Goal: Task Accomplishment & Management: Manage account settings

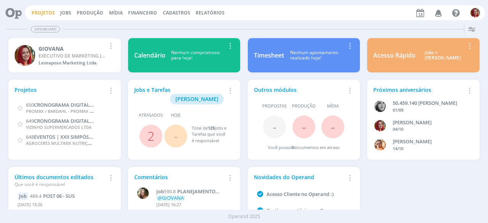
click at [38, 14] on link "Projetos" at bounding box center [43, 13] width 23 height 6
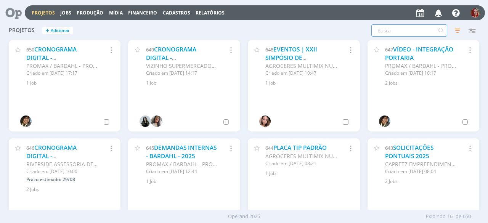
click at [385, 32] on input "text" at bounding box center [410, 30] width 76 height 12
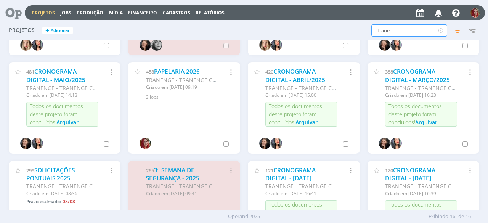
scroll to position [114, 0]
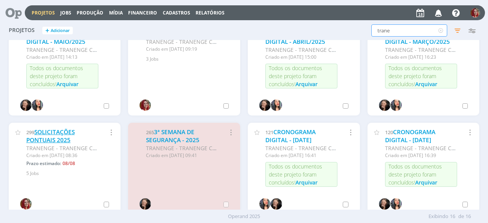
type input "trane"
click at [69, 134] on link "SOLICITAÇÕES PONTUAIS 2025" at bounding box center [50, 136] width 48 height 16
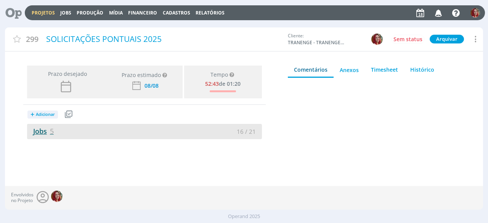
click at [36, 132] on link "Jobs 5" at bounding box center [40, 131] width 27 height 9
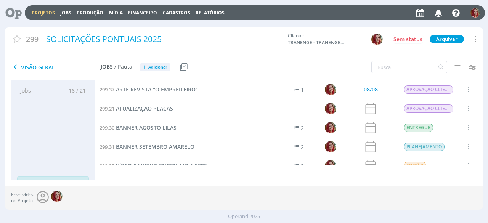
click at [172, 88] on span "ARTE REVISTA "O EMPREITEIRO"" at bounding box center [157, 89] width 82 height 7
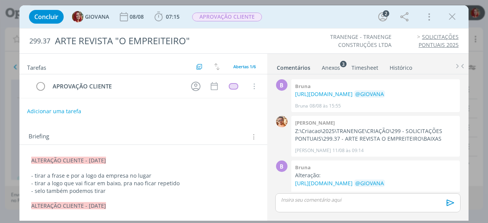
scroll to position [177, 0]
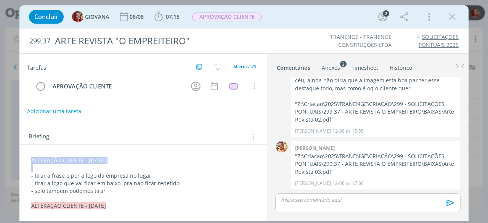
drag, startPoint x: 31, startPoint y: 158, endPoint x: 128, endPoint y: 168, distance: 97.8
copy span "ALTERAÇÃO CLIENTE - 12/08/25"
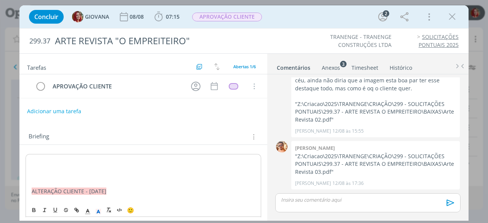
click at [37, 160] on p "dialog" at bounding box center [144, 161] width 224 height 8
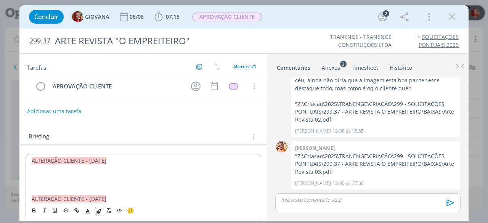
click at [92, 159] on span "ALTERAÇÃO CLIENTE - 12/08/25" at bounding box center [69, 160] width 75 height 7
click at [45, 178] on p "dialog" at bounding box center [144, 176] width 224 height 8
click at [46, 176] on p "dialog" at bounding box center [143, 176] width 224 height 8
click at [31, 172] on p "Retirar o texto grande do anúncio" at bounding box center [143, 176] width 224 height 8
drag, startPoint x: 44, startPoint y: 185, endPoint x: 39, endPoint y: 185, distance: 5.3
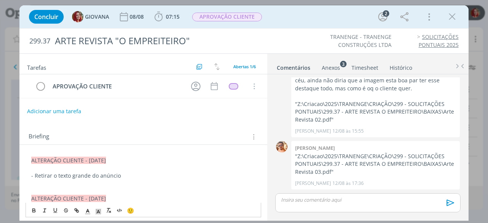
click at [43, 185] on p "dialog" at bounding box center [143, 184] width 224 height 8
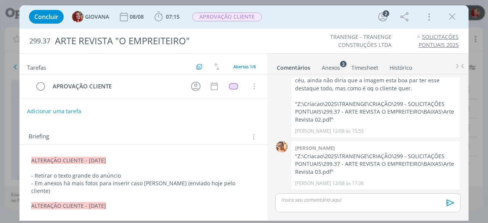
click at [331, 68] on div "Anexos 3" at bounding box center [331, 68] width 18 height 8
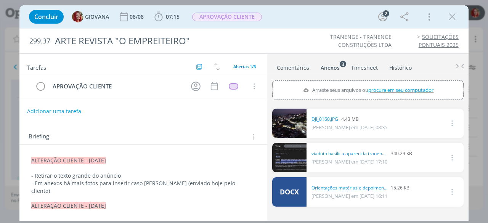
click at [385, 89] on span "procure em seu computador" at bounding box center [401, 90] width 65 height 7
click at [385, 83] on input "Arraste seus arquivos ou procure em seu computador" at bounding box center [368, 82] width 192 height 2
type input "C:\fakepath\DJI_0099.JPG"
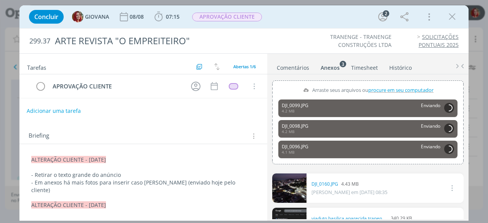
click at [63, 111] on button "Adicionar uma tarefa" at bounding box center [54, 111] width 54 height 13
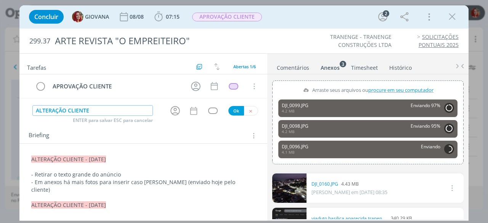
type input "ALTERAÇÃO CLIENTE"
click at [235, 106] on button "Ok" at bounding box center [237, 111] width 16 height 10
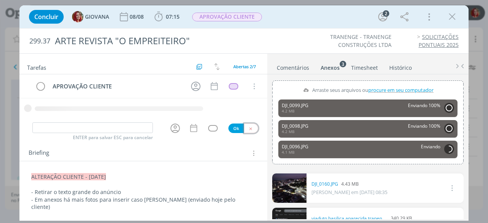
click at [249, 127] on icon "dialog" at bounding box center [250, 128] width 5 height 5
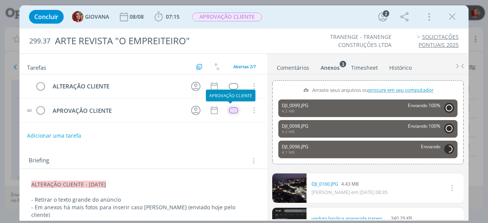
click at [230, 110] on div "dialog" at bounding box center [234, 110] width 10 height 6
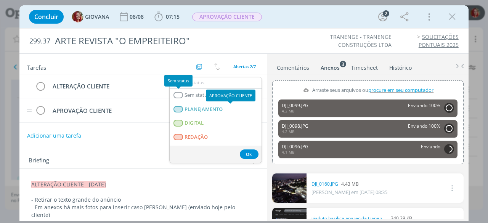
drag, startPoint x: 175, startPoint y: 93, endPoint x: 222, endPoint y: 85, distance: 47.6
click at [176, 93] on div "dialog" at bounding box center [179, 95] width 10 height 6
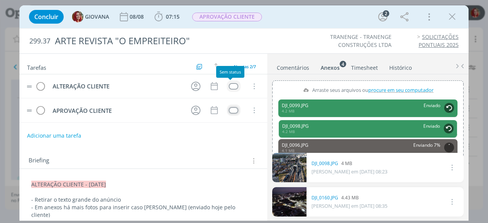
click at [229, 86] on div "dialog" at bounding box center [234, 86] width 10 height 6
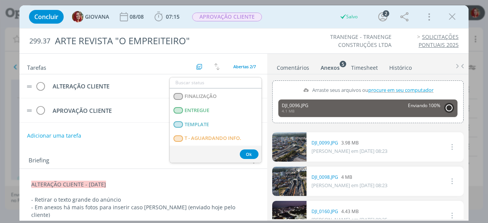
scroll to position [191, 0]
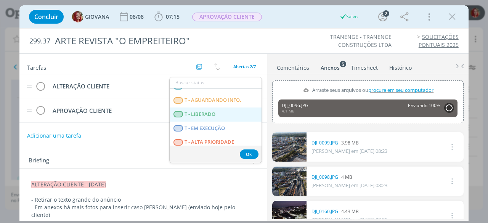
click at [209, 115] on span "T - LIBERADO" at bounding box center [200, 114] width 31 height 6
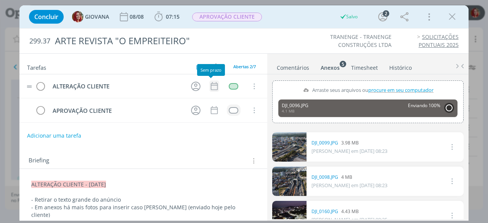
click at [213, 85] on icon "dialog" at bounding box center [214, 86] width 7 height 8
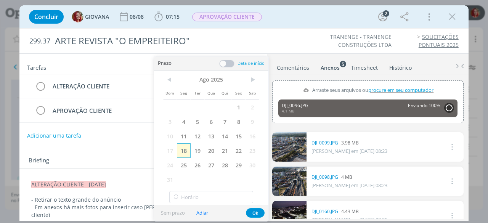
click at [184, 149] on span "18" at bounding box center [184, 150] width 14 height 14
click at [255, 211] on button "Ok" at bounding box center [255, 213] width 19 height 10
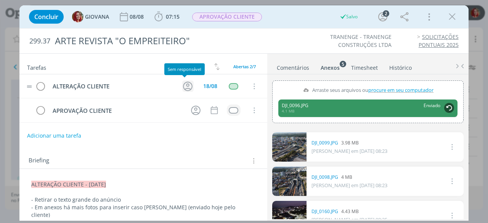
click at [182, 84] on icon "dialog" at bounding box center [188, 87] width 12 height 12
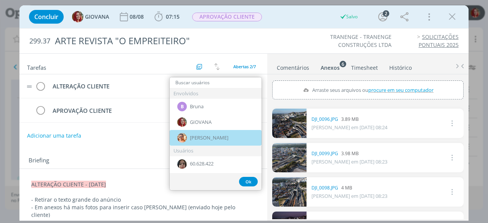
drag, startPoint x: 205, startPoint y: 138, endPoint x: 213, endPoint y: 87, distance: 51.9
click at [205, 139] on span "Victor M." at bounding box center [209, 138] width 39 height 6
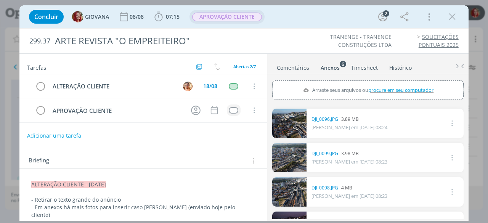
click at [239, 17] on span "APROVAÇÃO CLIENTE" at bounding box center [227, 17] width 70 height 9
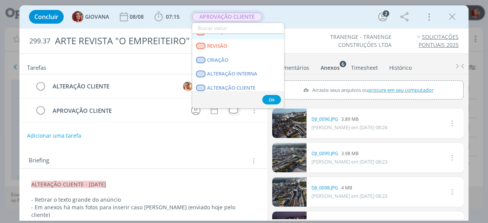
scroll to position [38, 0]
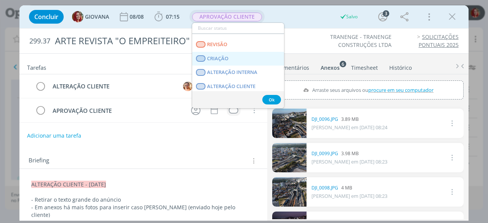
click at [236, 61] on link "CRIAÇÃO" at bounding box center [238, 59] width 92 height 14
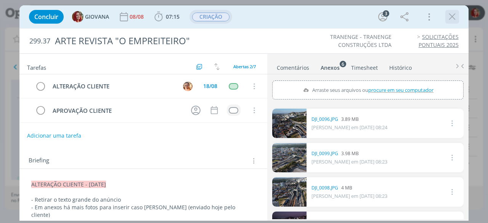
click at [448, 16] on icon "dialog" at bounding box center [452, 16] width 11 height 11
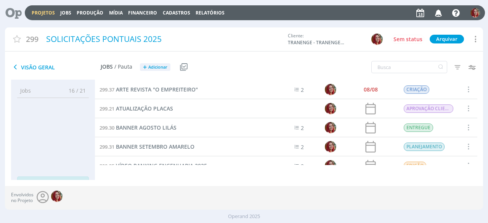
click at [16, 8] on icon at bounding box center [11, 12] width 16 height 15
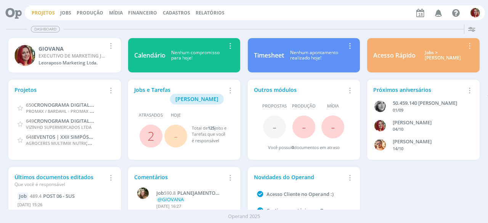
click at [43, 10] on link "Projetos" at bounding box center [43, 13] width 23 height 6
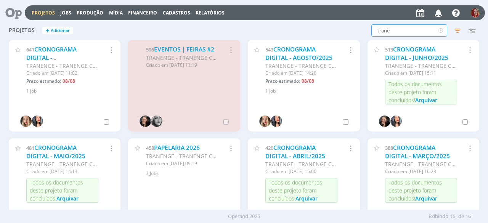
drag, startPoint x: 415, startPoint y: 34, endPoint x: 325, endPoint y: 31, distance: 89.7
click at [327, 31] on div "trane Filtros Filtrar Limpar trane Status Clientes Selecione Data de criação a …" at bounding box center [394, 30] width 172 height 12
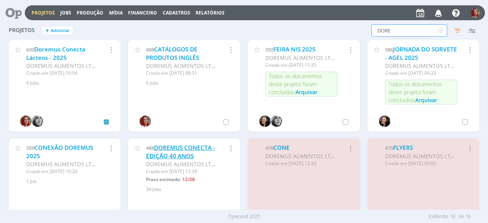
type input "DORE"
click at [199, 148] on link "DOREMUS CONECTA - EDIÇÃO 40 ANOS" at bounding box center [180, 152] width 69 height 16
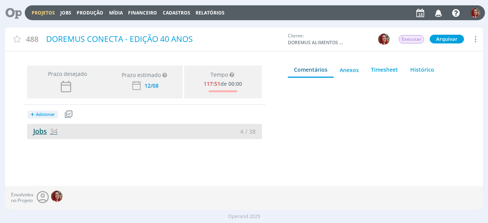
click at [42, 129] on link "Jobs 34" at bounding box center [42, 131] width 31 height 9
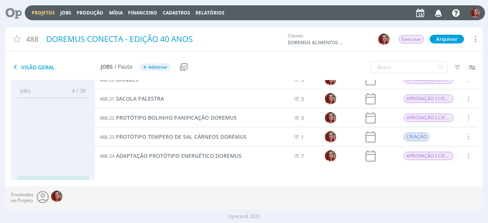
scroll to position [411, 0]
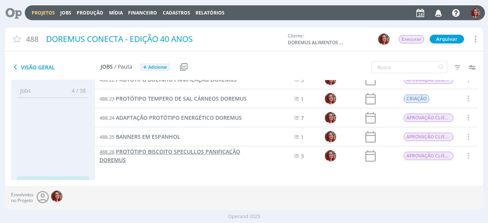
click at [205, 150] on span "PROTÓTIPO BISCOITO SPECULLOS PANIFICAÇÃO DOREMUS" at bounding box center [170, 156] width 141 height 16
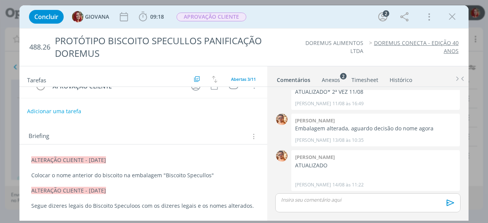
scroll to position [76, 0]
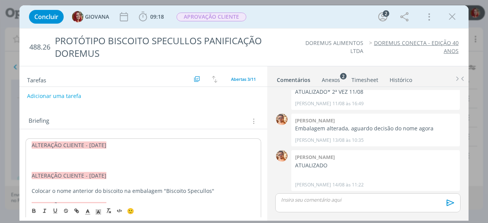
click at [93, 142] on span "ALTERAÇÃO CLIENTE - 12/08/25" at bounding box center [69, 145] width 75 height 7
click at [77, 154] on p "dialog" at bounding box center [144, 153] width 224 height 8
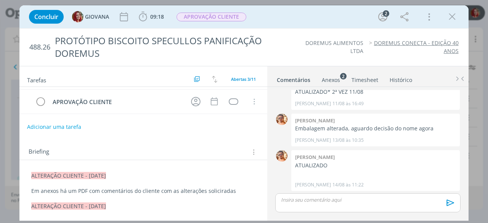
scroll to position [38, 0]
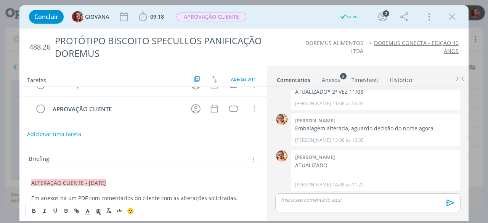
click at [335, 77] on div "Anexos 2" at bounding box center [331, 80] width 18 height 8
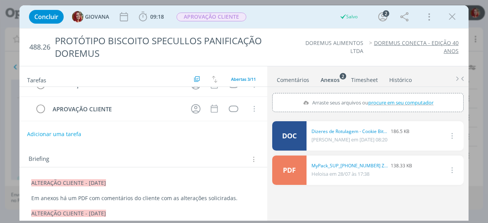
click at [391, 103] on span "procure em seu computador" at bounding box center [401, 102] width 65 height 7
click at [391, 95] on input "Arraste seus arquivos ou procure em seu computador" at bounding box center [368, 94] width 192 height 2
type input "C:\fakepath\Gabarito Biscoito 01 SEM FACA_Rev. 01.pdf"
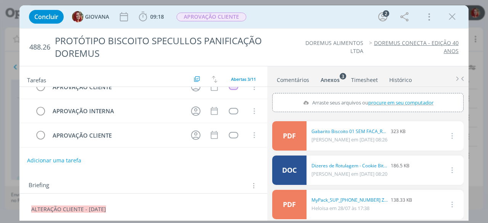
scroll to position [0, 0]
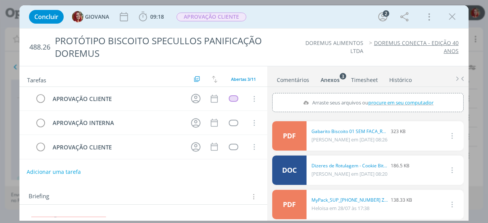
click at [72, 170] on button "Adicionar uma tarefa" at bounding box center [54, 172] width 54 height 13
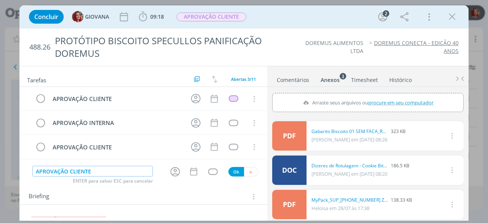
type input "APROVAÇÃO CLIENTE"
click at [232, 171] on button "Ok" at bounding box center [237, 172] width 16 height 10
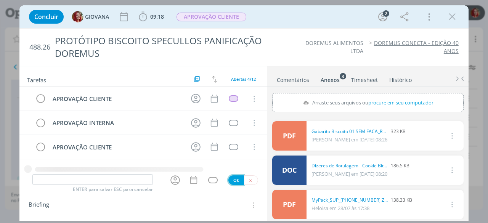
scroll to position [7, 0]
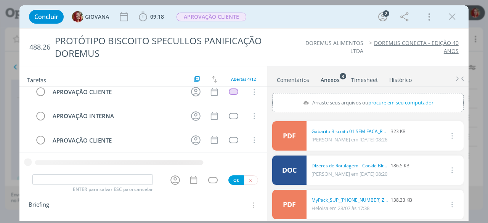
click at [232, 169] on div "APROVAÇÃO CLIENTE Cancelar APROVAÇÃO INTERNA Cancelar APROVAÇÃO CLIENTE Cancelar" at bounding box center [143, 130] width 248 height 87
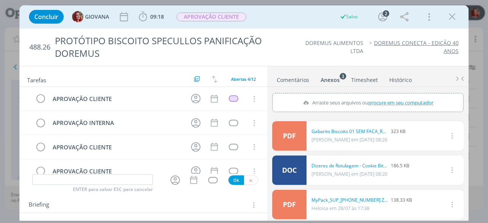
click at [256, 180] on div "ENTER para salvar ESC para cancelar Ok" at bounding box center [143, 180] width 248 height 13
click at [250, 180] on button "dialog" at bounding box center [251, 181] width 14 height 10
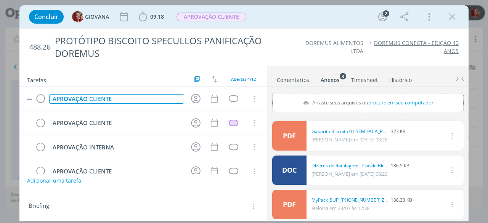
click at [74, 98] on div "APROVAÇÃO CLIENTE" at bounding box center [116, 99] width 135 height 10
click at [230, 120] on div "dialog" at bounding box center [234, 123] width 10 height 6
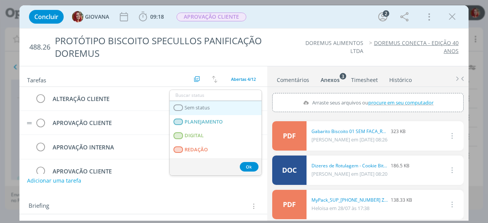
click at [230, 107] on link "Sem status" at bounding box center [216, 108] width 92 height 14
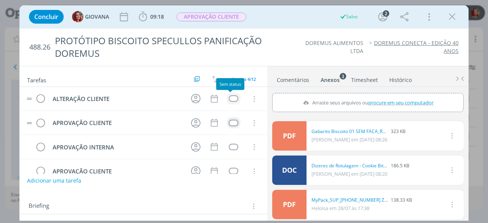
click at [231, 96] on div "dialog" at bounding box center [234, 98] width 10 height 6
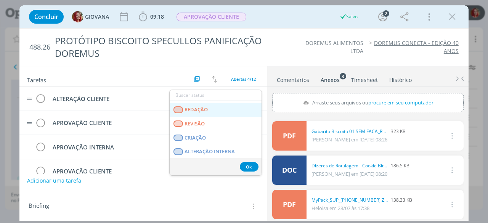
scroll to position [38, 0]
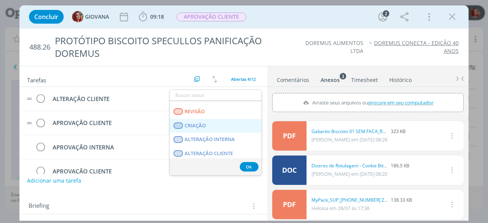
click at [211, 126] on link "CRIAÇÃO" at bounding box center [216, 126] width 92 height 14
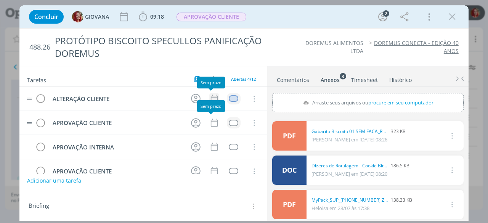
click at [211, 97] on icon "dialog" at bounding box center [214, 99] width 7 height 8
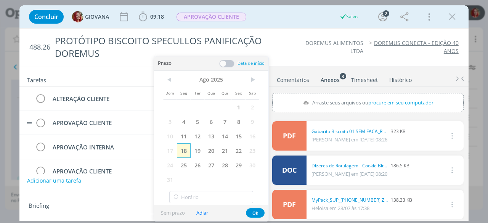
click at [184, 146] on span "18" at bounding box center [184, 150] width 14 height 14
click at [257, 209] on button "Ok" at bounding box center [255, 213] width 19 height 10
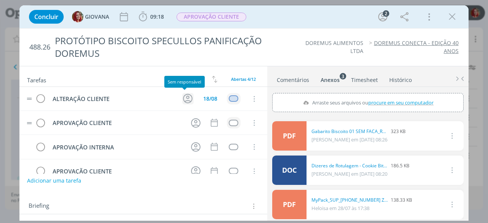
click at [182, 95] on icon "dialog" at bounding box center [188, 99] width 12 height 12
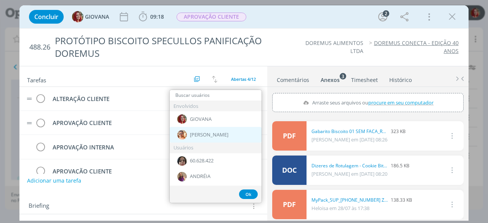
click at [202, 133] on span "Victor M." at bounding box center [209, 135] width 39 height 6
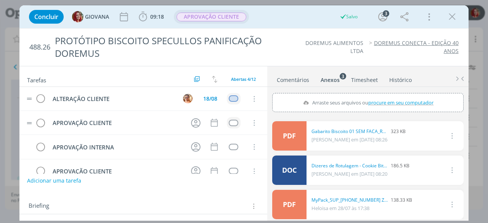
click at [221, 21] on span "APROVAÇÃO CLIENTE" at bounding box center [212, 17] width 70 height 9
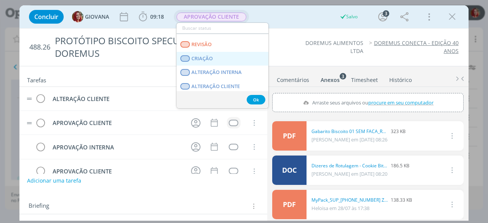
click at [214, 53] on link "CRIAÇÃO" at bounding box center [223, 59] width 92 height 14
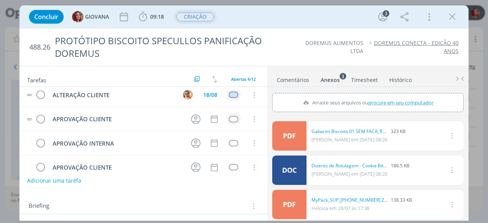
scroll to position [0, 0]
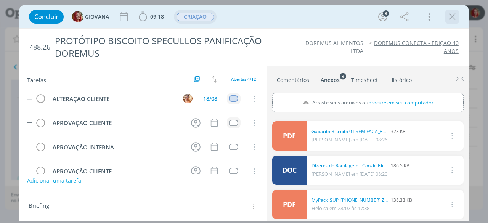
click at [449, 19] on icon "dialog" at bounding box center [452, 16] width 11 height 11
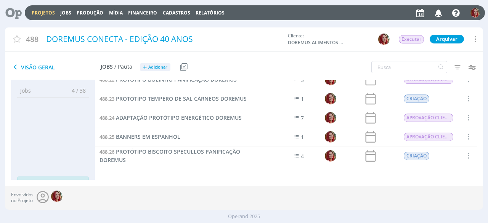
click at [10, 7] on icon at bounding box center [11, 12] width 16 height 15
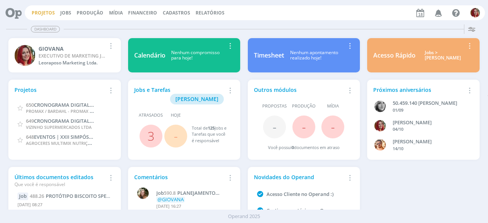
click at [47, 14] on link "Projetos" at bounding box center [43, 13] width 23 height 6
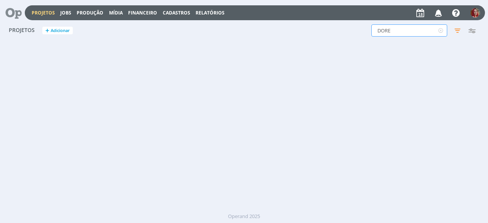
click at [410, 27] on input "DORE" at bounding box center [410, 30] width 76 height 12
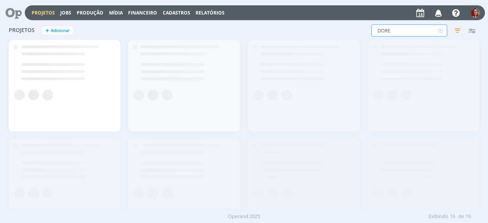
click at [363, 35] on div "DORE Filtros Filtrar Limpar DORE Status Clientes Selecione Data de criação a Si…" at bounding box center [394, 30] width 172 height 12
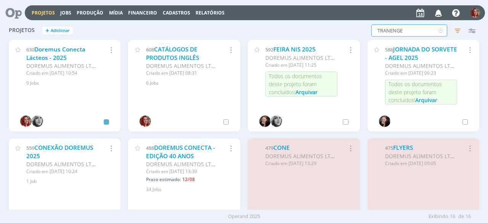
type input "TRANENGE"
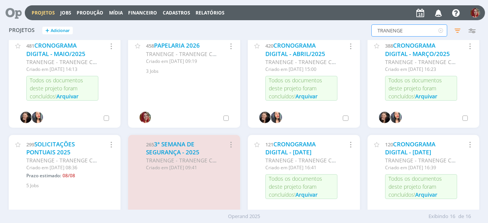
scroll to position [114, 0]
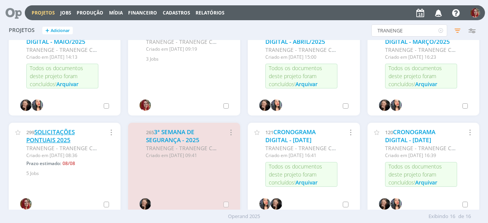
click at [61, 139] on link "SOLICITAÇÕES PONTUAIS 2025" at bounding box center [50, 136] width 48 height 16
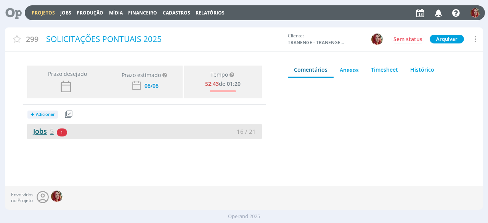
click at [52, 130] on span "5" at bounding box center [52, 131] width 4 height 9
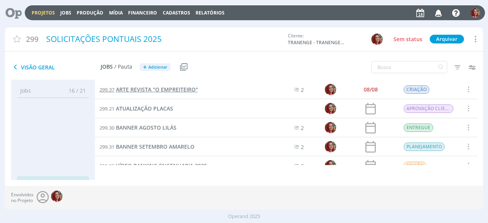
click at [145, 89] on span "ARTE REVISTA "O EMPREITEIRO"" at bounding box center [157, 89] width 82 height 7
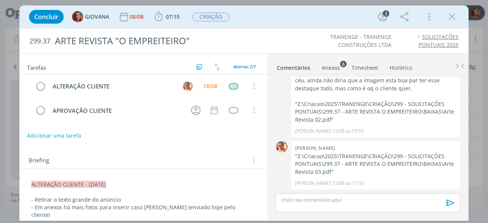
scroll to position [38, 0]
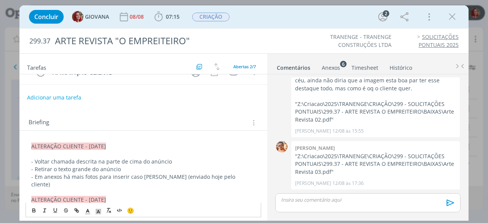
click at [175, 159] on p "- Voltar chamada descrita na parte de cima do anúncio" at bounding box center [143, 162] width 224 height 8
click at [83, 169] on p "- Retirar o texto grande do anúncio" at bounding box center [143, 170] width 224 height 8
click at [82, 168] on p "- Retirar o texto grande do anúncio" at bounding box center [143, 170] width 224 height 8
click at [43, 167] on p "- Retirar o texto do anúncio" at bounding box center [143, 170] width 224 height 8
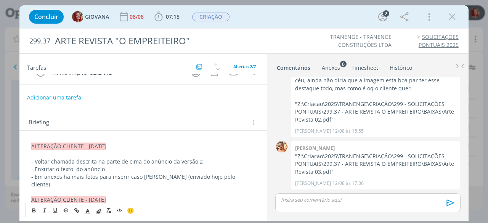
click at [74, 168] on p "- Enxutar o texto do anúncio" at bounding box center [143, 170] width 224 height 8
drag, startPoint x: 137, startPoint y: 159, endPoint x: 119, endPoint y: 157, distance: 17.7
click at [119, 158] on p "- Voltar chamada descrita na parte de cima do anúncio da versão 2" at bounding box center [143, 162] width 224 height 8
click at [245, 173] on p "- Em anexos há mais fotos para inserir caso queira (enviado hoje pelo cliente)" at bounding box center [143, 180] width 224 height 15
click at [243, 188] on p "dialog" at bounding box center [143, 192] width 224 height 8
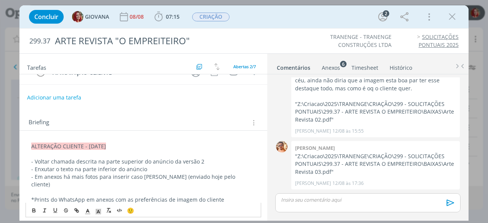
click at [335, 67] on div "Anexos 6" at bounding box center [331, 68] width 18 height 8
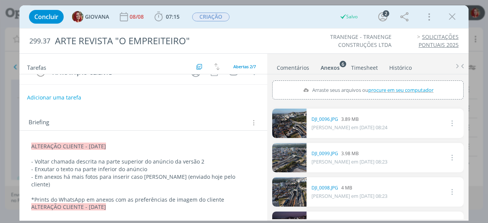
click at [402, 87] on span "procure em seu computador" at bounding box center [401, 90] width 65 height 7
click at [402, 83] on input "Arraste seus arquivos ou procure em seu computador" at bounding box center [368, 82] width 192 height 2
type input "C:\fakepath\WhatsApp Image 2025-08-18 at 09.18.21.jpeg"
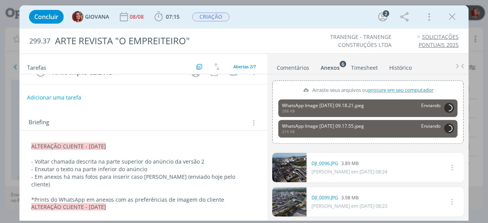
click at [228, 196] on p "*Prints do WhatsApp em anexos com as preferências de imagem do cliente" at bounding box center [143, 200] width 224 height 8
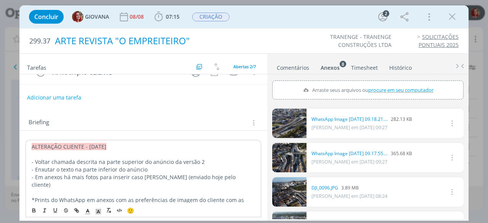
click at [275, 46] on div "ARTE REVISTA "O EMPREITEIRO"" at bounding box center [164, 41] width 225 height 19
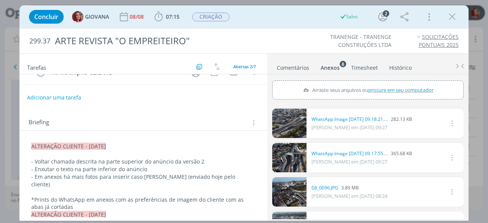
click at [83, 198] on p "*Prints do WhatsApp em anexos com as preferências de imagem do cliente com as a…" at bounding box center [143, 203] width 224 height 15
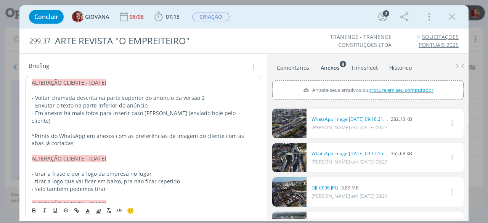
scroll to position [114, 0]
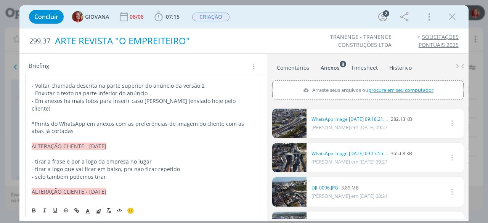
click at [259, 47] on div "ARTE REVISTA "O EMPREITEIRO"" at bounding box center [164, 41] width 225 height 19
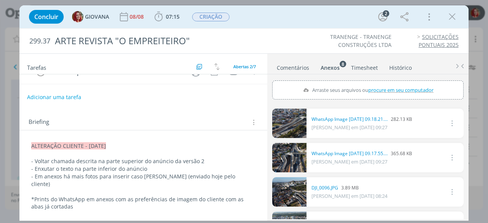
scroll to position [0, 0]
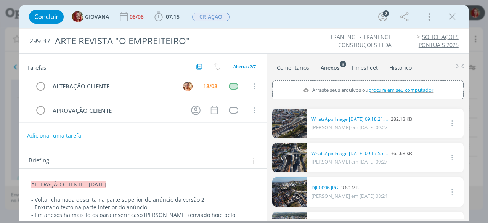
click at [49, 205] on p "- Enxutar o texto na parte inferior do anúncio" at bounding box center [143, 208] width 224 height 8
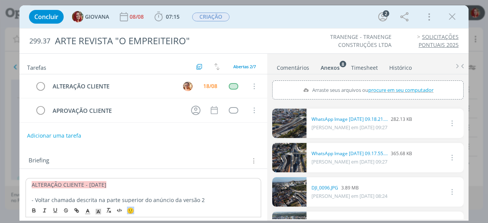
click at [49, 205] on div "🙂" at bounding box center [143, 210] width 235 height 14
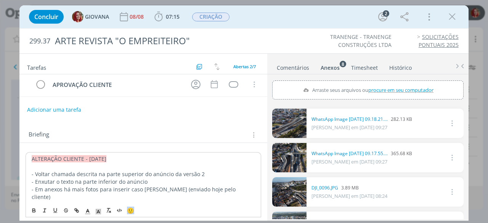
scroll to position [38, 0]
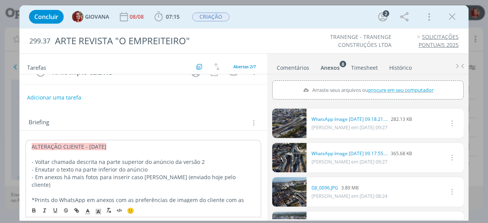
click at [43, 169] on p "- Enxutar o texto na parte inferior do anúncio" at bounding box center [144, 170] width 224 height 8
click at [71, 167] on p "- Retirarco texto na parte inferior do anúncio" at bounding box center [144, 170] width 224 height 8
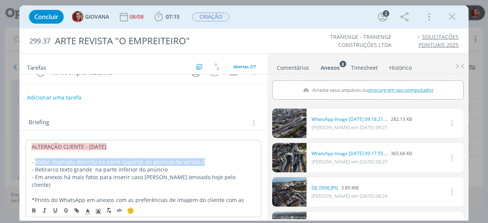
drag, startPoint x: 204, startPoint y: 159, endPoint x: 34, endPoint y: 160, distance: 169.4
click at [34, 160] on p "- Voltar chamada descrita na parte superior do anúncio da versão 2" at bounding box center [144, 162] width 224 height 8
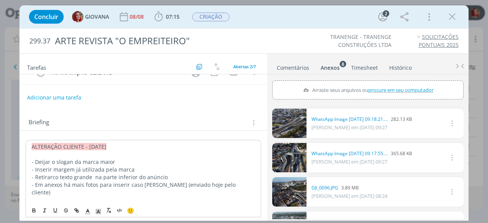
click at [51, 168] on p "- Inserir margem já utilizada pela marca" at bounding box center [144, 170] width 224 height 8
click at [165, 174] on p "- Retirarco texto grande na parte inferior do anúncio" at bounding box center [144, 178] width 224 height 8
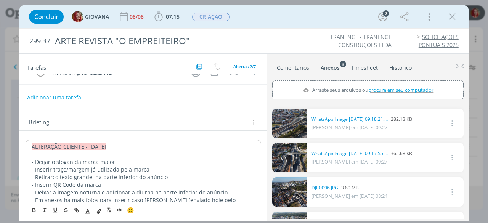
click at [43, 160] on p "- Deijar o slogan da marca maior" at bounding box center [144, 162] width 224 height 8
click at [92, 175] on p "- Retirarco texto grande na parte inferior do anúncio" at bounding box center [144, 178] width 224 height 8
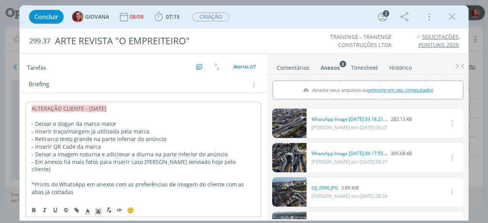
click at [32, 161] on p "- Em anexos há mais fotos para inserir caso queira (enviado hoje pelo cliente)" at bounding box center [144, 165] width 224 height 15
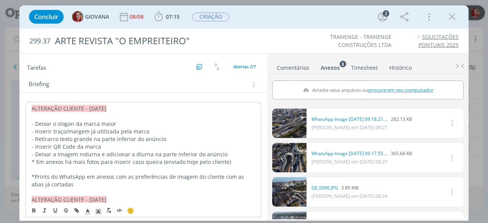
click at [225, 153] on p "- Deixar a imagem noturna e adicionar a diurna na parte inferior do anúncio" at bounding box center [144, 155] width 224 height 8
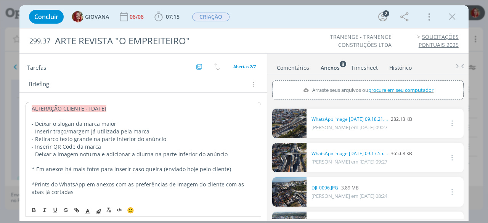
click at [67, 177] on p "dialog" at bounding box center [144, 177] width 224 height 8
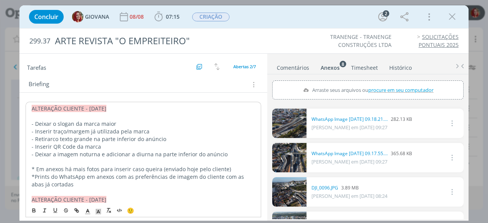
click at [49, 159] on p "dialog" at bounding box center [144, 162] width 224 height 8
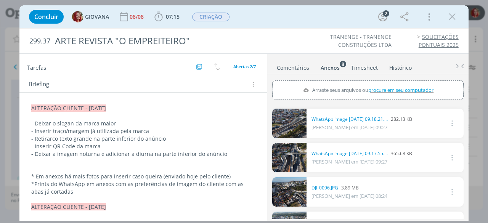
click at [100, 192] on p "*Prints do WhatsApp em anexos com as preferências de imagem do cliente com as a…" at bounding box center [143, 187] width 224 height 15
click at [36, 176] on p "* Em anexos há mais fotos para inserir caso queira (enviado hoje pelo cliente)" at bounding box center [143, 177] width 224 height 8
click at [94, 188] on p "*Prints do WhatsApp em anexos com as preferências de imagem do cliente com as a…" at bounding box center [143, 187] width 224 height 15
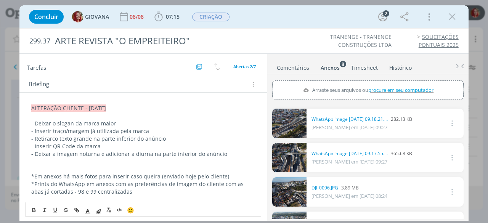
click at [286, 35] on ul "TRANENGE - TRANENGE CONSTRUÇÕES LTDA SOLICITAÇÕES PONTUAIS 2025" at bounding box center [371, 41] width 174 height 16
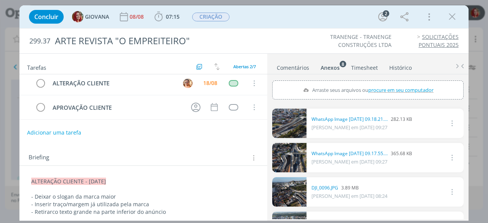
scroll to position [0, 0]
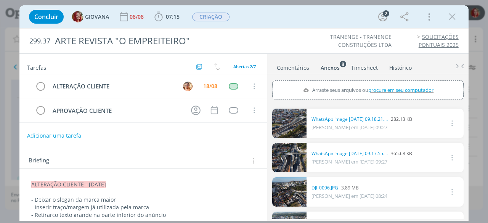
click at [290, 37] on ul "TRANENGE - TRANENGE CONSTRUÇÕES LTDA SOLICITAÇÕES PONTUAIS 2025" at bounding box center [371, 41] width 174 height 16
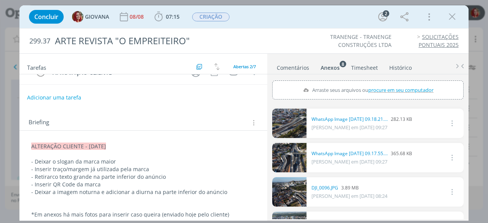
click at [409, 87] on span "procure em seu computador" at bounding box center [401, 90] width 65 height 7
click at [409, 83] on input "Arraste seus arquivos ou procure em seu computador" at bounding box center [368, 82] width 192 height 2
type input "C:\fakepath\942c3a39-0655-4bea-ae1a-74946793944a.jpeg"
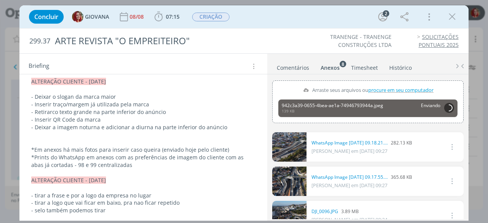
scroll to position [114, 0]
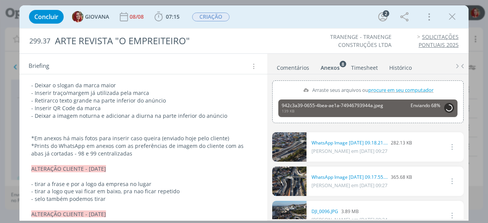
click at [144, 154] on p "*Prints do WhatsApp em anexos com as preferências de imagem do cliente com as a…" at bounding box center [143, 149] width 224 height 15
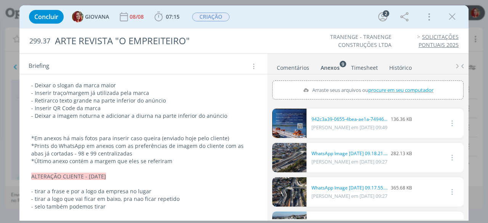
click at [124, 84] on p "- Deixar o slogan da marca maior" at bounding box center [143, 86] width 224 height 8
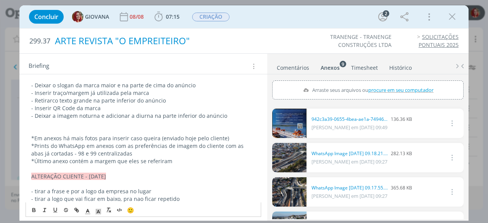
click at [267, 40] on div "ARTE REVISTA "O EMPREITEIRO"" at bounding box center [164, 41] width 225 height 19
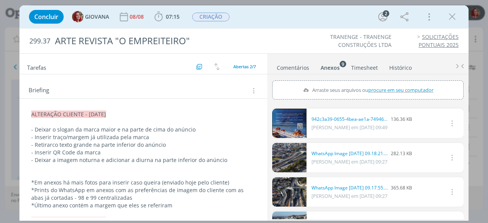
scroll to position [0, 0]
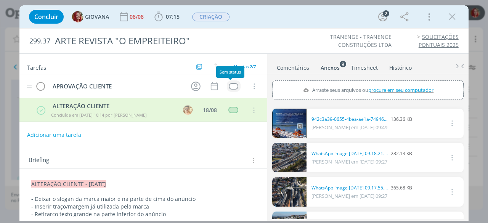
click at [232, 85] on div "dialog" at bounding box center [234, 86] width 10 height 6
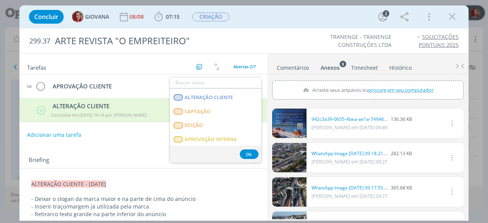
scroll to position [114, 0]
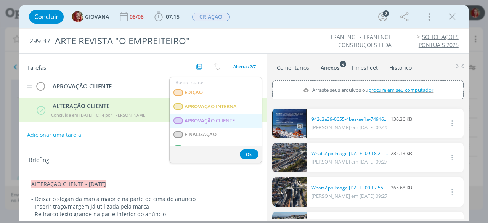
click at [215, 118] on span "APROVAÇÃO CLIENTE" at bounding box center [210, 121] width 50 height 6
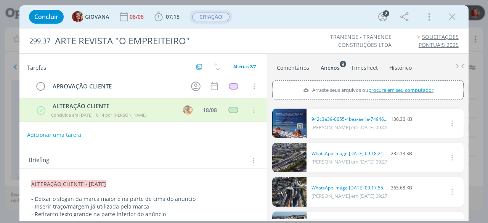
click at [222, 15] on span "CRIAÇÃO" at bounding box center [210, 17] width 37 height 9
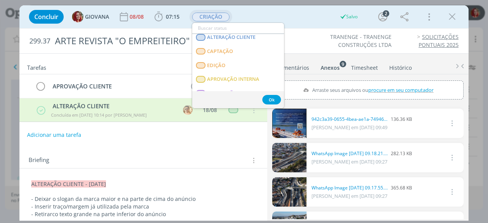
scroll to position [76, 0]
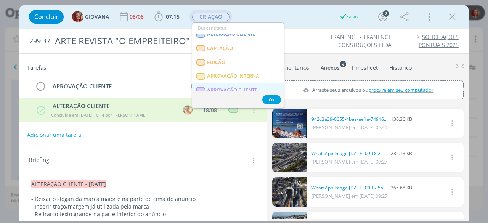
click at [229, 88] on span "APROVAÇÃO CLIENTE" at bounding box center [233, 90] width 50 height 6
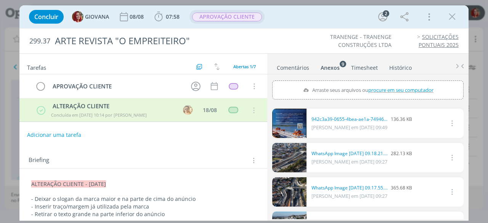
click at [8, 39] on div "Concluir GIOVANA 08/08 07:58 Iniciar Apontar Data * 18/08/2025 Horas * 00:00 Ta…" at bounding box center [244, 111] width 488 height 223
click at [451, 19] on icon "dialog" at bounding box center [452, 16] width 11 height 11
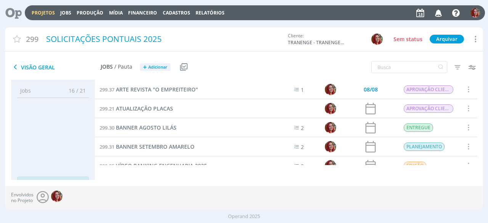
click at [19, 12] on icon at bounding box center [11, 12] width 16 height 15
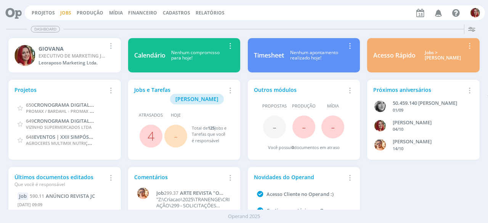
click at [61, 10] on link "Jobs" at bounding box center [65, 13] width 11 height 6
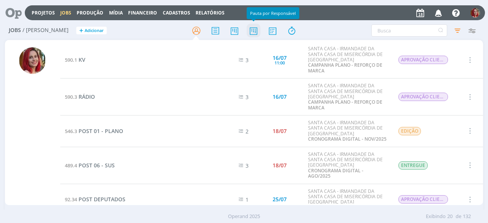
click at [253, 35] on icon at bounding box center [254, 30] width 14 height 15
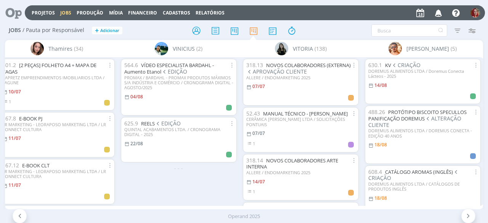
scroll to position [0, 2824]
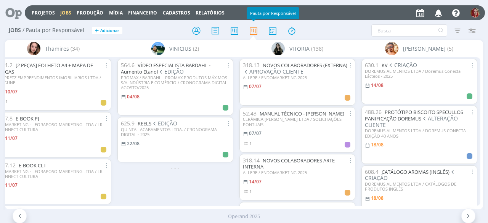
click at [436, 13] on icon "button" at bounding box center [438, 12] width 13 height 13
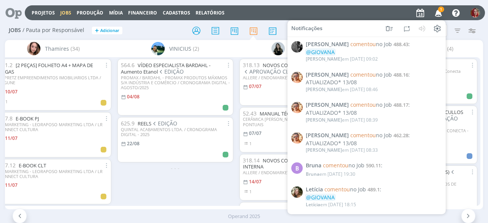
click at [440, 9] on span "1" at bounding box center [441, 9] width 6 height 6
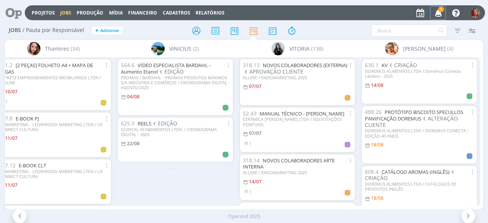
click at [440, 10] on span "1" at bounding box center [441, 9] width 6 height 6
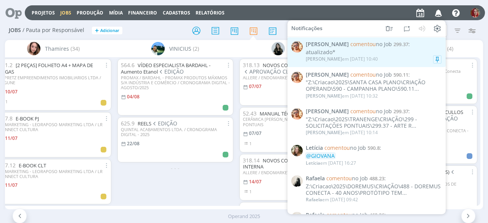
click at [371, 53] on div "atualizado*" at bounding box center [374, 52] width 136 height 6
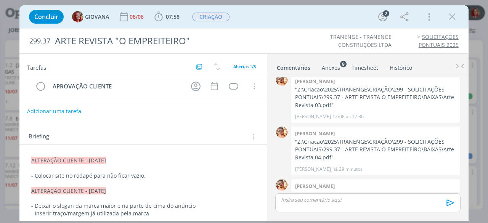
scroll to position [266, 0]
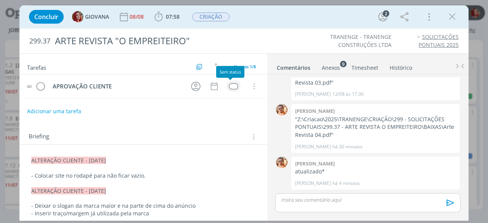
click at [233, 84] on div "dialog" at bounding box center [234, 86] width 10 height 6
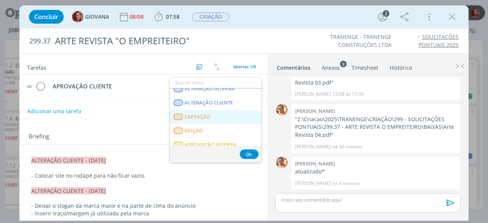
scroll to position [114, 0]
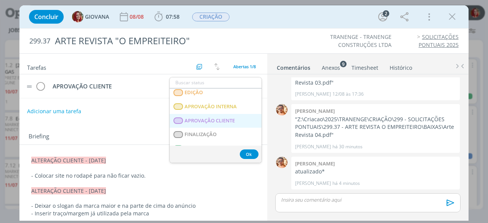
click at [227, 118] on span "APROVAÇÃO CLIENTE" at bounding box center [210, 121] width 50 height 6
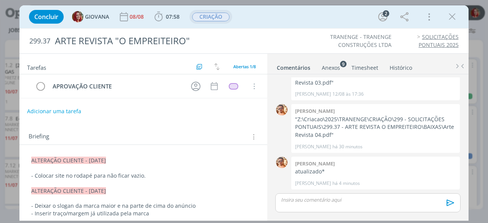
click at [224, 19] on span "CRIAÇÃO" at bounding box center [210, 17] width 37 height 9
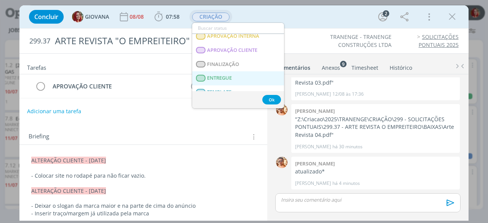
scroll to position [105, 0]
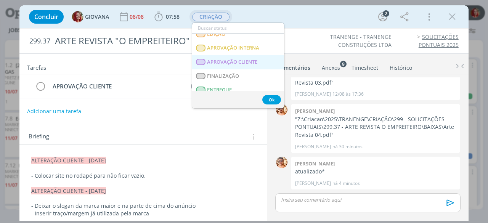
click at [233, 57] on CLIENTE "APROVAÇÃO CLIENTE" at bounding box center [238, 62] width 92 height 14
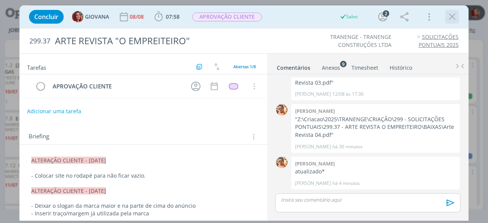
click at [451, 16] on icon "dialog" at bounding box center [452, 16] width 11 height 11
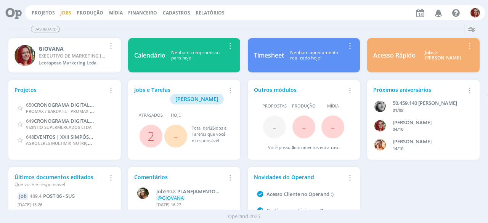
click at [60, 13] on link "Jobs" at bounding box center [65, 13] width 11 height 6
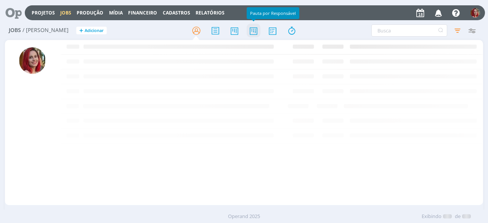
click at [259, 34] on icon at bounding box center [254, 30] width 14 height 15
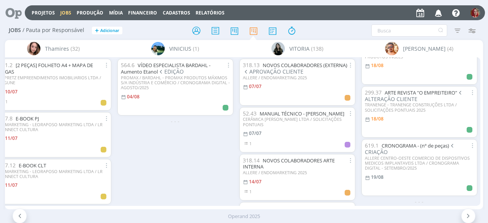
scroll to position [37, 0]
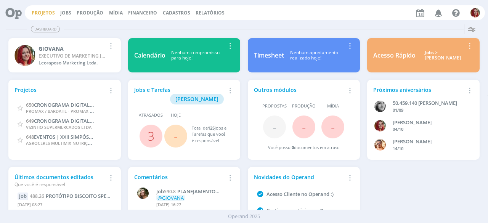
click at [43, 13] on link "Projetos" at bounding box center [43, 13] width 23 height 6
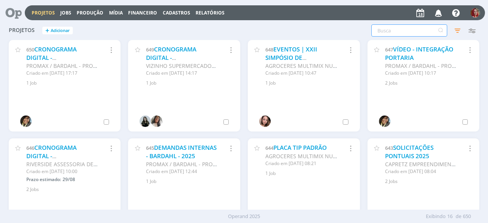
click at [417, 29] on input "text" at bounding box center [410, 30] width 76 height 12
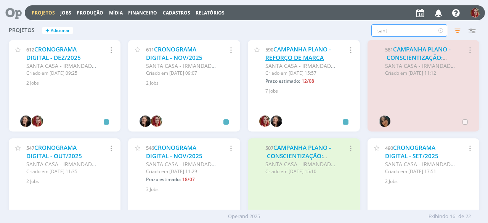
type input "sant"
click at [292, 47] on link "CAMPANHA PLANO - REFORÇO DE MARCA" at bounding box center [299, 53] width 66 height 16
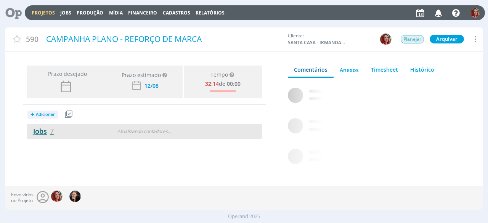
click at [49, 131] on link "Jobs 7" at bounding box center [40, 131] width 27 height 9
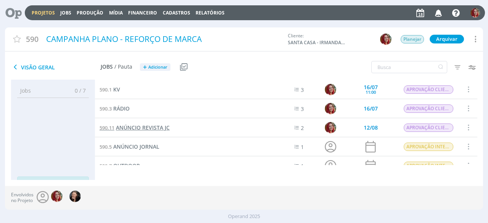
click at [160, 128] on span "ANÚNCIO REVISTA JC" at bounding box center [143, 127] width 54 height 7
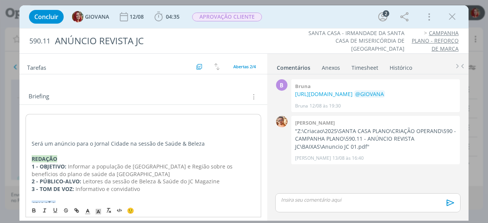
scroll to position [67, 0]
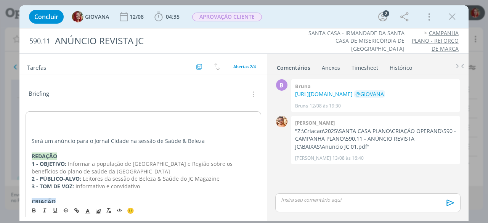
click at [47, 119] on p "dialog" at bounding box center [144, 118] width 224 height 8
drag, startPoint x: 120, startPoint y: 116, endPoint x: 31, endPoint y: 116, distance: 88.9
click at [31, 116] on div "ALTERAÇÃO INTERNA - 18/08/25 Será um anúncio para o Jornal Cidade na sessão de …" at bounding box center [144, 190] width 236 height 158
click at [97, 210] on icon "dialog" at bounding box center [98, 211] width 7 height 7
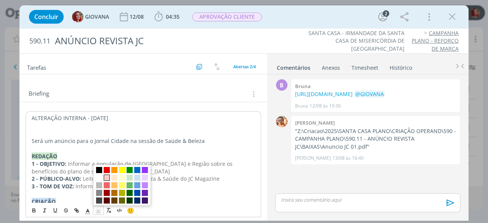
click at [107, 177] on span "dialog" at bounding box center [107, 178] width 6 height 6
drag, startPoint x: 100, startPoint y: 212, endPoint x: 98, endPoint y: 207, distance: 5.3
click at [98, 212] on icon "dialog" at bounding box center [98, 211] width 7 height 7
click at [117, 178] on span "dialog" at bounding box center [114, 178] width 6 height 6
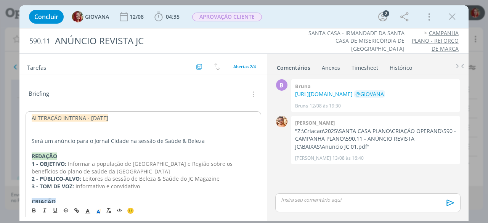
click at [79, 130] on p "dialog" at bounding box center [144, 134] width 224 height 8
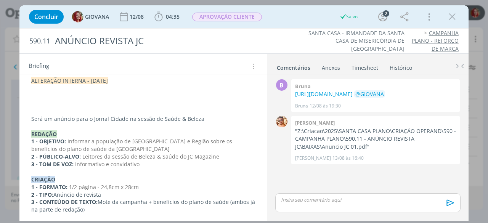
scroll to position [148, 0]
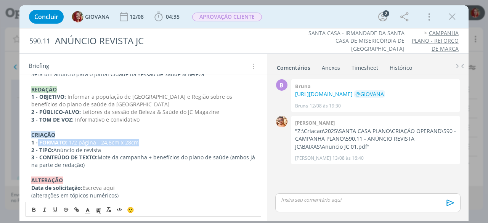
drag, startPoint x: 140, startPoint y: 142, endPoint x: 37, endPoint y: 142, distance: 103.0
click at [37, 142] on p "1 - FORMATO: 1/2 página - 24,8cm x 28cm" at bounding box center [143, 143] width 224 height 8
copy p "FORMATO: 1/2 página - 24,8cm x 28cm"
click at [95, 144] on p "1 - FORMATO: 1/2 página - 24,8cm x 28cm" at bounding box center [143, 143] width 224 height 8
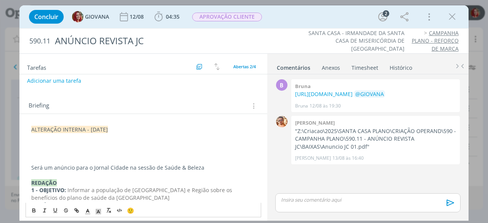
scroll to position [34, 0]
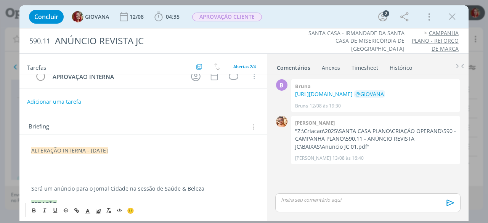
click at [52, 170] on p "dialog" at bounding box center [143, 174] width 224 height 8
click at [45, 163] on p "dialog" at bounding box center [143, 166] width 224 height 8
click at [66, 164] on strong "FORMATO:" at bounding box center [79, 165] width 28 height 7
drag, startPoint x: 173, startPoint y: 166, endPoint x: 150, endPoint y: 166, distance: 22.5
click at [150, 166] on p "REDUÇÃO DE FORMATO: 1/2 página - 24,8cm x 28cm" at bounding box center [143, 166] width 224 height 8
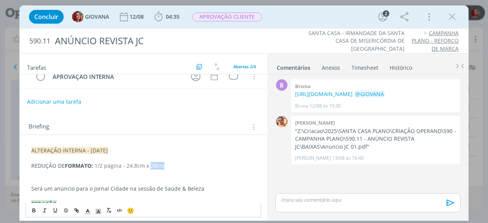
click at [161, 163] on span "1/2 página - 24,8cm x 28cm" at bounding box center [130, 165] width 70 height 7
click at [159, 164] on span "1/2 página - 24,8cm x 28cm" at bounding box center [130, 165] width 70 height 7
drag, startPoint x: 163, startPoint y: 166, endPoint x: 151, endPoint y: 164, distance: 12.4
click at [151, 164] on span "1/2 página - 24,8cm x 14cm" at bounding box center [130, 165] width 70 height 7
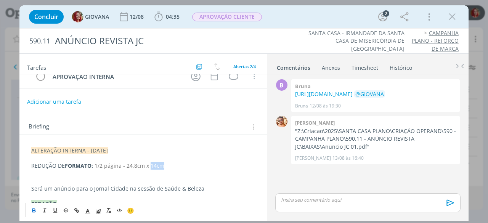
click at [34, 209] on icon "dialog" at bounding box center [34, 211] width 6 height 6
click at [175, 167] on p "REDUÇÃO DE FORMATO: 1/2 página - 24,8cm x 14cm" at bounding box center [143, 166] width 224 height 8
drag, startPoint x: 193, startPoint y: 165, endPoint x: 150, endPoint y: 163, distance: 43.1
click at [150, 163] on p "REDUÇÃO DE FORMATO: 1/2 página - 24,8cm x 14cm (largura)" at bounding box center [143, 166] width 224 height 8
click at [89, 210] on icon "dialog" at bounding box center [87, 211] width 7 height 7
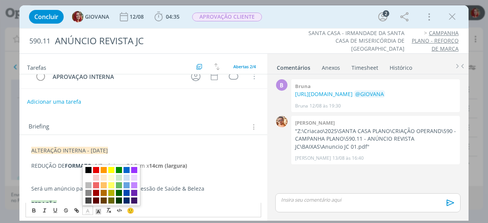
click at [90, 167] on span "dialog" at bounding box center [88, 170] width 6 height 6
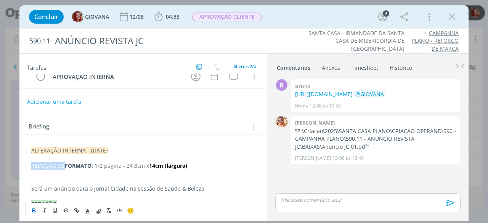
drag, startPoint x: 32, startPoint y: 165, endPoint x: 63, endPoint y: 164, distance: 31.7
click at [63, 164] on p "REDUÇÃO DE FORMATO: 1/2 página - 24,8cm x 14cm (largura)" at bounding box center [143, 166] width 224 height 8
click at [60, 164] on p "REDUÇÃO DE FORMATO: 1/2 página - 24,8cm x 14cm (largura)" at bounding box center [143, 166] width 224 height 8
drag, startPoint x: 64, startPoint y: 163, endPoint x: 26, endPoint y: 165, distance: 38.2
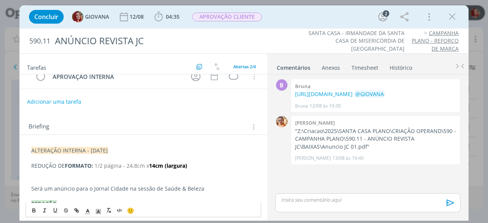
drag, startPoint x: 89, startPoint y: 209, endPoint x: 87, endPoint y: 198, distance: 10.8
click at [87, 207] on span "dialog" at bounding box center [87, 210] width 11 height 9
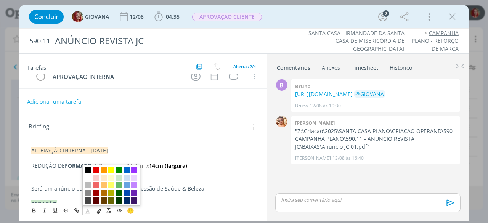
click at [85, 171] on span "dialog" at bounding box center [88, 170] width 6 height 6
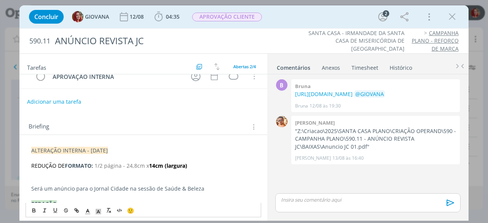
click at [118, 164] on span "1/2 página - 24,8cm x" at bounding box center [122, 165] width 55 height 7
click at [63, 179] on p "dialog" at bounding box center [143, 181] width 224 height 8
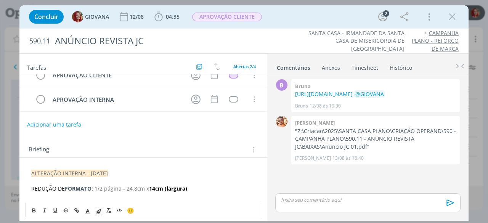
scroll to position [0, 0]
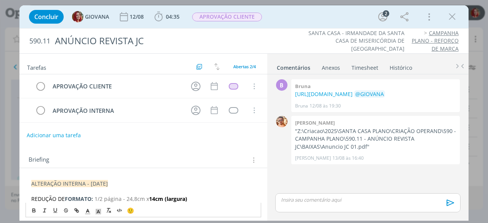
click at [53, 133] on button "Adicionar uma tarefa" at bounding box center [54, 135] width 54 height 13
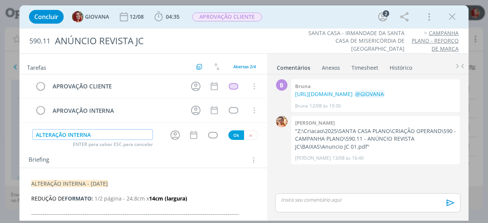
type input "ALTERAÇÃO INTERNA"
click at [230, 132] on button "Ok" at bounding box center [237, 135] width 16 height 10
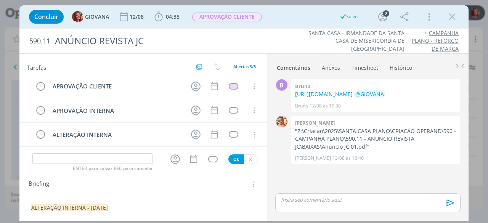
click at [248, 149] on div "APROVAÇÃO CLIENTE Cancelar APROVAÇÃO INTERNA Cancelar ALTERAÇÃO INTERNA Cancelar" at bounding box center [143, 113] width 248 height 79
click at [250, 156] on button "dialog" at bounding box center [251, 160] width 14 height 10
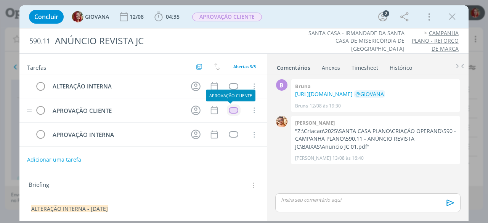
click at [231, 110] on div "dialog" at bounding box center [234, 110] width 10 height 6
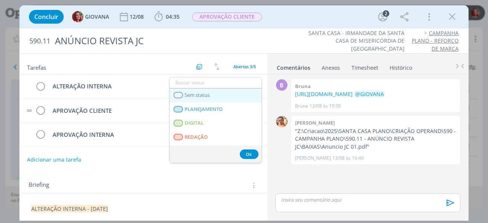
click at [217, 100] on link "Sem status" at bounding box center [216, 96] width 92 height 14
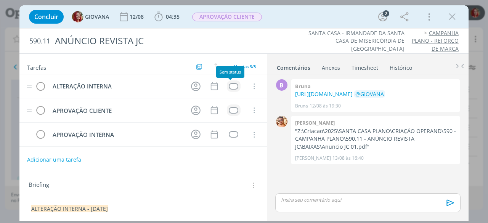
click at [231, 81] on td "dialog" at bounding box center [234, 86] width 14 height 11
click at [232, 84] on div "dialog" at bounding box center [234, 86] width 10 height 6
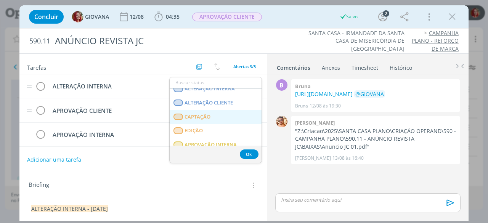
scroll to position [38, 0]
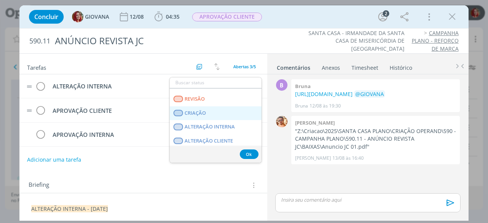
click at [219, 116] on link "CRIAÇÃO" at bounding box center [216, 113] width 92 height 14
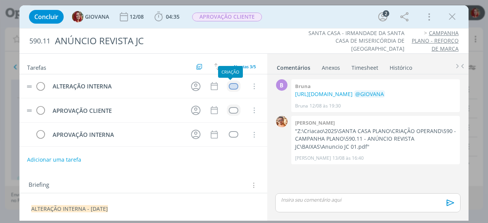
click at [230, 81] on td "dialog" at bounding box center [234, 86] width 14 height 11
click at [230, 84] on div "dialog" at bounding box center [234, 86] width 10 height 6
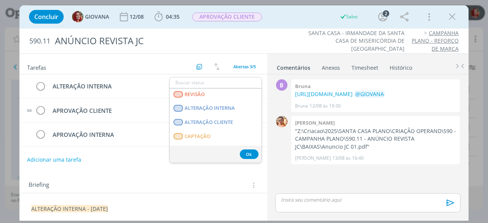
scroll to position [195, 0]
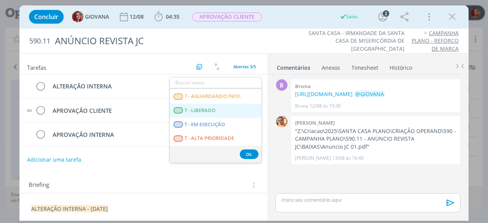
click at [221, 110] on LIBERADO "T - LIBERADO" at bounding box center [216, 111] width 92 height 14
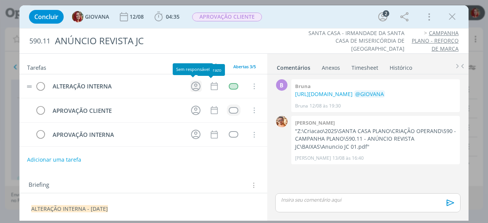
click at [193, 87] on icon "dialog" at bounding box center [196, 87] width 12 height 12
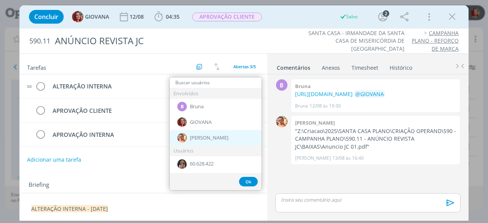
click at [215, 135] on div "[PERSON_NAME]" at bounding box center [216, 138] width 92 height 16
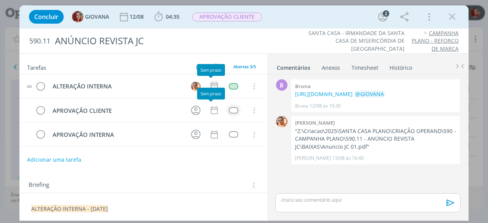
click at [211, 85] on icon "dialog" at bounding box center [214, 86] width 7 height 8
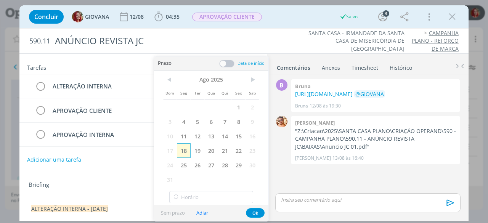
click at [187, 149] on span "18" at bounding box center [184, 150] width 14 height 14
click at [257, 209] on button "Ok" at bounding box center [255, 213] width 19 height 10
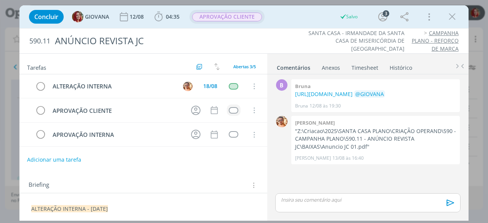
click at [229, 21] on span "APROVAÇÃO CLIENTE" at bounding box center [227, 17] width 75 height 14
click at [228, 19] on span "APROVAÇÃO CLIENTE" at bounding box center [227, 17] width 70 height 9
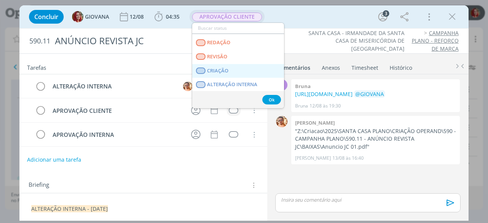
scroll to position [38, 0]
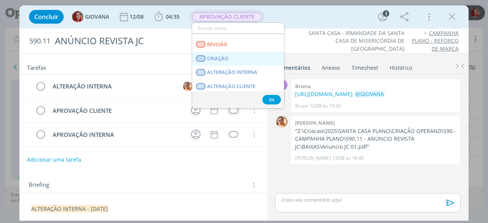
click at [226, 62] on link "CRIAÇÃO" at bounding box center [238, 59] width 92 height 14
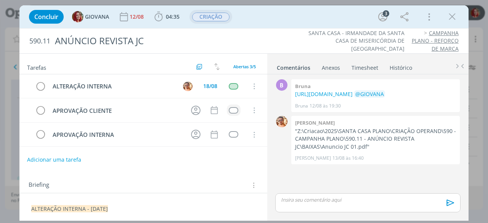
scroll to position [114, 0]
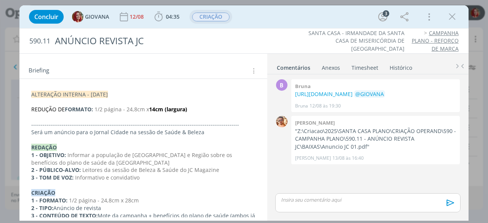
click at [108, 93] on span "ALTERAÇÃO INTERNA - [DATE]" at bounding box center [69, 94] width 77 height 7
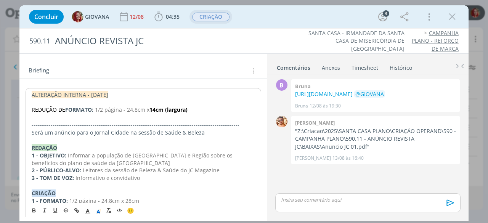
click at [275, 28] on div "Concluir GIOVANA 12/08 04:35 Iniciar Apontar Data * 18/08/2025 Horas * 00:00 Ta…" at bounding box center [243, 16] width 449 height 23
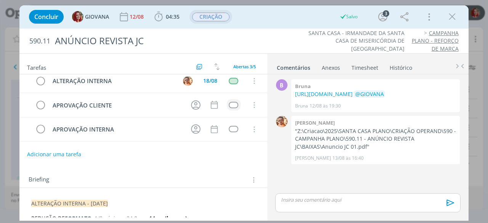
scroll to position [0, 0]
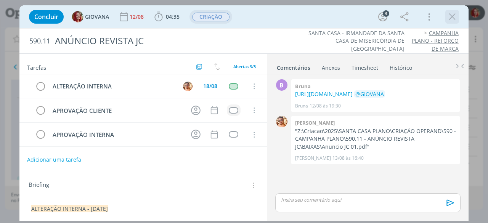
click at [452, 15] on icon "dialog" at bounding box center [452, 16] width 11 height 11
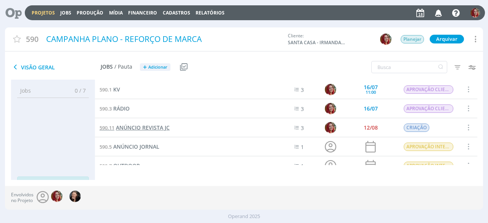
click at [148, 127] on span "ANÚNCIO REVISTA JC" at bounding box center [143, 127] width 54 height 7
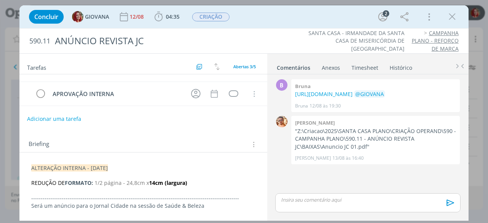
scroll to position [76, 0]
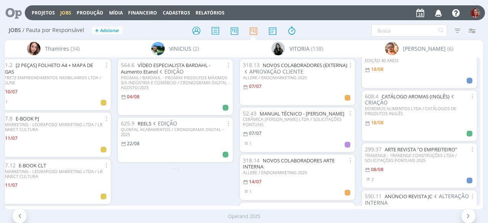
scroll to position [76, 0]
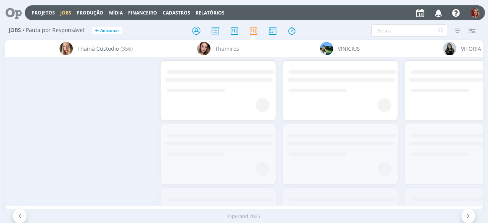
scroll to position [0, 2824]
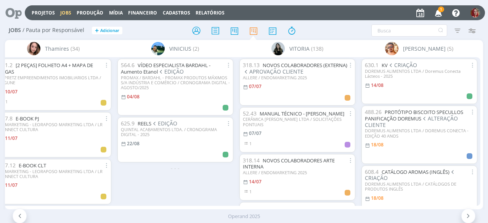
click at [440, 11] on icon "button" at bounding box center [438, 12] width 13 height 13
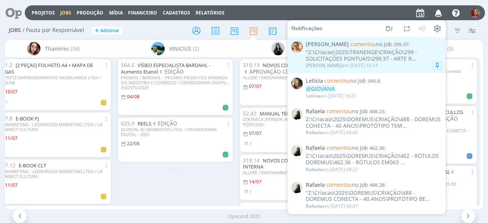
click at [389, 60] on div ""Z:\Criacao\2025\TRANENGE\CRIAÇÃO\299 - SOLICITAÇÕES PONTUAIS\299.37 - ARTE R..." at bounding box center [374, 55] width 136 height 13
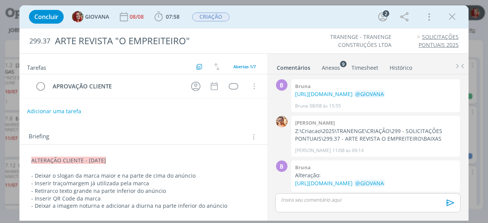
scroll to position [230, 0]
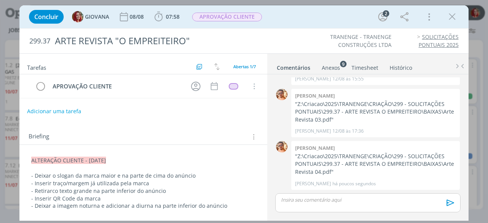
click at [52, 188] on p "- Retirarco texto grande na parte inferior do anúncio" at bounding box center [143, 191] width 224 height 8
click at [53, 189] on p "- Retirarco texto grande na parte inferior do anúncio" at bounding box center [144, 192] width 224 height 8
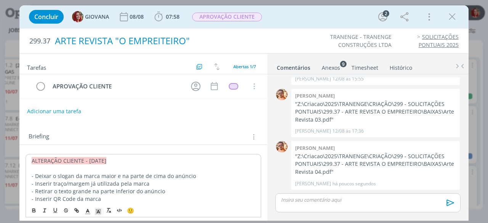
click at [272, 39] on div "ARTE REVISTA "O EMPREITEIRO"" at bounding box center [164, 41] width 225 height 19
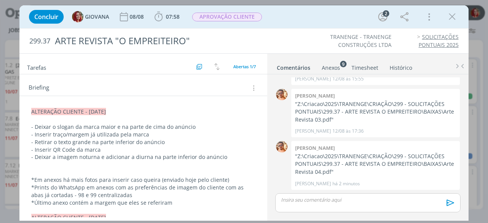
scroll to position [76, 0]
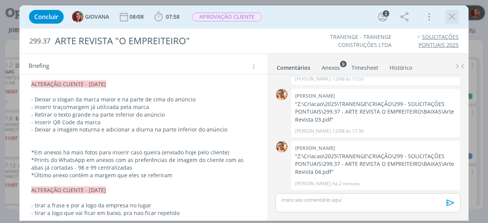
click at [455, 15] on icon "dialog" at bounding box center [452, 16] width 11 height 11
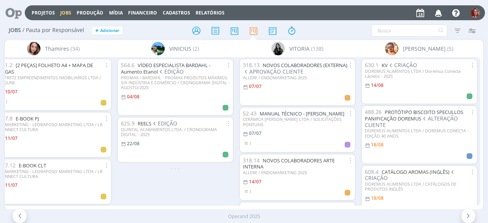
click at [18, 14] on icon at bounding box center [11, 12] width 16 height 15
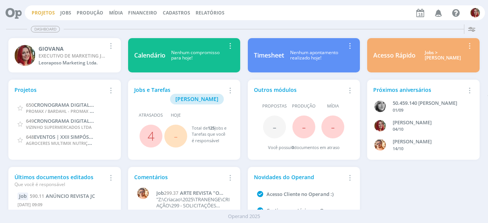
click at [46, 11] on link "Projetos" at bounding box center [43, 13] width 23 height 6
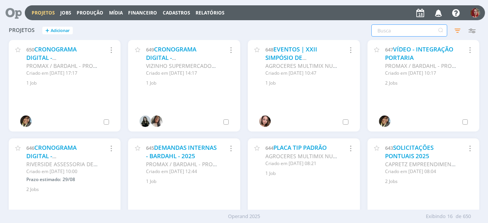
click at [401, 35] on input "text" at bounding box center [410, 30] width 76 height 12
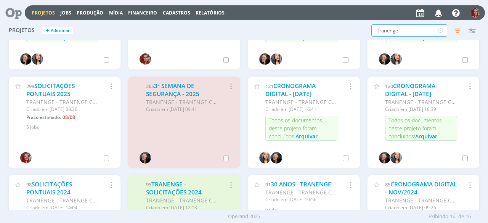
scroll to position [159, 0]
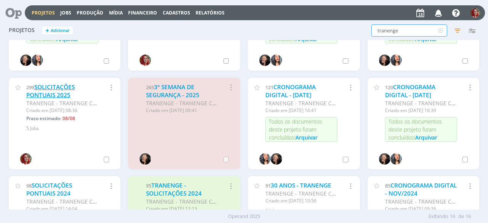
type input "tranenge"
click at [65, 94] on link "SOLICITAÇÕES PONTUAIS 2025" at bounding box center [50, 91] width 48 height 16
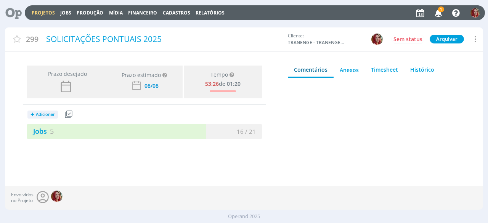
click at [438, 13] on icon "button" at bounding box center [438, 12] width 13 height 13
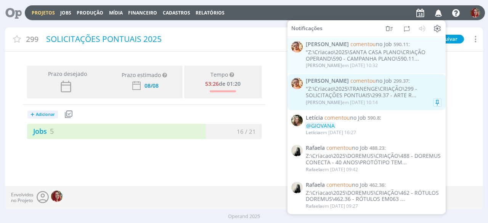
click at [378, 98] on div ""Z:\Criacao\2025\TRANENGE\CRIAÇÃO\299 - SOLICITAÇÕES PONTUAIS\299.37 - ARTE R..." at bounding box center [374, 92] width 136 height 13
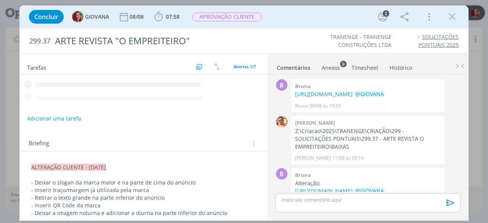
scroll to position [253, 0]
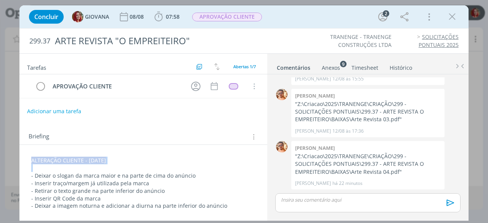
drag, startPoint x: 30, startPoint y: 158, endPoint x: 137, endPoint y: 164, distance: 107.7
copy span "ALTERAÇÃO CLIENTE - [DATE]"
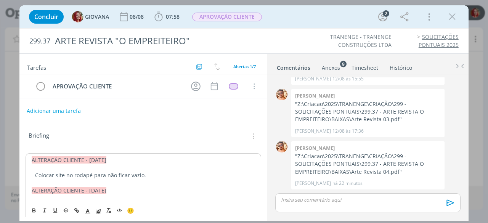
click at [62, 112] on button "Adicionar uma tarefa" at bounding box center [54, 111] width 54 height 13
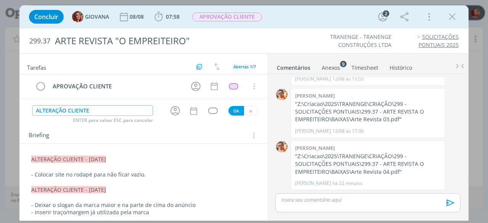
type input "ALTERAÇÃO CLIENTE"
click at [229, 107] on button "Ok" at bounding box center [237, 111] width 16 height 10
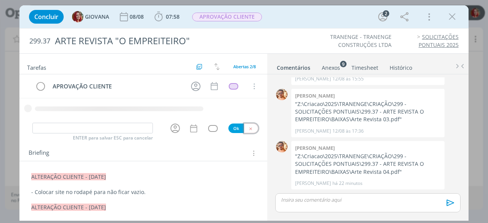
click at [245, 127] on div "ENTER para salvar ESC para cancelar Ok" at bounding box center [143, 128] width 248 height 13
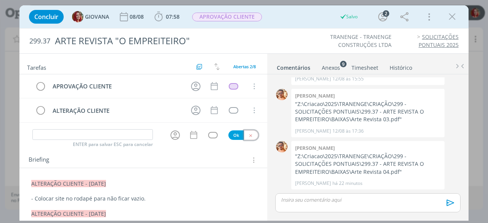
click at [249, 134] on icon "dialog" at bounding box center [250, 135] width 5 height 5
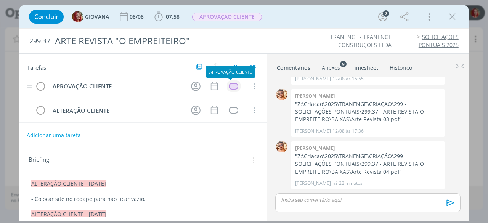
click at [232, 87] on div "dialog" at bounding box center [234, 86] width 10 height 6
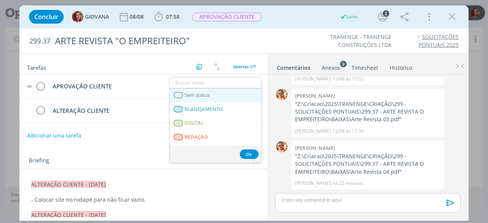
click at [227, 94] on link "Sem status" at bounding box center [216, 96] width 92 height 14
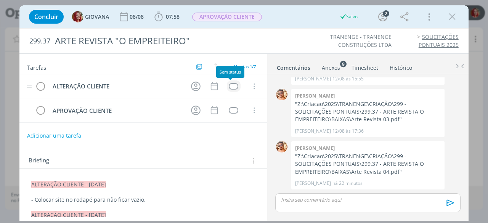
click at [229, 86] on div "dialog" at bounding box center [234, 86] width 10 height 6
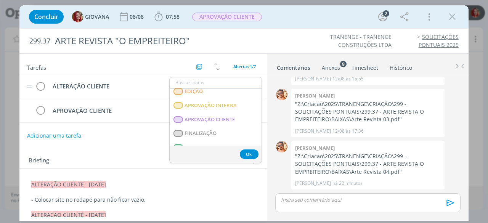
scroll to position [191, 0]
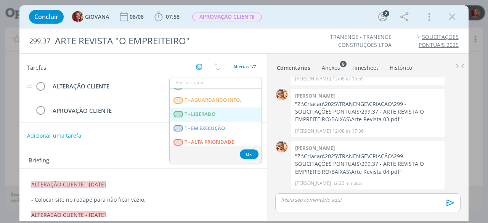
click at [217, 112] on LIBERADO "T - LIBERADO" at bounding box center [216, 115] width 92 height 14
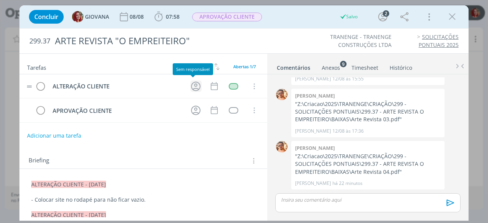
click at [193, 87] on icon "dialog" at bounding box center [197, 87] width 10 height 10
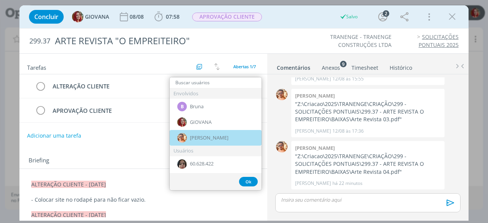
click at [201, 137] on span "[PERSON_NAME]" at bounding box center [209, 138] width 39 height 6
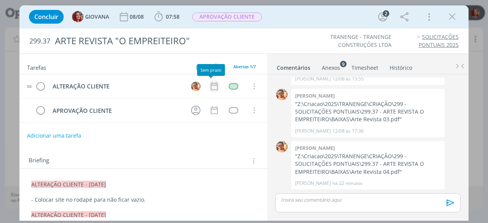
click at [209, 85] on icon "dialog" at bounding box center [214, 86] width 10 height 10
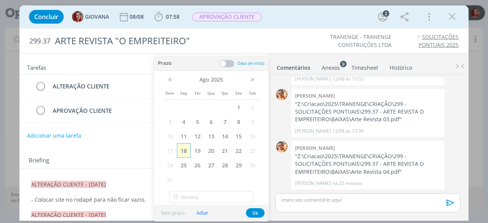
click at [184, 146] on span "18" at bounding box center [184, 150] width 14 height 14
drag, startPoint x: 257, startPoint y: 213, endPoint x: 256, endPoint y: 205, distance: 8.5
click at [256, 213] on button "Ok" at bounding box center [255, 213] width 19 height 10
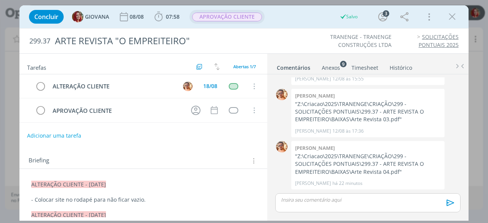
click at [223, 23] on span "APROVAÇÃO CLIENTE" at bounding box center [227, 17] width 75 height 14
click at [227, 17] on span "APROVAÇÃO CLIENTE" at bounding box center [227, 17] width 70 height 9
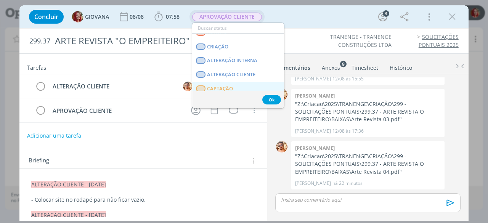
scroll to position [38, 0]
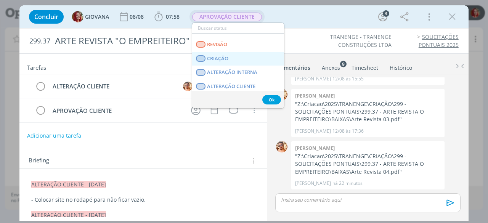
click at [231, 60] on link "CRIAÇÃO" at bounding box center [238, 59] width 92 height 14
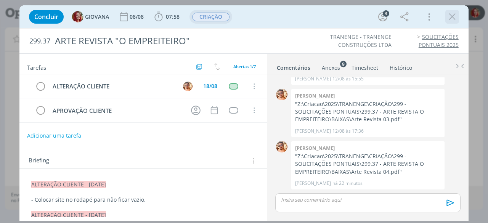
click at [449, 12] on icon "dialog" at bounding box center [452, 16] width 11 height 11
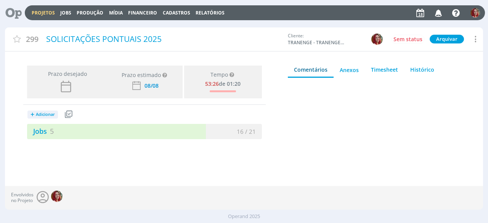
click at [440, 11] on icon "button" at bounding box center [438, 12] width 13 height 13
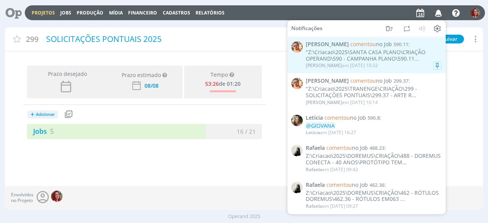
click at [376, 55] on div ""Z:\Criacao\2025\SANTA CASA PLANO\CRIAÇÃO OPERAND\590 - CAMPANHA PLANO\590.11..." at bounding box center [374, 55] width 136 height 13
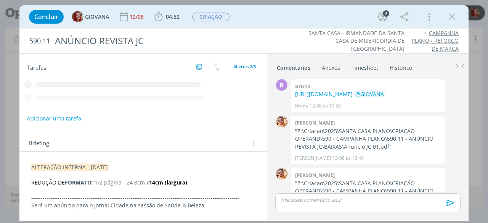
scroll to position [42, 0]
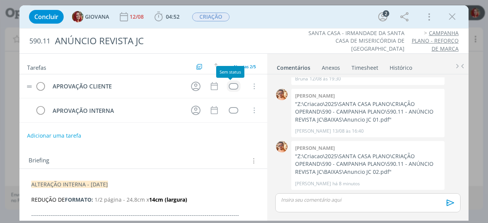
click at [234, 85] on div "dialog" at bounding box center [234, 86] width 10 height 6
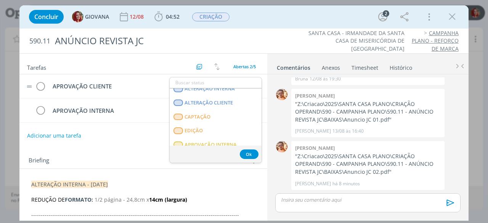
scroll to position [114, 0]
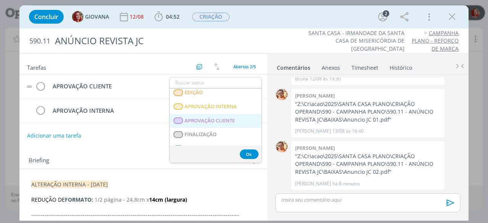
click at [217, 114] on CLIENTE "APROVAÇÃO CLIENTE" at bounding box center [216, 121] width 92 height 14
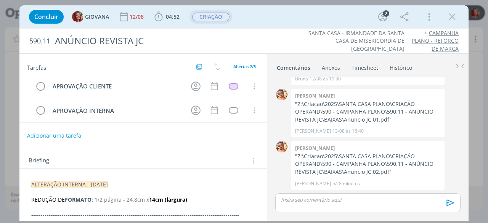
click at [218, 16] on span "CRIAÇÃO" at bounding box center [210, 17] width 37 height 9
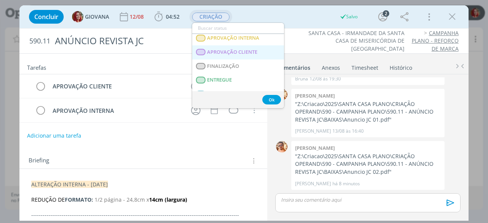
click at [237, 51] on span "APROVAÇÃO CLIENTE" at bounding box center [233, 52] width 50 height 6
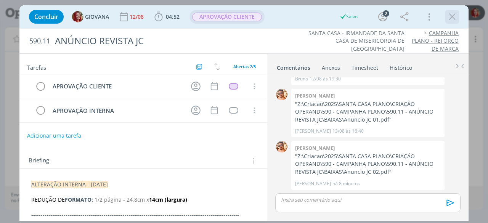
click at [452, 14] on icon "dialog" at bounding box center [452, 16] width 11 height 11
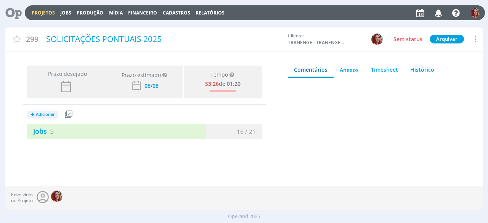
click at [24, 13] on div at bounding box center [14, 13] width 22 height 17
click at [16, 13] on icon at bounding box center [11, 12] width 16 height 15
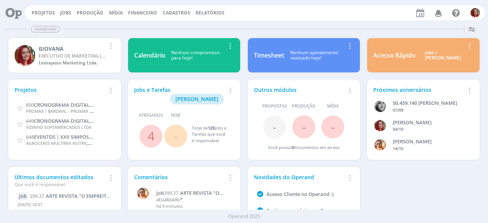
click at [438, 13] on icon "button" at bounding box center [438, 12] width 13 height 13
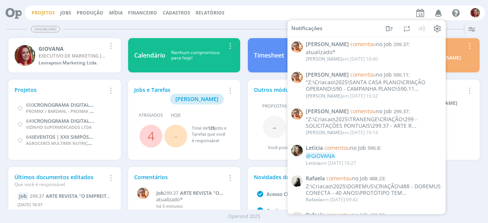
click at [44, 10] on link "Projetos" at bounding box center [43, 13] width 23 height 6
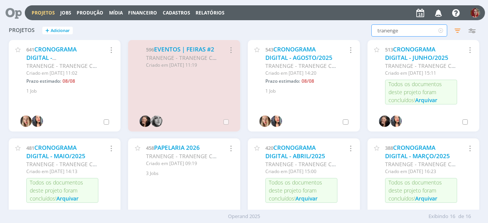
drag, startPoint x: 413, startPoint y: 31, endPoint x: 359, endPoint y: 35, distance: 54.7
click at [359, 35] on div "tranenge Filtros Filtrar Limpar tranenge Status Clientes Selecione Data de cria…" at bounding box center [394, 30] width 172 height 12
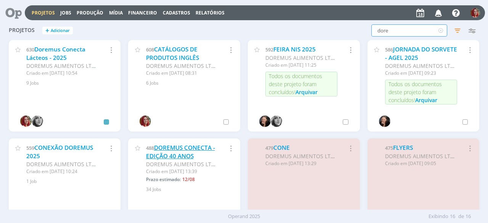
type input "dore"
click at [179, 148] on link "DOREMUS CONECTA - EDIÇÃO 40 ANOS" at bounding box center [180, 152] width 69 height 16
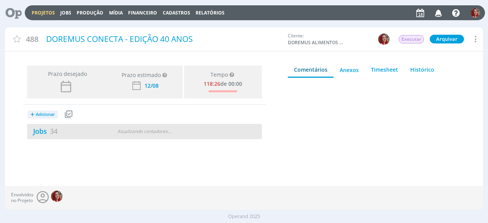
click at [55, 124] on div "Jobs 34 Atualizando contadores . . ." at bounding box center [144, 131] width 235 height 15
click at [53, 126] on div "Jobs 34 4 / 38" at bounding box center [144, 131] width 235 height 15
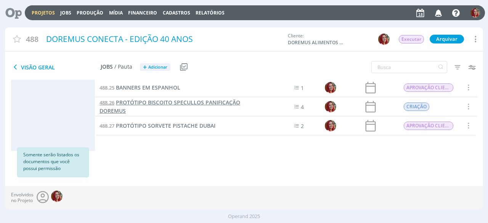
scroll to position [420, 0]
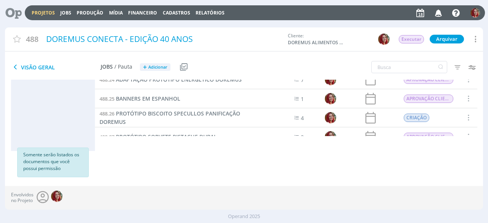
click at [162, 112] on span "PROTÓTIPO BISCOITO SPECULLOS PANIFICAÇÃO DOREMUS" at bounding box center [170, 118] width 141 height 16
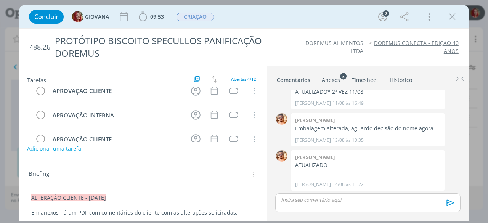
scroll to position [76, 0]
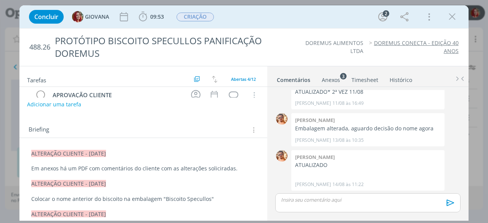
click at [243, 169] on p "Em anexos há um PDF com comentários do cliente com as alterações soliciradas." at bounding box center [143, 169] width 224 height 8
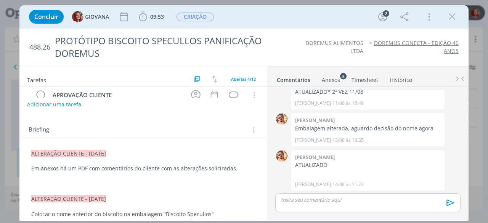
click at [50, 177] on p "dialog" at bounding box center [143, 176] width 224 height 8
click at [42, 182] on p "dialog" at bounding box center [143, 184] width 224 height 8
click at [49, 182] on p "dialog" at bounding box center [143, 184] width 224 height 8
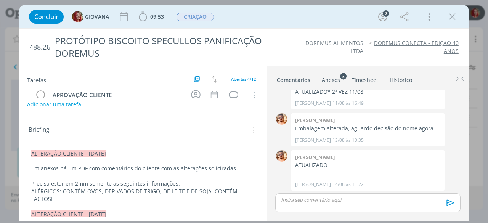
click at [78, 190] on p "ALÉRGICOS: CONTÉM OVOS, DERIVADOS DE TRIGO, DE LEITE E DE SOJA. CONTÉM LACTOSE." at bounding box center [143, 195] width 224 height 15
click at [75, 200] on p "ALÉRGICOS: CONTÉM OVOS, DERIVADOS DE TRIGO, DE LEITE E DE SOJA. CONTÉM LACTOSE." at bounding box center [143, 195] width 224 height 15
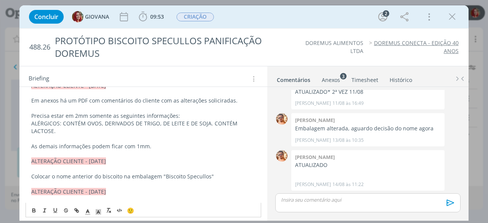
scroll to position [106, 0]
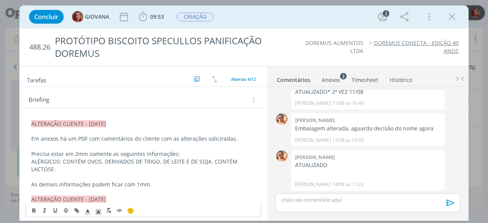
click at [166, 187] on p "As demais informações podem ficar com 1mm." at bounding box center [143, 185] width 224 height 8
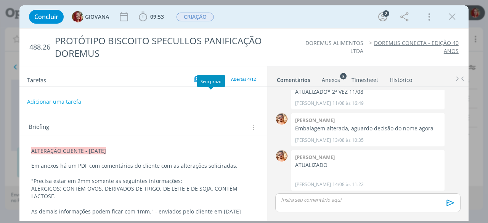
scroll to position [114, 0]
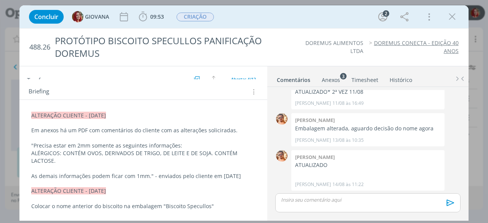
click at [280, 48] on div "DOREMUS ALIMENTOS LTDA DOREMUS CONECTA - EDIÇÃO 40 ANOS" at bounding box center [371, 47] width 182 height 16
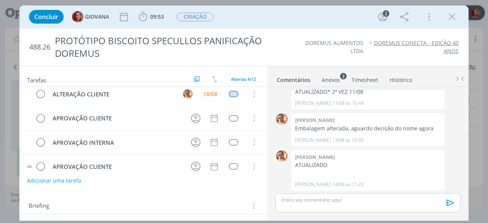
scroll to position [0, 0]
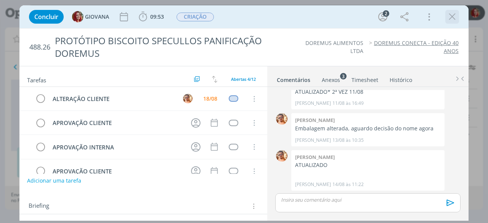
drag, startPoint x: 451, startPoint y: 16, endPoint x: 367, endPoint y: 0, distance: 85.1
click at [451, 16] on icon "dialog" at bounding box center [452, 16] width 11 height 11
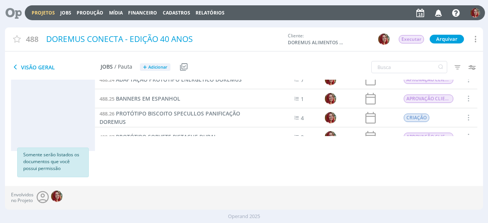
click at [19, 12] on icon at bounding box center [11, 12] width 16 height 15
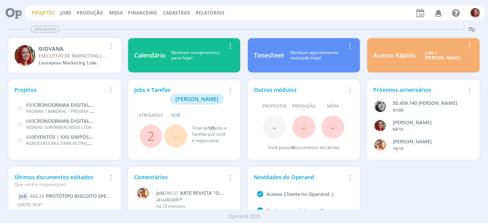
click at [49, 15] on link "Projetos" at bounding box center [43, 13] width 23 height 6
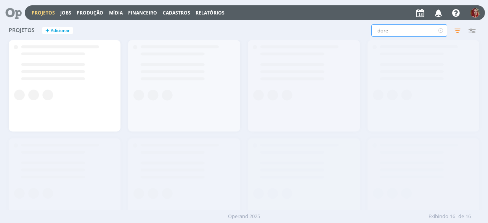
drag, startPoint x: 402, startPoint y: 33, endPoint x: 348, endPoint y: 32, distance: 54.2
click at [349, 32] on div "dore Filtros Filtrar Limpar dore Status Clientes Selecione Data de criação a Si…" at bounding box center [394, 30] width 172 height 12
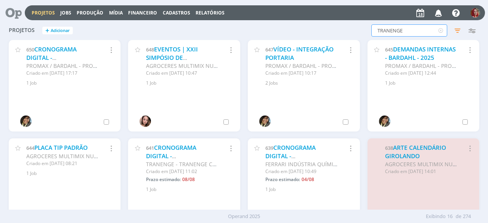
type input "TRANENGE"
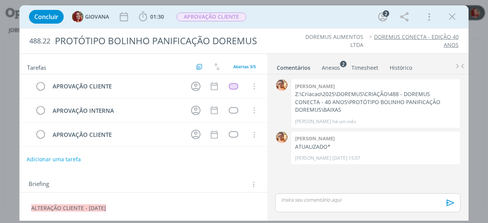
click at [72, 159] on button "Adicionar uma tarefa" at bounding box center [54, 159] width 54 height 13
drag, startPoint x: 31, startPoint y: 205, endPoint x: 164, endPoint y: 204, distance: 133.5
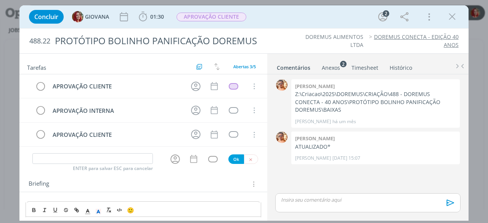
copy span "ALTERAÇÃO CLIENTE - [DATE]"
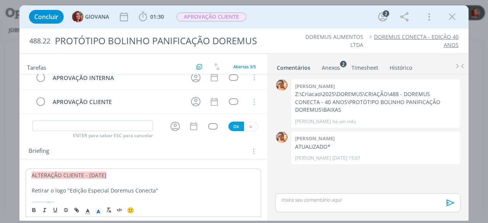
scroll to position [114, 0]
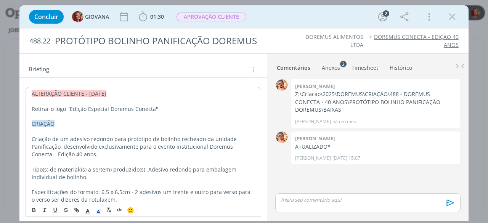
click at [32, 90] on span "ALTERAÇÃO CLIENTE - [DATE]" at bounding box center [69, 93] width 75 height 7
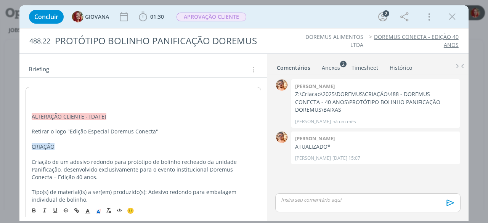
click at [32, 90] on p "dialog" at bounding box center [144, 94] width 224 height 8
click at [37, 100] on p "dialog" at bounding box center [144, 102] width 224 height 8
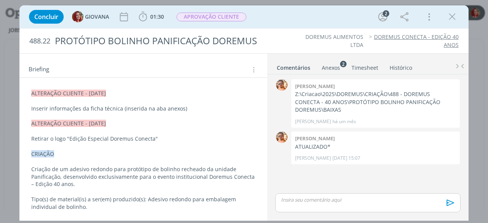
click at [53, 106] on p "Inserir informações da ficha técnica (inserida na aba anexos)" at bounding box center [143, 109] width 224 height 8
drag, startPoint x: 61, startPoint y: 106, endPoint x: 50, endPoint y: 106, distance: 10.3
click at [50, 106] on span "incluir os dizeres legais" at bounding box center [78, 108] width 60 height 7
click at [127, 105] on p "Inserir os dizeres legais da ficha técnica (inserida na aba anexos)" at bounding box center [143, 109] width 224 height 8
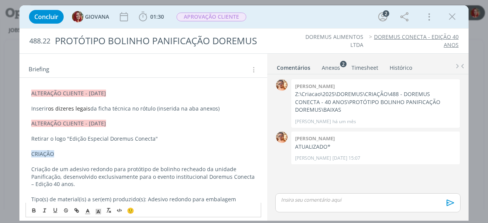
click at [334, 66] on div "Anexos 2" at bounding box center [331, 68] width 18 height 8
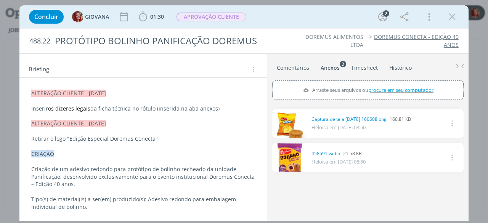
click at [388, 89] on span "procure em seu computador" at bounding box center [401, 90] width 65 height 7
click at [388, 83] on input "Arraste seus arquivos ou procure em seu computador" at bounding box center [368, 82] width 192 height 2
type input "C:\fakepath\Dizeres de Rotulagem - Bolo com Recheio de Limão - Convenção 40 ano…"
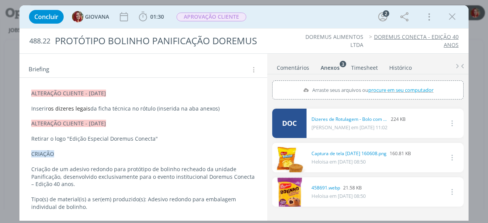
scroll to position [0, 0]
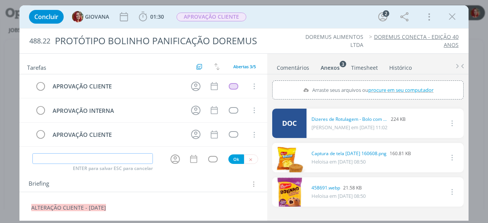
click at [62, 156] on input "dialog" at bounding box center [92, 158] width 120 height 11
type input "ALTERAÇÃO CLIENTE"
click at [230, 156] on button "Ok" at bounding box center [237, 160] width 16 height 10
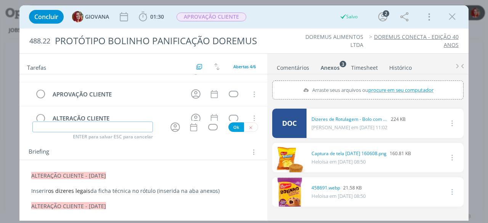
scroll to position [76, 0]
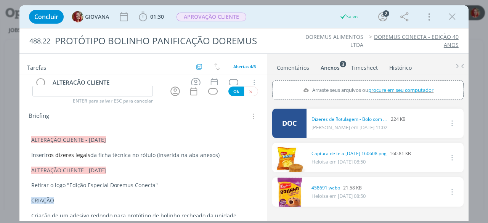
click at [92, 139] on span "ALTERAÇÃO CLIENTE - [DATE]" at bounding box center [68, 139] width 75 height 7
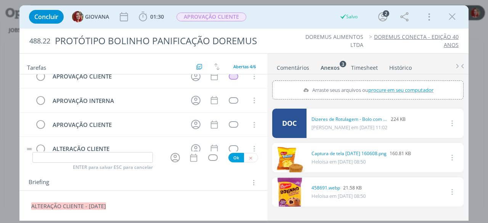
scroll to position [0, 0]
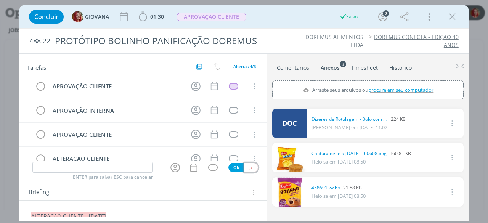
click at [251, 166] on button "dialog" at bounding box center [251, 168] width 14 height 10
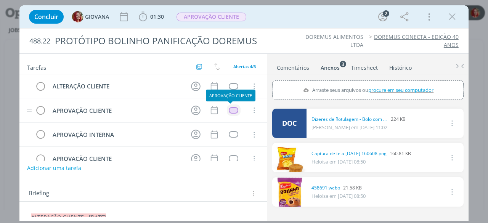
click at [228, 105] on td "dialog" at bounding box center [234, 110] width 14 height 11
click at [230, 110] on div "dialog" at bounding box center [234, 110] width 10 height 6
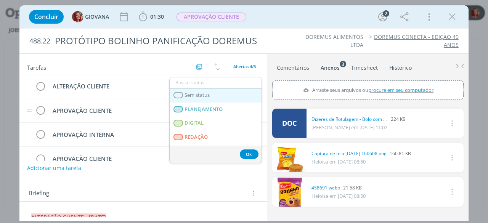
click at [220, 100] on link "Sem status" at bounding box center [216, 96] width 92 height 14
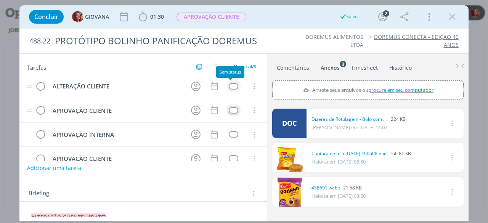
click at [232, 87] on div "dialog" at bounding box center [234, 86] width 10 height 6
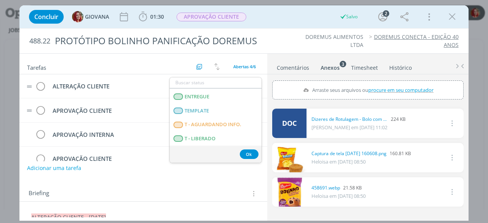
scroll to position [195, 0]
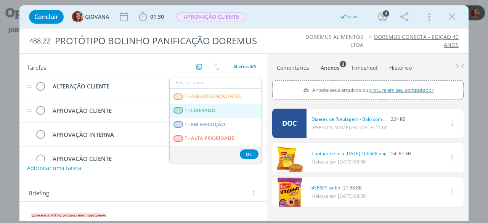
click at [214, 114] on LIBERADO "T - LIBERADO" at bounding box center [216, 111] width 92 height 14
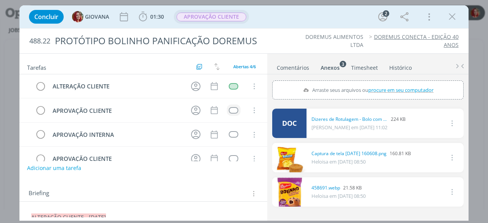
click at [223, 19] on span "APROVAÇÃO CLIENTE" at bounding box center [212, 17] width 70 height 9
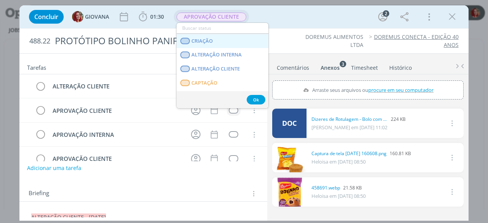
scroll to position [38, 0]
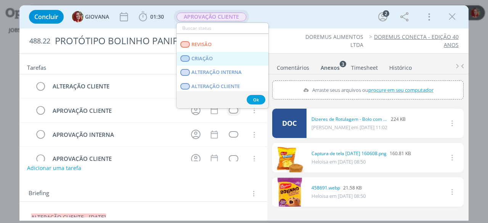
click at [215, 57] on link "CRIAÇÃO" at bounding box center [223, 59] width 92 height 14
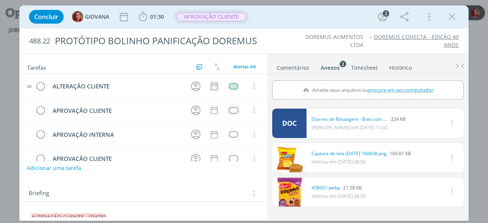
click at [211, 86] on icon "dialog" at bounding box center [214, 86] width 7 height 8
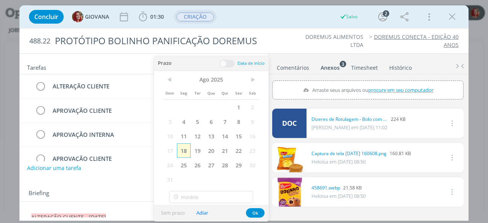
click at [188, 154] on span "18" at bounding box center [184, 150] width 14 height 14
click at [254, 211] on button "Ok" at bounding box center [255, 213] width 19 height 10
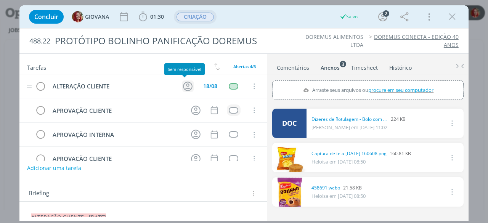
click at [185, 84] on icon "dialog" at bounding box center [188, 87] width 12 height 12
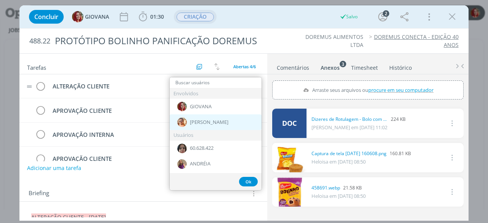
click at [186, 119] on img "dialog" at bounding box center [182, 123] width 10 height 10
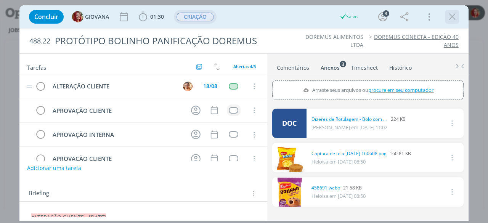
click at [448, 13] on icon "dialog" at bounding box center [452, 16] width 11 height 11
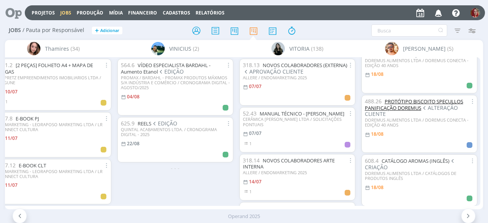
scroll to position [76, 0]
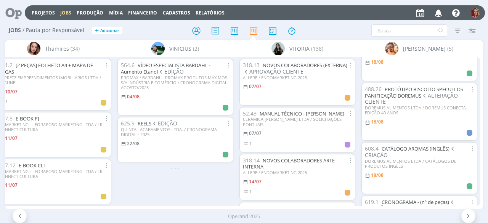
click at [443, 11] on icon "button" at bounding box center [438, 12] width 13 height 13
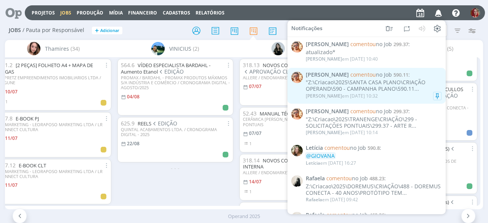
click at [364, 84] on div ""Z:\Criacao\2025\SANTA CASA PLANO\CRIAÇÃO OPERAND\590 - CAMPANHA PLANO\590.11..." at bounding box center [374, 85] width 136 height 13
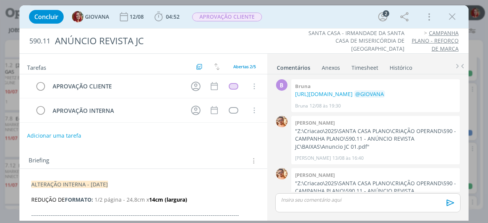
scroll to position [34, 0]
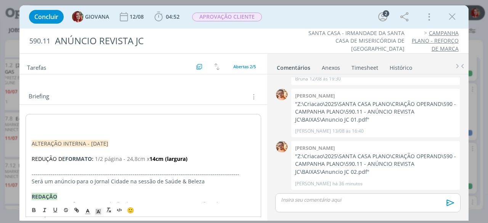
scroll to position [67, 0]
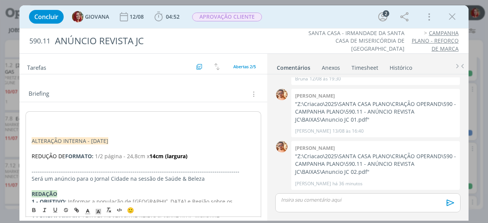
click at [41, 116] on p "dialog" at bounding box center [144, 118] width 224 height 8
drag, startPoint x: 108, startPoint y: 117, endPoint x: 6, endPoint y: 115, distance: 102.7
click at [6, 115] on div "Concluir GIOVANA 12/08 04:52 Iniciar Apontar Data * 18/08/2025 Horas * 00:00 Ta…" at bounding box center [244, 111] width 488 height 223
drag, startPoint x: 114, startPoint y: 116, endPoint x: 19, endPoint y: 116, distance: 95.4
click at [19, 116] on div "ALTERAÇÃO CLIENTE - 18/08/25 ALTERAÇÃO INTERNA - 18/08/25 REDUÇÃO DE FORMATO: 1…" at bounding box center [143, 213] width 248 height 222
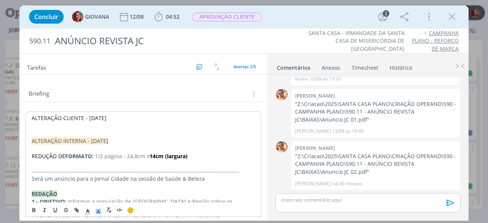
click at [97, 213] on polyline "dialog" at bounding box center [98, 211] width 3 height 3
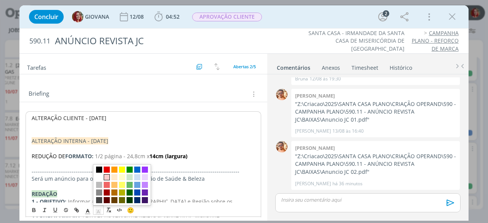
click at [106, 177] on span "dialog" at bounding box center [107, 178] width 6 height 6
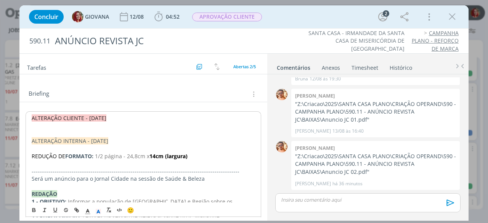
click at [69, 130] on p "dialog" at bounding box center [144, 134] width 224 height 8
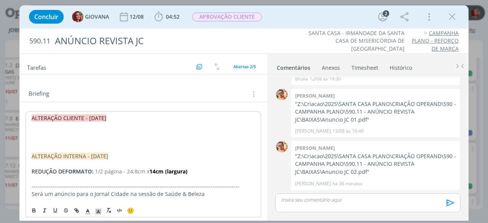
click at [114, 118] on p "ALTERAÇÃO CLIENTE - 18/08/25" at bounding box center [144, 118] width 224 height 8
click at [49, 137] on p "dialog" at bounding box center [144, 141] width 224 height 8
click at [50, 132] on p "dialog" at bounding box center [144, 134] width 224 height 8
click at [50, 131] on p "dialog" at bounding box center [143, 133] width 224 height 8
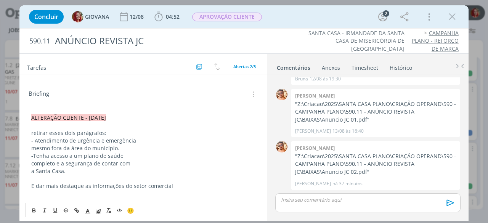
click at [49, 198] on p "dialog" at bounding box center [143, 202] width 224 height 8
click at [174, 185] on p "E dar mais destaque as informações do setor comercial" at bounding box center [143, 186] width 224 height 8
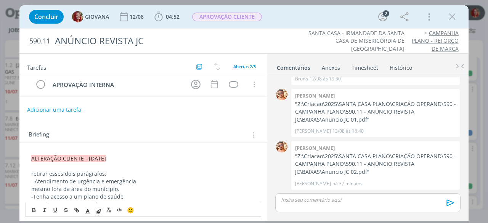
scroll to position [38, 0]
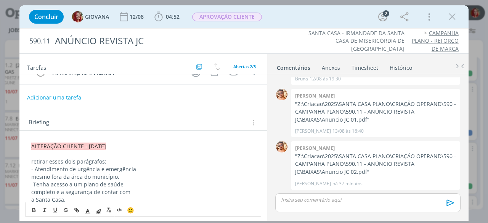
click at [33, 161] on p "retirar esses dois parágrafos:" at bounding box center [143, 162] width 224 height 8
click at [120, 166] on p "- Atendimento de urgência e emergência" at bounding box center [143, 170] width 224 height 8
drag, startPoint x: 119, startPoint y: 161, endPoint x: 113, endPoint y: 158, distance: 6.5
click at [118, 160] on p "Retirar esses dois parágrafos:" at bounding box center [143, 162] width 224 height 8
click at [34, 175] on p "- Atendimento de urgência e emergência" at bounding box center [143, 177] width 224 height 8
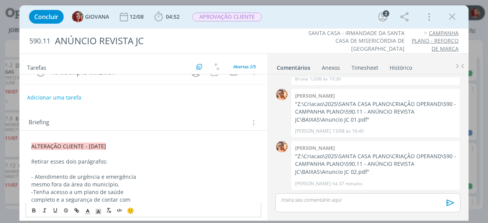
click at [35, 174] on p "- Atendimento de urgência e emergência" at bounding box center [143, 177] width 224 height 8
click at [124, 181] on p "mesmo fora da área do município." at bounding box center [143, 185] width 224 height 8
click at [33, 189] on p "-Tenha acesso a um plano de saúde" at bounding box center [143, 192] width 224 height 8
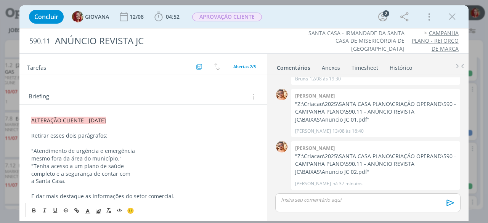
scroll to position [76, 0]
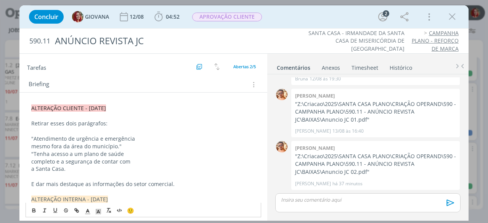
click at [76, 167] on p "a Santa Casa." at bounding box center [143, 169] width 224 height 8
click at [131, 150] on p ""Tenha acesso a um plano de saúde" at bounding box center [143, 154] width 224 height 8
click at [132, 145] on p "mesmo fora da área do município."" at bounding box center [143, 147] width 224 height 8
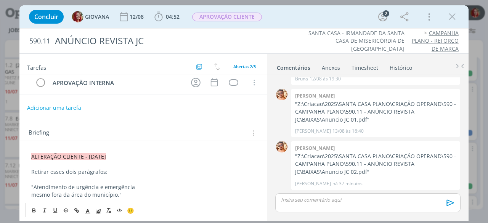
scroll to position [0, 0]
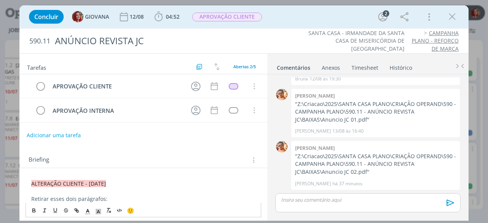
click at [65, 134] on button "Adicionar uma tarefa" at bounding box center [54, 135] width 54 height 13
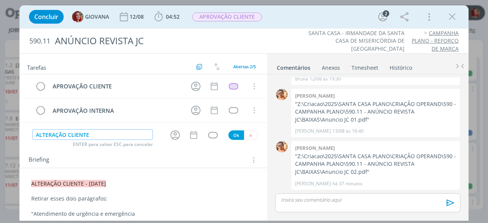
type input "ALTERAÇÃO CLIENTE"
click at [234, 134] on button "Ok" at bounding box center [237, 135] width 16 height 10
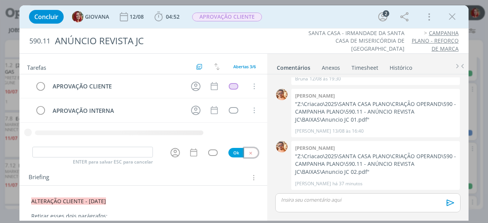
click at [253, 150] on button "dialog" at bounding box center [251, 153] width 14 height 10
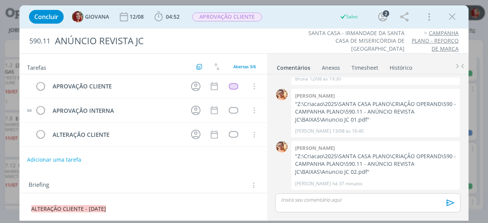
drag, startPoint x: 26, startPoint y: 132, endPoint x: 34, endPoint y: 111, distance: 21.8
click at [34, 111] on div "APROVAÇÃO CLIENTE Cancelar APROVAÇÃO INTERNA Cancelar ALTERAÇÃO CLIENTE Cancelar" at bounding box center [143, 110] width 248 height 72
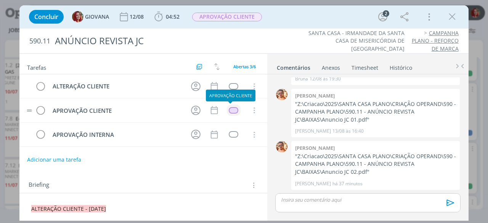
click at [229, 110] on div "dialog" at bounding box center [234, 110] width 10 height 6
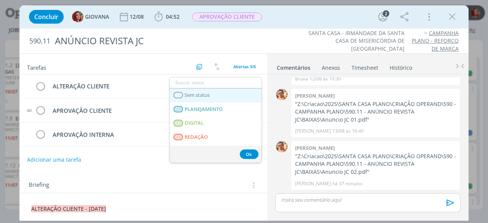
click at [215, 93] on link "Sem status" at bounding box center [216, 96] width 92 height 14
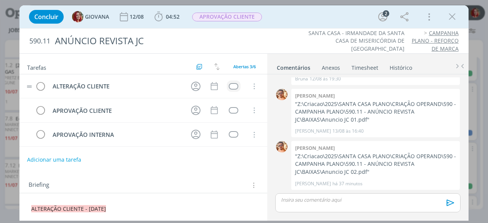
click at [227, 84] on td "dialog" at bounding box center [234, 86] width 14 height 11
click at [211, 87] on icon "dialog" at bounding box center [214, 86] width 10 height 10
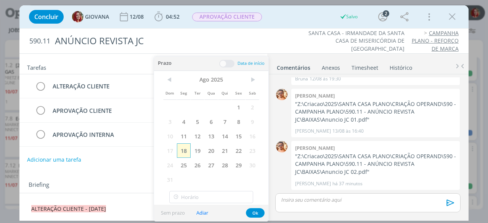
click at [182, 149] on span "18" at bounding box center [184, 150] width 14 height 14
click at [248, 211] on button "Ok" at bounding box center [255, 213] width 19 height 10
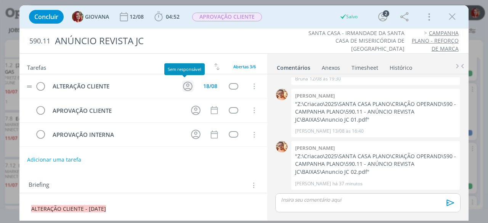
click at [187, 84] on icon "dialog" at bounding box center [188, 87] width 12 height 12
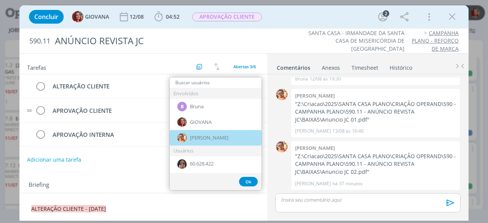
drag, startPoint x: 202, startPoint y: 139, endPoint x: 205, endPoint y: 113, distance: 25.7
click at [202, 139] on span "Victor M." at bounding box center [209, 138] width 39 height 6
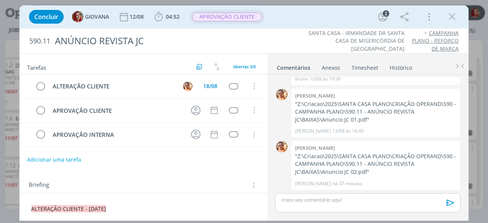
click at [236, 19] on span "APROVAÇÃO CLIENTE" at bounding box center [227, 17] width 70 height 9
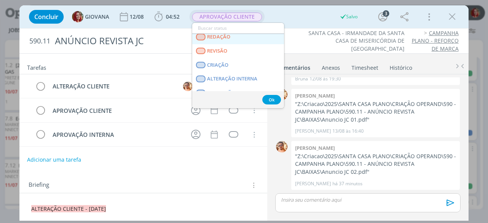
scroll to position [38, 0]
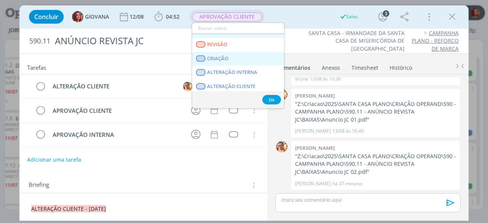
click at [229, 53] on link "CRIAÇÃO" at bounding box center [238, 59] width 92 height 14
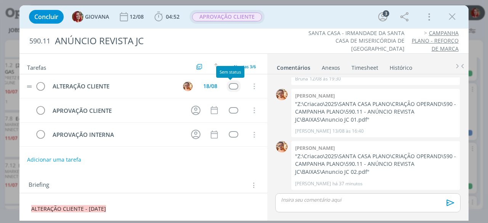
click at [229, 86] on div "dialog" at bounding box center [234, 86] width 10 height 6
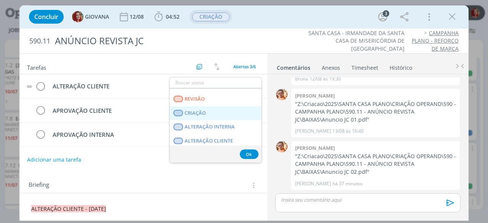
scroll to position [195, 0]
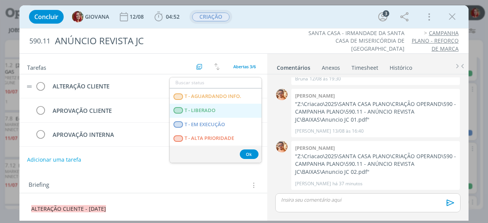
click at [206, 114] on LIBERADO "T - LIBERADO" at bounding box center [216, 111] width 92 height 14
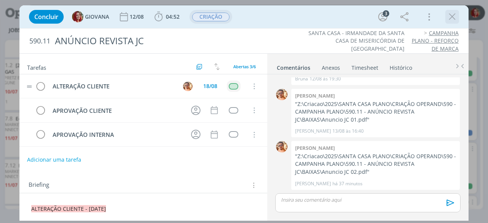
click at [449, 16] on icon "dialog" at bounding box center [452, 16] width 11 height 11
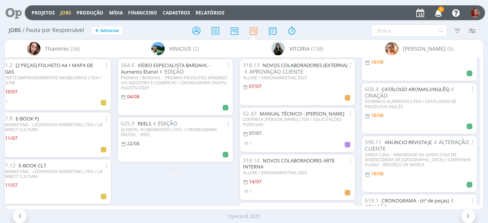
click at [436, 8] on icon "button" at bounding box center [438, 12] width 13 height 13
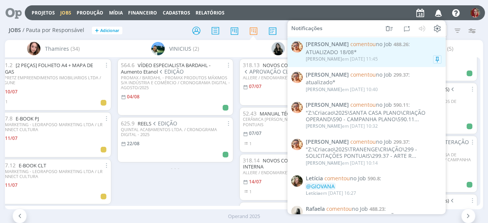
click at [368, 46] on span "comentou no Job" at bounding box center [372, 43] width 42 height 7
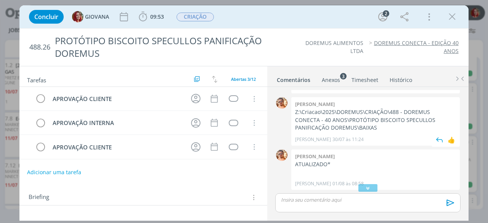
scroll to position [321, 0]
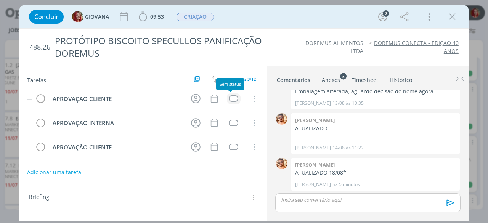
click at [230, 98] on div "dialog" at bounding box center [234, 98] width 10 height 6
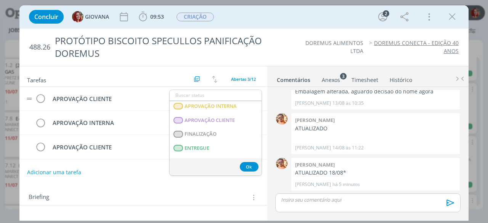
scroll to position [118, 0]
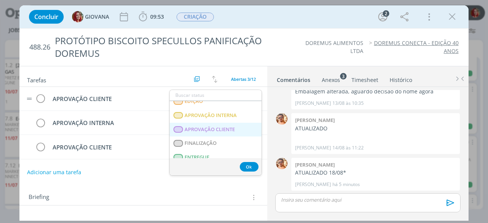
drag, startPoint x: 229, startPoint y: 125, endPoint x: 230, endPoint y: 114, distance: 11.5
click at [229, 126] on span "APROVAÇÃO CLIENTE" at bounding box center [210, 129] width 50 height 6
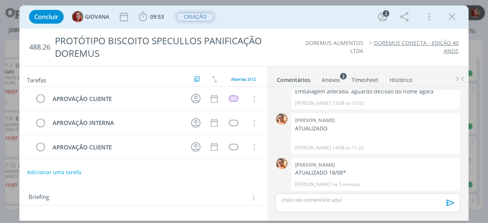
click at [199, 20] on span "CRIAÇÃO" at bounding box center [195, 17] width 37 height 9
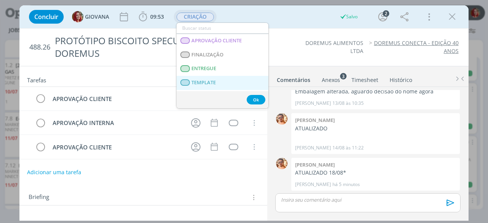
scroll to position [114, 0]
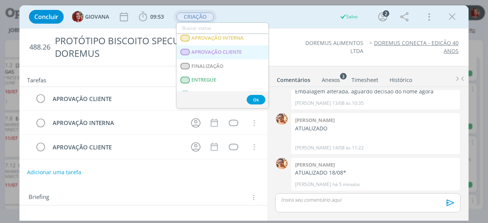
click at [219, 49] on span "APROVAÇÃO CLIENTE" at bounding box center [217, 52] width 50 height 6
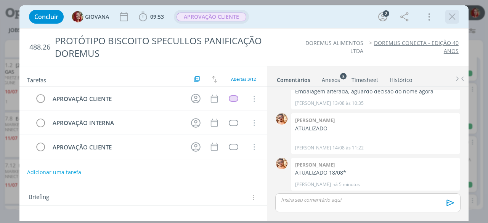
click at [450, 15] on icon "dialog" at bounding box center [452, 16] width 11 height 11
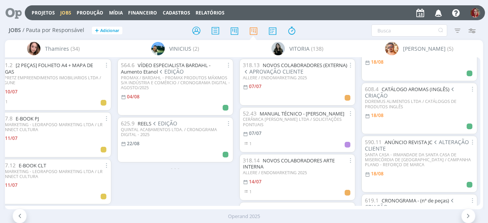
click at [16, 12] on icon at bounding box center [11, 12] width 16 height 15
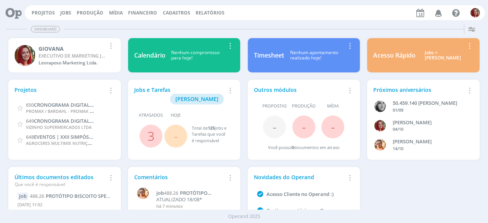
click at [56, 13] on button "Projetos" at bounding box center [43, 13] width 28 height 6
click at [48, 12] on link "Projetos" at bounding box center [43, 13] width 23 height 6
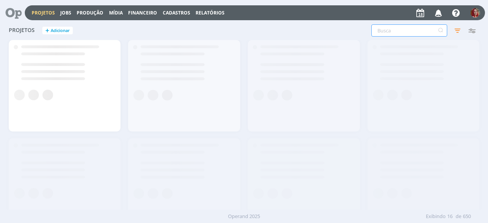
click at [398, 30] on input "text" at bounding box center [410, 30] width 76 height 12
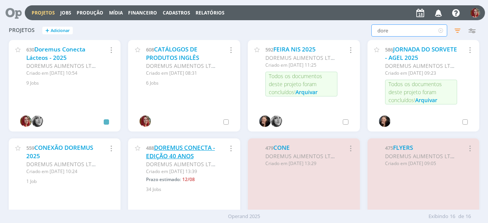
type input "dore"
click at [177, 153] on link "DOREMUS CONECTA - EDIÇÃO 40 ANOS" at bounding box center [180, 152] width 69 height 16
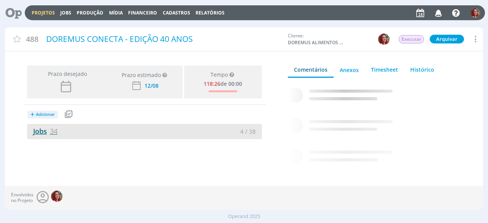
click at [31, 129] on link "Jobs 34" at bounding box center [42, 131] width 31 height 9
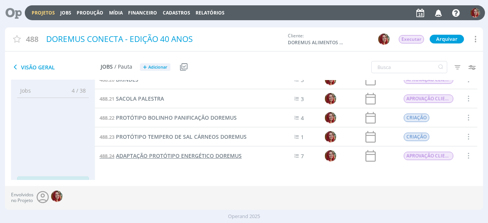
scroll to position [411, 0]
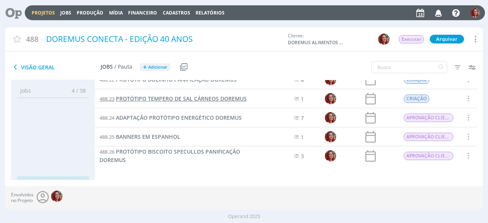
click at [175, 96] on span "PROTÓTIPO TEMPERO DE SAL CÁRNEOS DOREMUS" at bounding box center [181, 98] width 131 height 7
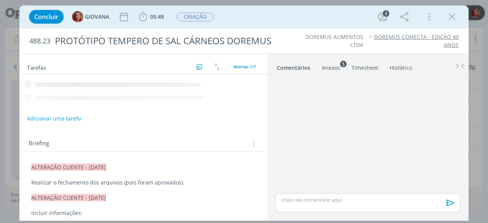
scroll to position [196, 0]
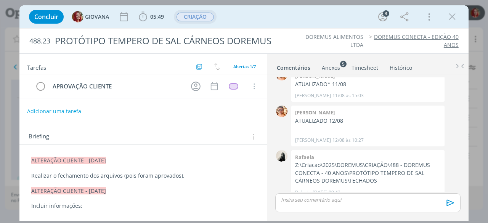
click at [192, 11] on span "CRIAÇÃO" at bounding box center [195, 17] width 43 height 14
click at [194, 13] on span "CRIAÇÃO" at bounding box center [195, 17] width 37 height 9
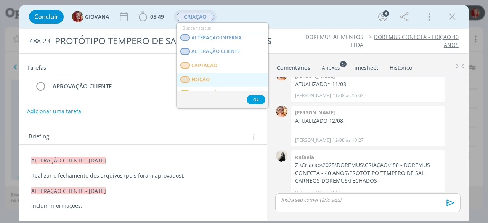
scroll to position [76, 0]
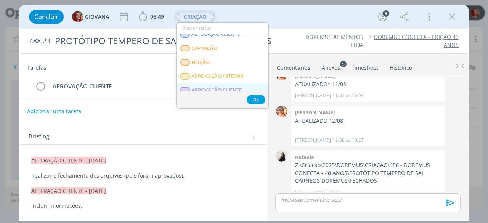
click at [227, 86] on CLIENTE "APROVAÇÃO CLIENTE" at bounding box center [223, 91] width 92 height 14
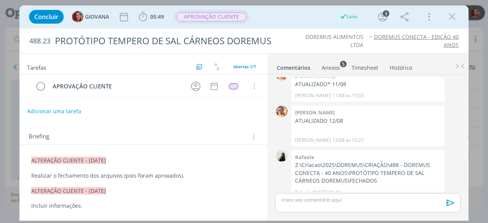
click at [224, 18] on span "APROVAÇÃO CLIENTE" at bounding box center [212, 17] width 70 height 9
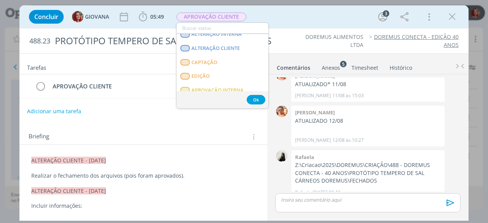
scroll to position [38, 0]
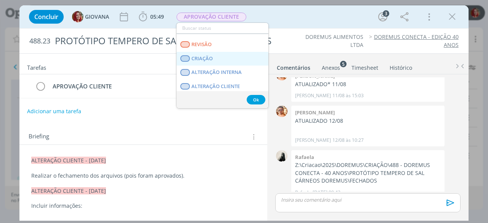
click at [228, 56] on link "CRIAÇÃO" at bounding box center [223, 59] width 92 height 14
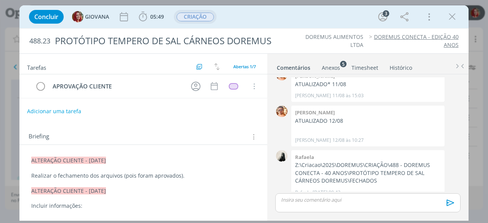
click at [201, 17] on span "CRIAÇÃO" at bounding box center [195, 17] width 37 height 9
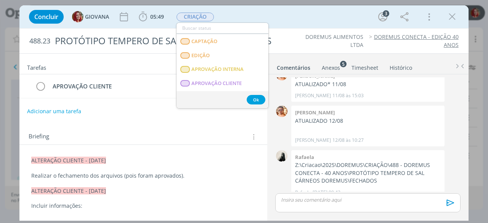
scroll to position [114, 0]
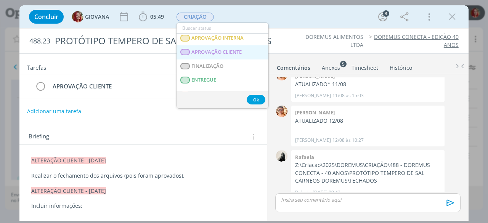
drag, startPoint x: 219, startPoint y: 53, endPoint x: 238, endPoint y: 7, distance: 49.7
click at [219, 53] on span "APROVAÇÃO CLIENTE" at bounding box center [217, 52] width 50 height 6
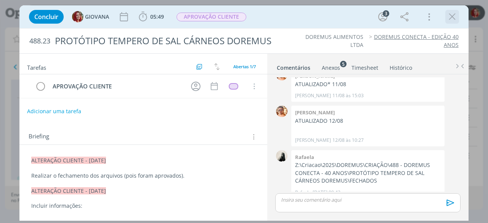
click at [457, 16] on icon "dialog" at bounding box center [452, 16] width 11 height 11
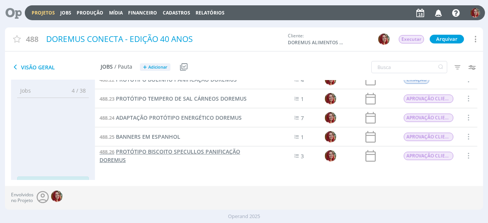
click at [192, 155] on link "488.26 PROTÓTIPO BISCOITO SPECULLOS PANIFICAÇÃO DOREMUS" at bounding box center [178, 156] width 156 height 16
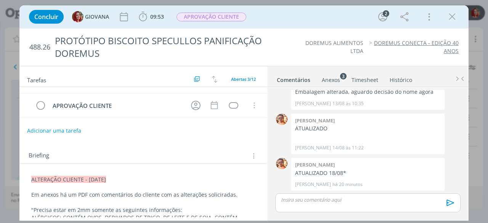
scroll to position [76, 0]
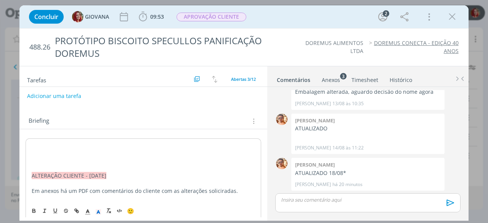
click at [41, 157] on p "dialog" at bounding box center [144, 161] width 224 height 8
click at [41, 154] on p "dialog" at bounding box center [144, 153] width 224 height 8
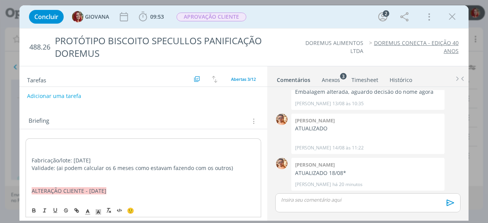
click at [34, 180] on p "dialog" at bounding box center [144, 184] width 224 height 8
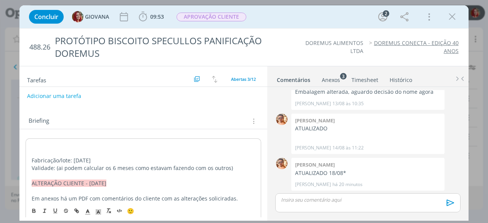
drag, startPoint x: 31, startPoint y: 180, endPoint x: 153, endPoint y: 179, distance: 122.1
copy span "ALTERAÇÃO CLIENTE - 18/08/25"
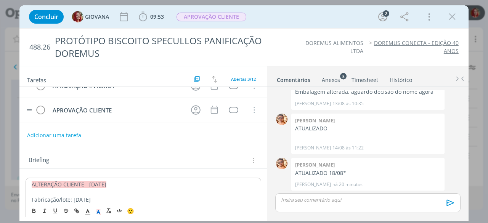
scroll to position [0, 0]
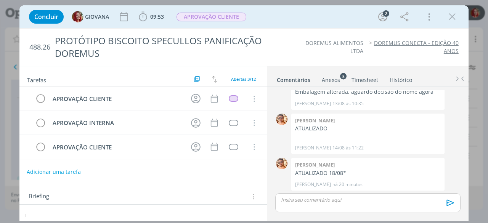
click at [65, 167] on button "Adicionar uma tarefa" at bounding box center [54, 172] width 54 height 13
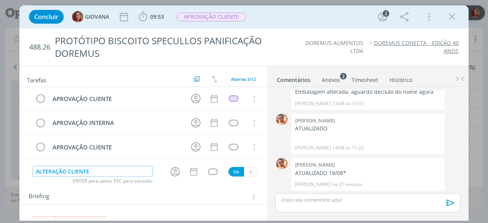
type input "ALTERAÇÃO CLIENTE"
click at [233, 169] on button "Ok" at bounding box center [237, 172] width 16 height 10
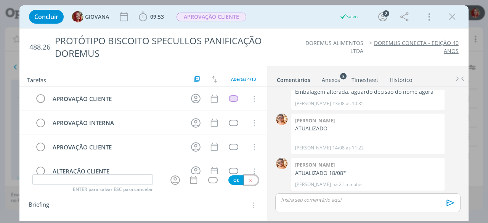
click at [249, 183] on button "dialog" at bounding box center [251, 181] width 14 height 10
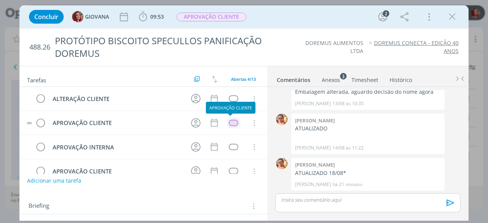
click at [233, 123] on div "dialog" at bounding box center [234, 123] width 10 height 6
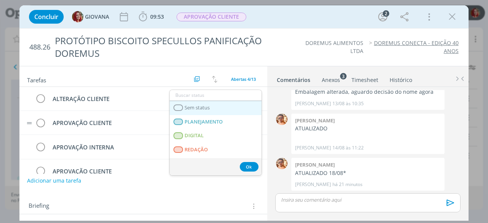
click at [231, 109] on link "Sem status" at bounding box center [216, 108] width 92 height 14
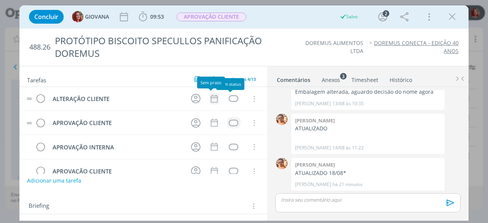
click at [216, 100] on icon "dialog" at bounding box center [214, 99] width 10 height 10
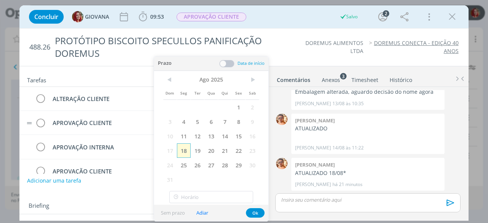
click at [185, 153] on span "18" at bounding box center [184, 150] width 14 height 14
click at [254, 213] on button "Ok" at bounding box center [255, 213] width 19 height 10
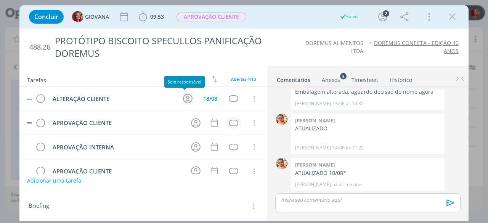
click at [187, 99] on icon "dialog" at bounding box center [188, 99] width 12 height 12
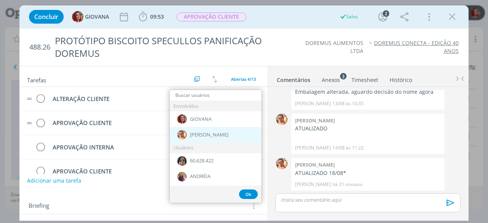
click at [208, 134] on span "Victor M." at bounding box center [209, 135] width 39 height 6
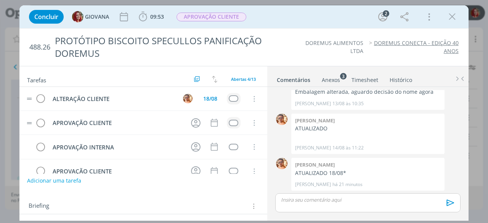
click at [229, 101] on div "dialog" at bounding box center [234, 98] width 10 height 6
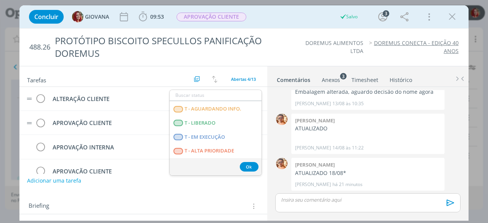
scroll to position [195, 0]
drag, startPoint x: 230, startPoint y: 126, endPoint x: 220, endPoint y: 76, distance: 50.3
click at [230, 125] on LIBERADO "T - LIBERADO" at bounding box center [216, 123] width 92 height 14
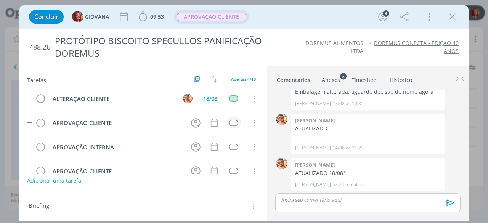
click at [227, 15] on span "APROVAÇÃO CLIENTE" at bounding box center [212, 17] width 70 height 9
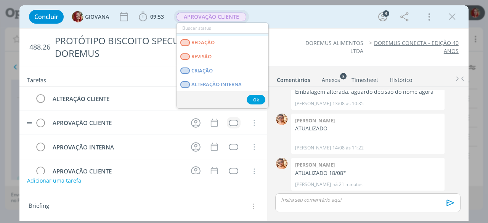
scroll to position [38, 0]
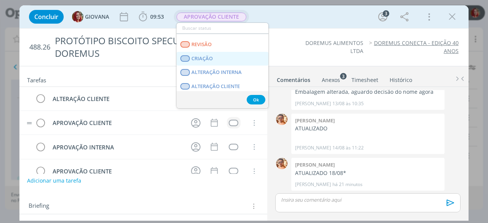
click at [220, 54] on link "CRIAÇÃO" at bounding box center [223, 59] width 92 height 14
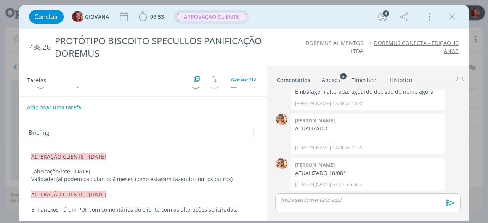
scroll to position [76, 0]
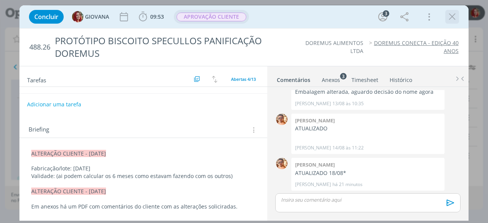
click at [457, 18] on icon "dialog" at bounding box center [452, 16] width 11 height 11
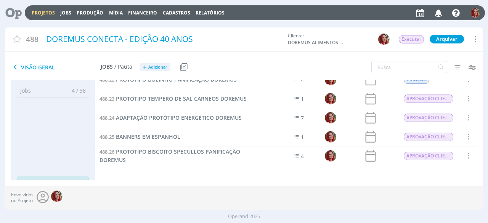
click at [19, 13] on icon at bounding box center [11, 12] width 16 height 15
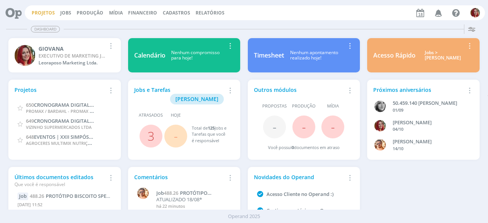
click at [53, 15] on link "Projetos" at bounding box center [43, 13] width 23 height 6
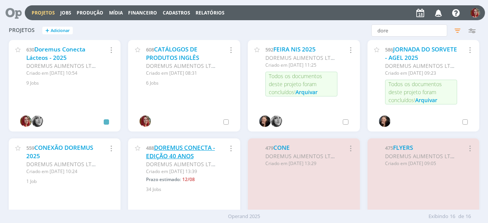
click at [185, 155] on link "DOREMUS CONECTA - EDIÇÃO 40 ANOS" at bounding box center [180, 152] width 69 height 16
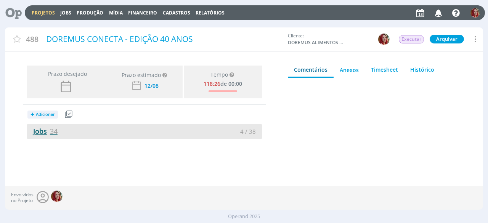
click at [50, 131] on span "34" at bounding box center [54, 131] width 8 height 9
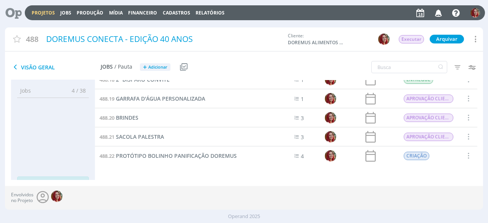
scroll to position [372, 0]
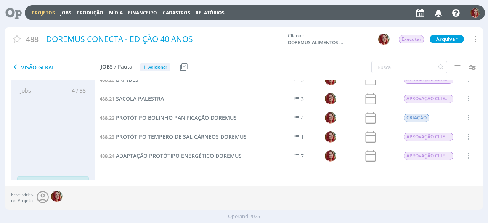
click at [132, 120] on span "PROTÓTIPO BOLINHO PANIFICAÇÃO DOREMUS" at bounding box center [176, 117] width 121 height 7
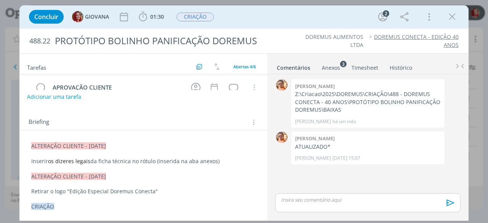
scroll to position [76, 0]
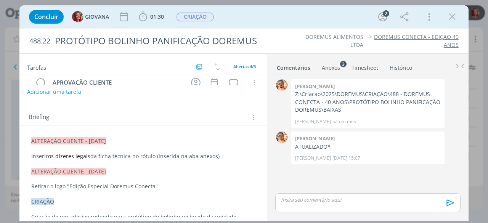
click at [235, 160] on p "dialog" at bounding box center [143, 164] width 224 height 8
click at [230, 155] on p "Inserir os dizeres legais da ficha técnica no rótulo (inserida na aba anexos)" at bounding box center [144, 157] width 224 height 8
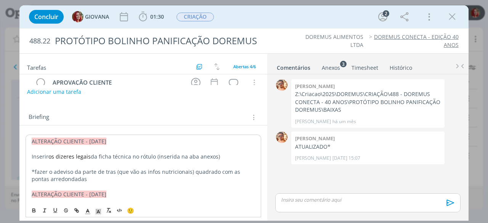
click at [96, 176] on p "*fazer o adeviso da parte de tras (que vão as infos nutricionais) quadrado com …" at bounding box center [144, 175] width 224 height 15
click at [282, 42] on div "DOREMUS ALIMENTOS LTDA DOREMUS CONECTA - EDIÇÃO 40 ANOS" at bounding box center [371, 41] width 182 height 16
click at [456, 16] on icon "dialog" at bounding box center [452, 16] width 11 height 11
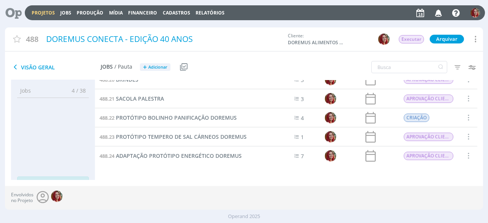
click at [19, 18] on icon at bounding box center [11, 12] width 16 height 15
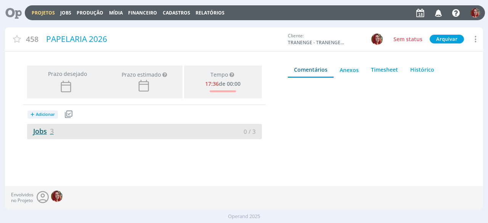
click at [45, 129] on link "Jobs 3" at bounding box center [40, 131] width 27 height 9
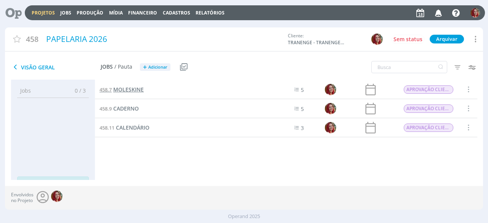
click at [127, 91] on span "MOLESKINE" at bounding box center [128, 89] width 31 height 7
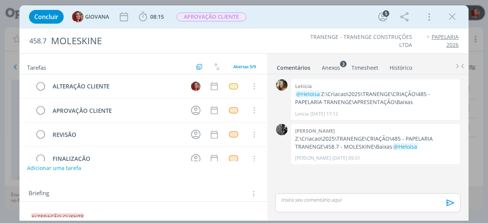
scroll to position [38, 0]
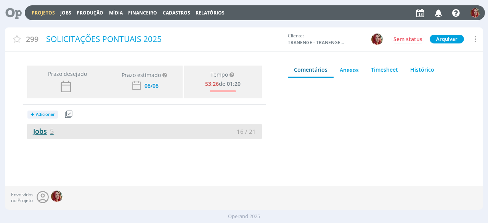
click at [43, 130] on link "Jobs 5" at bounding box center [40, 131] width 27 height 9
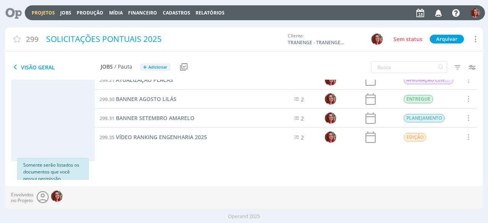
scroll to position [29, 0]
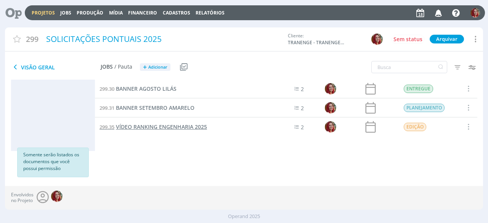
click at [148, 129] on span "VÍDEO RANKING ENGENHARIA 2025" at bounding box center [161, 126] width 91 height 7
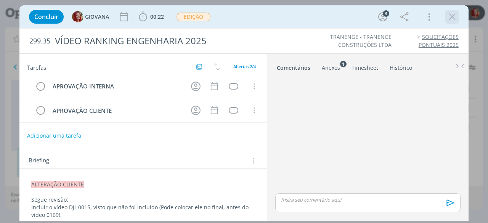
click at [449, 18] on icon "dialog" at bounding box center [452, 16] width 11 height 11
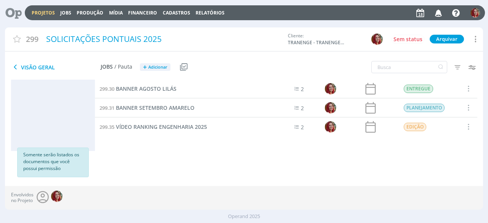
click at [18, 15] on icon at bounding box center [11, 12] width 16 height 15
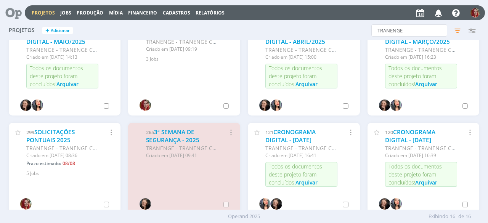
scroll to position [153, 0]
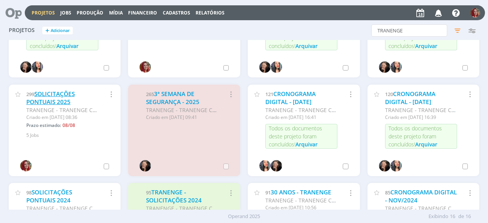
click at [53, 104] on link "SOLICITAÇÕES PONTUAIS 2025" at bounding box center [50, 98] width 48 height 16
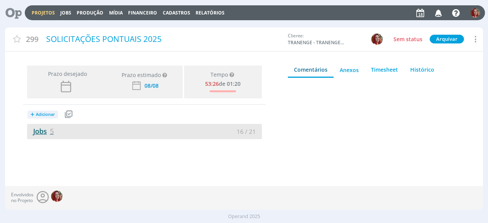
click at [36, 132] on link "Jobs 5" at bounding box center [40, 131] width 27 height 9
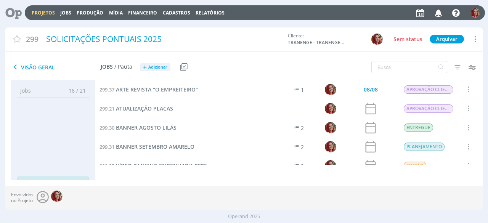
scroll to position [10, 0]
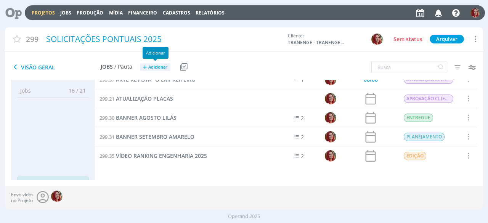
click at [152, 67] on span "Adicionar" at bounding box center [157, 67] width 19 height 5
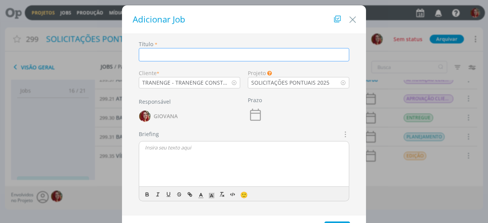
paste input "54ª EDIÇÃO: 500 GRANDES DA CONSTRUÇÃO - RANKING DA ENGENHARIA BRASILEIRA 2025"
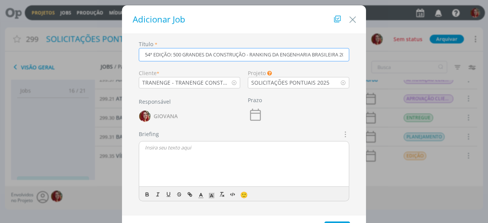
scroll to position [0, 11]
click at [153, 53] on input "54ª EDIÇÃO: 500 GRANDES DA CONSTRUÇÃO - RANKING DA ENGENHARIA BRASILEIRA 2025" at bounding box center [244, 54] width 211 height 13
drag, startPoint x: 240, startPoint y: 54, endPoint x: 171, endPoint y: 51, distance: 69.5
click at [171, 51] on input "54ª EDIÇÃO: 500 GRANDES DA CONSTRUÇÃO - RANKING DA ENGENHARIA BRASILEIRA 2025" at bounding box center [244, 54] width 211 height 13
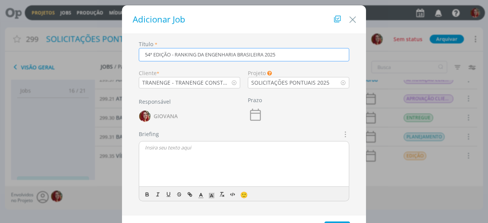
type input "54ª EDIÇÃO - RANKING DA ENGENHARIA BRASILEIRA 2025"
click at [170, 155] on div "dialog" at bounding box center [244, 165] width 210 height 46
click at [343, 132] on icon "dialog" at bounding box center [345, 134] width 8 height 9
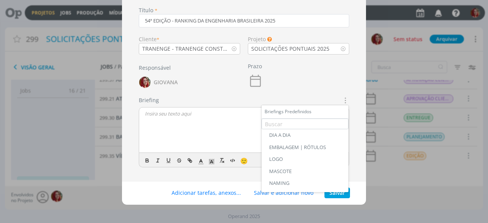
click at [291, 133] on div "DIA A DIA" at bounding box center [305, 135] width 72 height 6
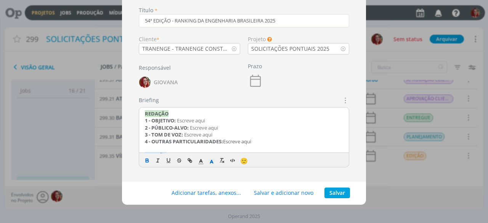
drag, startPoint x: 267, startPoint y: 144, endPoint x: 137, endPoint y: 116, distance: 133.5
click at [137, 116] on div "Briefings Predefinidos DIA A DIA EMBALAGEM | RÓTULOS LOGO [GEOGRAPHIC_DATA] NAM…" at bounding box center [244, 134] width 218 height 77
click at [195, 125] on span "Escreve aqui" at bounding box center [204, 127] width 28 height 7
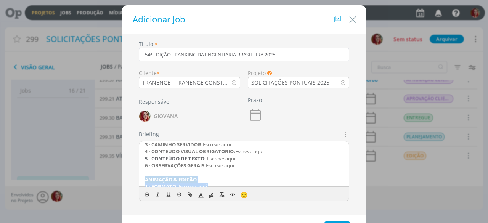
scroll to position [68, 0]
drag, startPoint x: 261, startPoint y: 160, endPoint x: 140, endPoint y: 178, distance: 122.3
click at [140, 178] on div "REDAÇÃO 1 - OBJETIVO: Escreve aqui 2 - PÚBLICO-ALVO: Escreve aqui 3 - TOM DE VO…" at bounding box center [244, 165] width 210 height 46
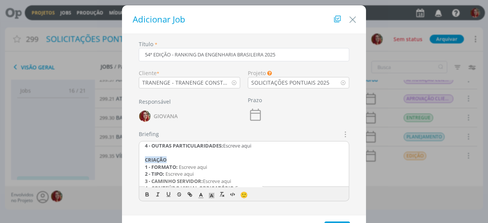
scroll to position [0, 0]
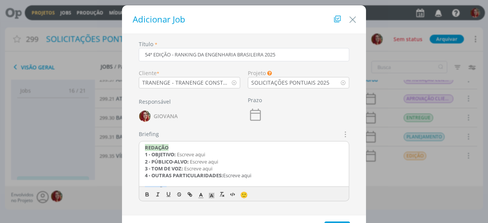
click at [142, 146] on div "REDAÇÃO 1 - OBJETIVO: Escreve aqui 2 - PÚBLICO-ALVO: Escreve aqui 3 - TOM DE VO…" at bounding box center [244, 165] width 210 height 46
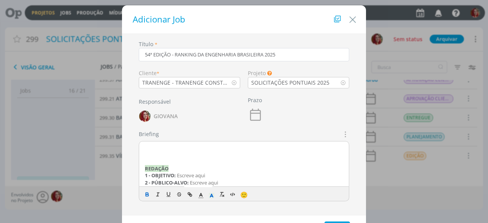
click at [140, 146] on div "﻿ REDAÇÃO 1 - OBJETIVO: Escreve aqui 2 - PÚBLICO-ALVO: Escreve aqui 3 - TOM DE …" at bounding box center [244, 165] width 210 height 46
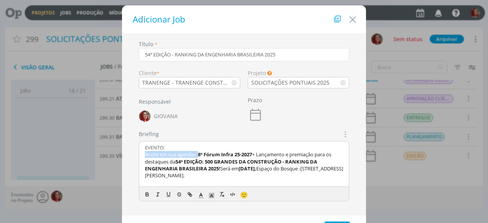
drag, startPoint x: 199, startPoint y: 155, endPoint x: 118, endPoint y: 155, distance: 81.7
click at [141, 157] on div "EVENTO: Anote em sua agenda – 8º Fórum Infra 25-2027 + Lançamento e premiação p…" at bounding box center [244, 165] width 210 height 46
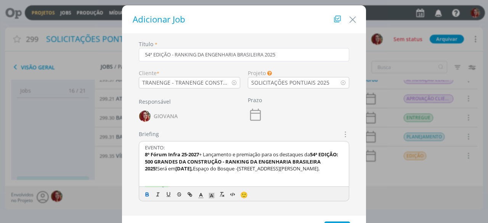
click at [158, 168] on span "Será em" at bounding box center [166, 168] width 18 height 7
drag, startPoint x: 176, startPoint y: 169, endPoint x: 158, endPoint y: 170, distance: 17.9
click at [158, 170] on p "8º Fórum Infra 25-2027 + Lançamento e premiação para os destaques da 54ª EDIÇÃO…" at bounding box center [244, 161] width 198 height 21
click at [158, 169] on span "DATA:" at bounding box center [163, 168] width 13 height 7
click at [220, 172] on span "Espaço do Bosque -" at bounding box center [198, 168] width 44 height 7
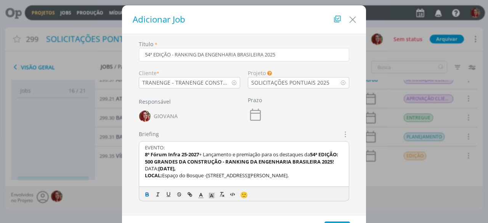
click at [222, 172] on p "DATA: 30 de setembro de 2025," at bounding box center [244, 168] width 198 height 7
drag, startPoint x: 219, startPoint y: 177, endPoint x: 160, endPoint y: 177, distance: 58.8
click at [160, 172] on p "DATA: 30 de setembro de 2025" at bounding box center [244, 168] width 198 height 7
click at [147, 192] on icon "dialog" at bounding box center [147, 195] width 6 height 6
click at [160, 179] on strong "LOCAL:" at bounding box center [153, 175] width 17 height 7
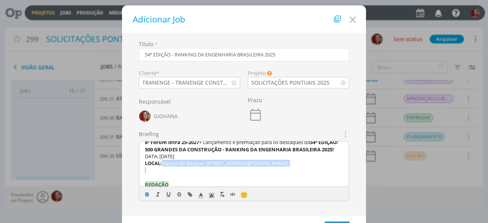
scroll to position [35, 0]
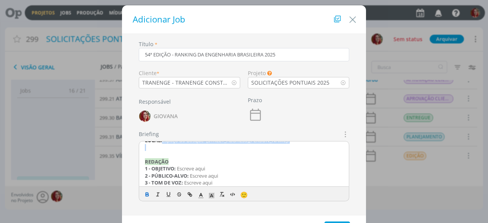
drag, startPoint x: 163, startPoint y: 183, endPoint x: 142, endPoint y: 149, distance: 39.9
click at [142, 149] on div "EVENTO: 8º Fórum Infra 25-2027 + Lançamento e premiação para os destaques da 54…" at bounding box center [244, 165] width 210 height 46
click at [145, 198] on button "dialog" at bounding box center [147, 194] width 11 height 9
click at [152, 158] on p "dialog" at bounding box center [244, 154] width 198 height 7
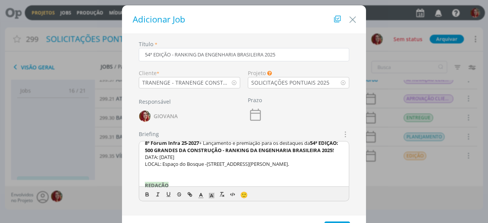
scroll to position [0, 0]
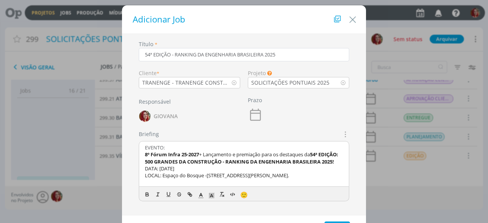
click at [190, 165] on p "8º Fórum Infra 25-2027 + Lançamento e premiação para os destaques da 54ª EDIÇÃO…" at bounding box center [244, 158] width 198 height 14
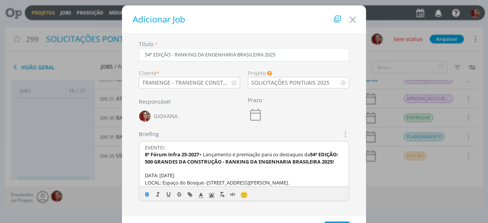
click at [183, 149] on p "EVENTO:" at bounding box center [244, 147] width 198 height 7
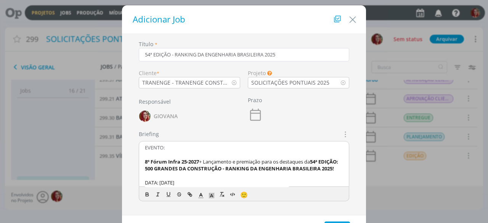
click at [142, 147] on div "EVENTO: 8º Fórum Infra 25-2027 + Lançamento e premiação para os destaques da 54…" at bounding box center [244, 165] width 210 height 46
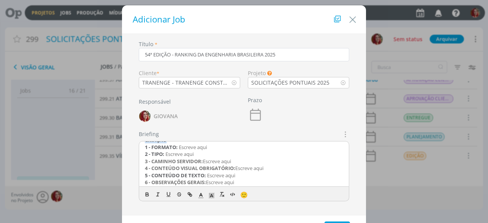
scroll to position [114, 0]
drag, startPoint x: 199, startPoint y: 167, endPoint x: 166, endPoint y: 165, distance: 33.3
click at [166, 156] on p "2 - TIPO: Escreve aqui" at bounding box center [244, 152] width 198 height 7
click at [196, 149] on span "Escreve aqui" at bounding box center [193, 145] width 28 height 7
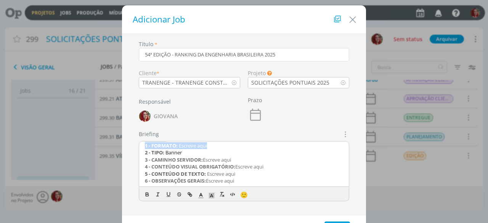
click at [196, 149] on span "Escreve aqui" at bounding box center [193, 145] width 28 height 7
click at [213, 149] on p "1 - FORMATO: Escreve aqui" at bounding box center [244, 145] width 198 height 7
drag, startPoint x: 211, startPoint y: 159, endPoint x: 179, endPoint y: 162, distance: 32.9
click at [179, 149] on p "1 - FORMATO: Escreve aqui" at bounding box center [244, 145] width 198 height 7
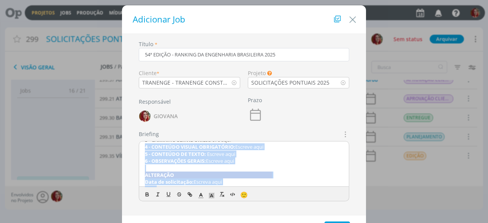
scroll to position [156, 0]
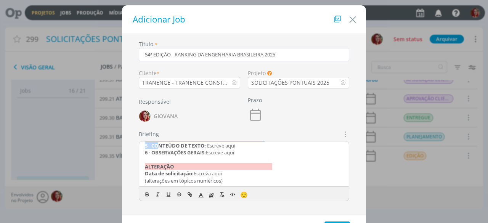
drag, startPoint x: 243, startPoint y: 173, endPoint x: 156, endPoint y: 147, distance: 90.9
click at [156, 147] on div "INFOS DO EVENTO PARA O BANNER: 8º Fórum Infra 25-2027 + Lançamento e premiação …" at bounding box center [244, 165] width 210 height 46
click at [171, 155] on strong "6 - OBSERVAÇÕES GERAIS:" at bounding box center [175, 152] width 61 height 7
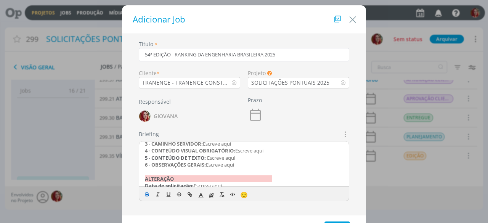
scroll to position [118, 0]
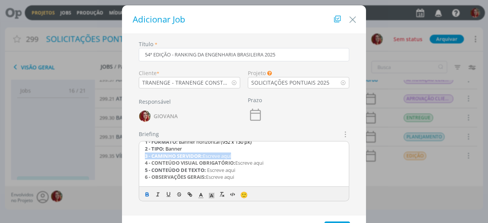
drag, startPoint x: 242, startPoint y: 170, endPoint x: 139, endPoint y: 167, distance: 103.1
click at [139, 167] on div "INFOS DO EVENTO PARA O BANNER: 8º Fórum Infra 25-2027 + Lançamento e premiação …" at bounding box center [244, 165] width 210 height 46
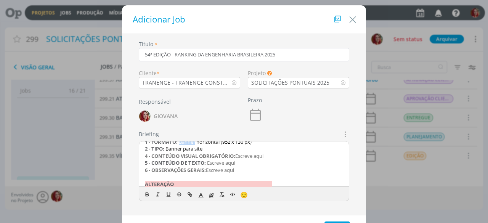
drag, startPoint x: 195, startPoint y: 156, endPoint x: 178, endPoint y: 155, distance: 17.2
click at [179, 145] on span "Banner horizontal (" at bounding box center [200, 142] width 43 height 7
click at [225, 159] on strong "4 - CONTEÚDO VISUAL OBRIGATÓRIO:" at bounding box center [190, 156] width 90 height 7
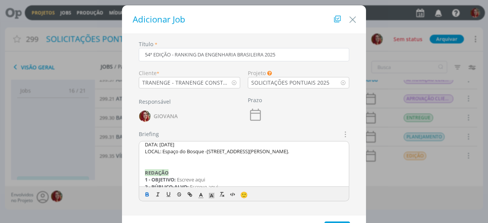
scroll to position [0, 0]
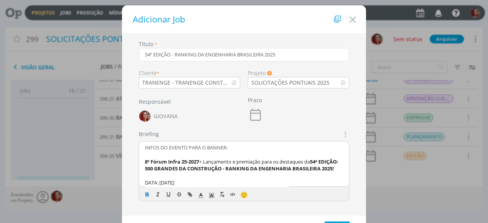
click at [227, 146] on p "INFOS DO EVENTO PARA O BANNER:" at bounding box center [244, 147] width 198 height 7
click at [295, 147] on p "INFOS DO EVENTO PARA O BANNER (que será inserido no site da istoé:" at bounding box center [244, 147] width 198 height 7
click at [317, 149] on p "INFOS DO EVENTO PARA O BANNER (que será inserido no site da www.istoé:" at bounding box center [244, 147] width 198 height 7
click at [303, 169] on strong "54ª EDIÇÃO: 500 GRANDES DA CONSTRUÇÃO - RANKING DA ENGENHARIA BRASILEIRA 2025!" at bounding box center [242, 165] width 195 height 14
click at [336, 147] on p "INFOS DO EVENTO PARA O BANNER (que será inserido no site da www.istoé.com.br:" at bounding box center [244, 147] width 198 height 7
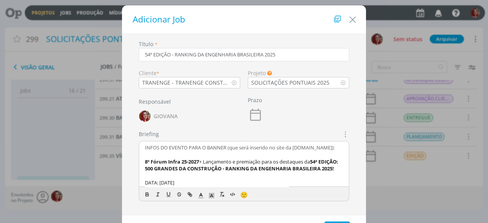
click at [296, 162] on span "+ Lançamento e premiação para os destaques da" at bounding box center [254, 161] width 111 height 7
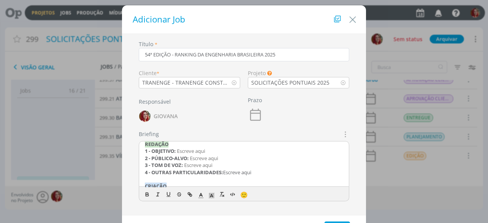
scroll to position [76, 0]
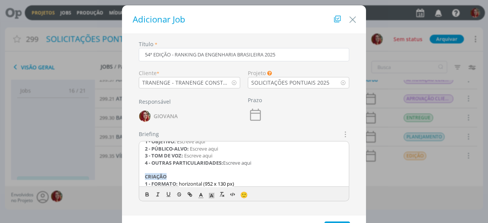
drag, startPoint x: 221, startPoint y: 163, endPoint x: 192, endPoint y: 162, distance: 28.6
click at [192, 152] on p "2 - PÚBLICO-ALVO: Escreve aqui" at bounding box center [244, 148] width 198 height 7
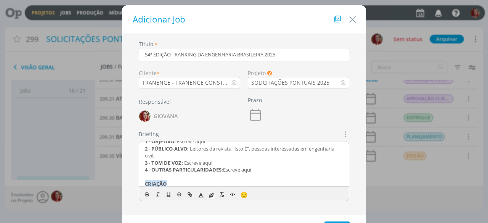
drag, startPoint x: 225, startPoint y: 176, endPoint x: 186, endPoint y: 174, distance: 39.7
click at [186, 166] on p "3 - TOM DE VOZ: Escreve aqui" at bounding box center [244, 162] width 198 height 7
click at [219, 145] on p "1 - OBJETIVO: Escreve aqui" at bounding box center [244, 141] width 198 height 7
click at [195, 159] on p "2 - PÚBLICO-ALVO: Leitores da revista "Isto É", pessoas interessadas em engenha…" at bounding box center [244, 152] width 198 height 14
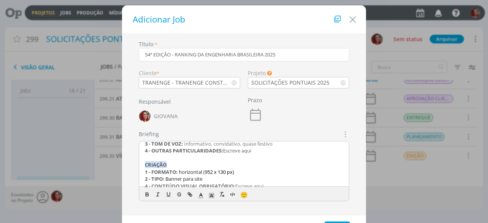
scroll to position [114, 0]
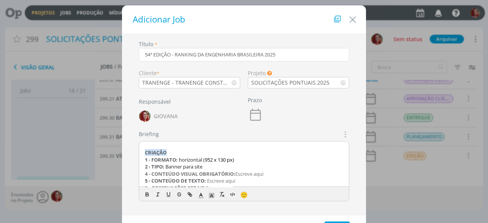
drag, startPoint x: 260, startPoint y: 154, endPoint x: 224, endPoint y: 153, distance: 35.5
click at [224, 142] on p "4 - OUTRAS PARTICULARIDADES: Escreve aqui" at bounding box center [244, 138] width 198 height 7
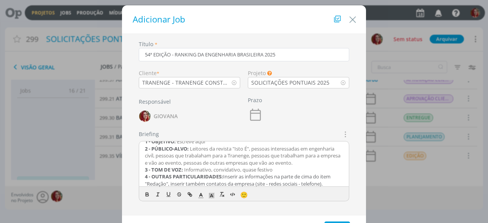
scroll to position [0, 0]
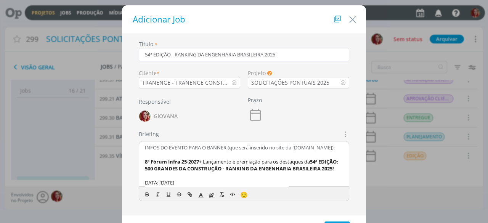
click at [337, 146] on p "INFOS DO EVENTO PARA O BANNER (que será inserido no site da www.istoé.com.br):" at bounding box center [244, 147] width 198 height 7
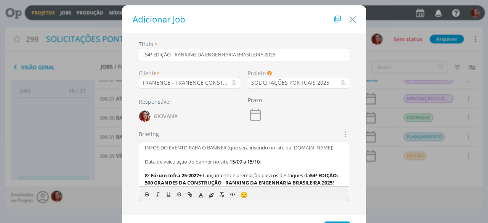
drag, startPoint x: 274, startPoint y: 161, endPoint x: 263, endPoint y: 160, distance: 11.1
click at [263, 160] on p "Data de veiculação do banner no site: 15/09 a 15/10 :" at bounding box center [244, 161] width 198 height 7
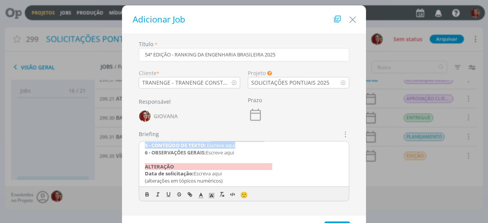
scroll to position [177, 0]
drag, startPoint x: 245, startPoint y: 144, endPoint x: 208, endPoint y: 153, distance: 38.1
click at [208, 149] on p "5 - CONTEÚDO DE TEXTO: Escreve aqui" at bounding box center [244, 145] width 198 height 7
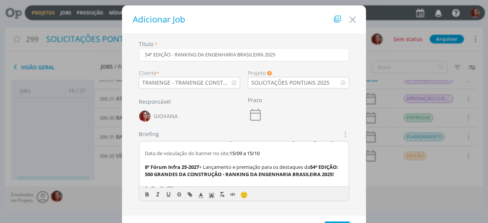
scroll to position [0, 0]
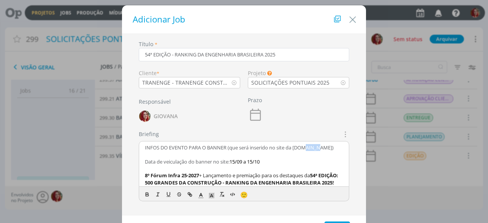
drag, startPoint x: 307, startPoint y: 147, endPoint x: 318, endPoint y: 147, distance: 11.1
click at [318, 147] on p "INFOS DO EVENTO PARA O BANNER (que será inserido no site da www.istoé.com.br)" at bounding box center [244, 147] width 198 height 7
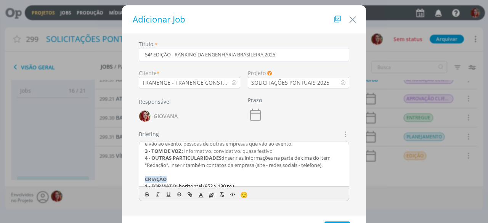
scroll to position [107, 0]
drag, startPoint x: 248, startPoint y: 146, endPoint x: 236, endPoint y: 154, distance: 14.4
click at [236, 150] on span "Leitores da revista "Isto É", pessoas interessadas em engenharia civíl, pessoas…" at bounding box center [243, 139] width 197 height 21
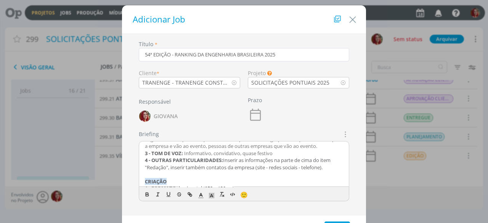
click at [298, 150] on span "Leitores da revista "O Empreiteiro", pessoas interessadas em engenharia civíl, …" at bounding box center [244, 139] width 199 height 21
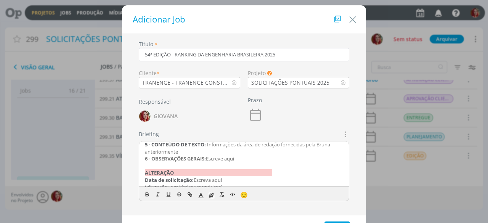
scroll to position [176, 0]
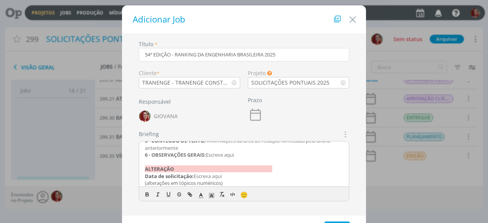
drag, startPoint x: 179, startPoint y: 167, endPoint x: 136, endPoint y: 168, distance: 43.1
click at [136, 168] on div "Briefings Predefinidos DIA A DIA EMBALAGEM | RÓTULOS LOGO MASCOTE NAMING PLANEJ…" at bounding box center [244, 168] width 218 height 77
drag, startPoint x: 249, startPoint y: 176, endPoint x: 208, endPoint y: 177, distance: 40.8
click at [208, 158] on p "6 - OBSERVAÇÕES GERAIS: Escreve aqui" at bounding box center [244, 154] width 198 height 7
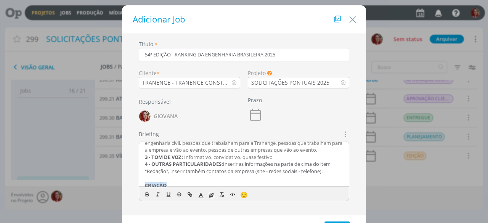
scroll to position [114, 0]
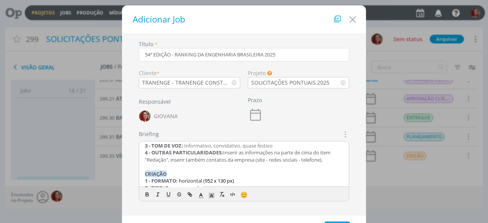
drag, startPoint x: 275, startPoint y: 165, endPoint x: 241, endPoint y: 167, distance: 34.0
click at [241, 149] on span "Informativo, convidativo, quase festivo" at bounding box center [228, 145] width 89 height 7
click at [214, 149] on span "Informativo, convidativo" at bounding box center [212, 145] width 56 height 7
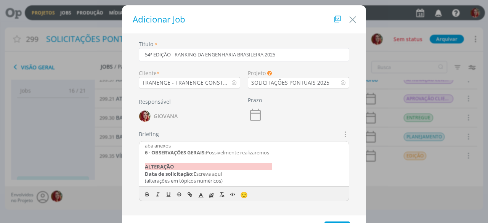
scroll to position [191, 0]
drag, startPoint x: 278, startPoint y: 160, endPoint x: 208, endPoint y: 161, distance: 70.2
click at [208, 156] on p "6 - OBSERVAÇÕES GERAIS: Possivelmente realizaremos" at bounding box center [244, 152] width 198 height 7
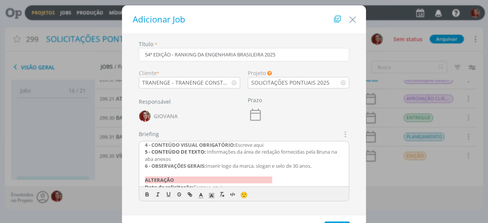
scroll to position [153, 0]
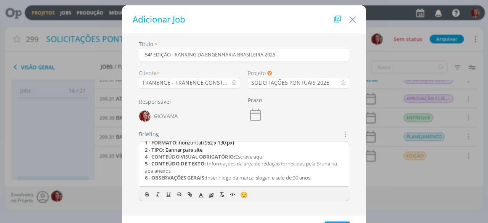
drag, startPoint x: 277, startPoint y: 180, endPoint x: 237, endPoint y: 176, distance: 40.6
click at [237, 160] on p "4 - CONTEÚDO VISUAL OBRIGATÓRIO: Escreve aqui" at bounding box center [244, 156] width 198 height 7
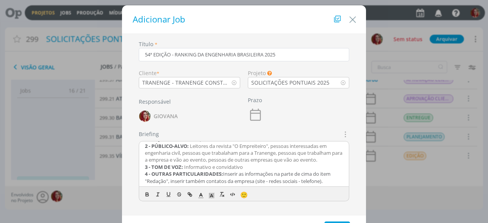
scroll to position [76, 0]
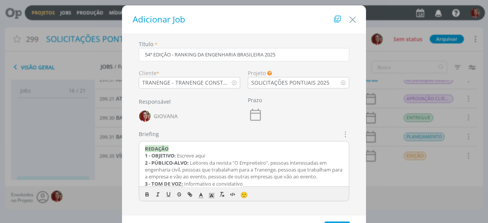
drag, startPoint x: 222, startPoint y: 178, endPoint x: 137, endPoint y: 174, distance: 85.5
click at [137, 174] on div "Briefings Predefinidos DIA A DIA EMBALAGEM | RÓTULOS LOGO MASCOTE NAMING PLANEJ…" at bounding box center [244, 168] width 218 height 77
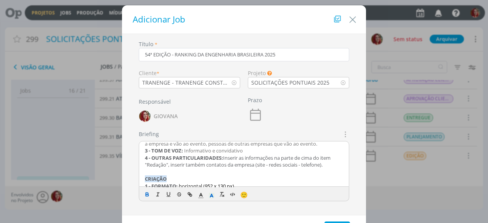
scroll to position [114, 0]
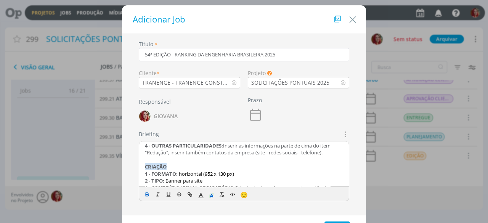
click at [146, 149] on strong "4 - OUTRAS PARTICULARIDADES:" at bounding box center [184, 145] width 78 height 7
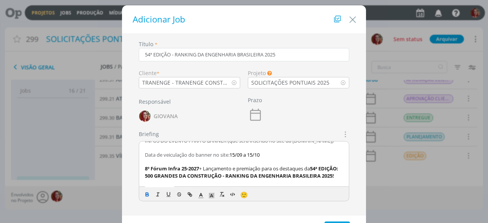
scroll to position [6, 0]
drag, startPoint x: 204, startPoint y: 150, endPoint x: 140, endPoint y: 174, distance: 68.0
click at [140, 174] on div "INFOS DO EVENTO PARA O BANNER (que será inserido no site da www.oempreiteiro.co…" at bounding box center [244, 165] width 210 height 46
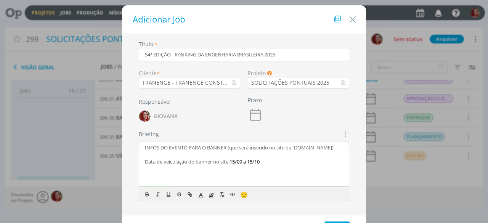
click at [163, 172] on p "dialog" at bounding box center [244, 168] width 198 height 7
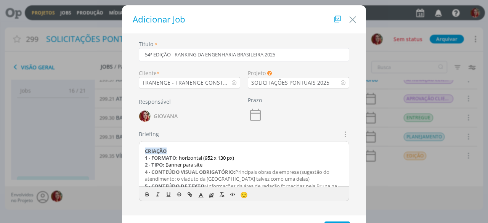
scroll to position [78, 0]
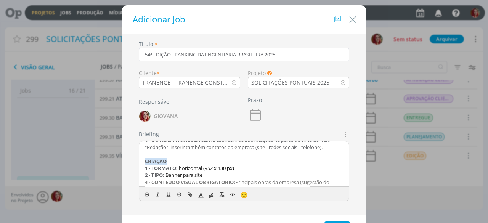
drag, startPoint x: 335, startPoint y: 156, endPoint x: 223, endPoint y: 147, distance: 112.5
click at [223, 147] on p "4 - OUTRAS PARTICULARIDADES: Inserir as informações na parte de cima do item "R…" at bounding box center [244, 144] width 198 height 14
copy p "Inserir as informações na parte de cima do item "Redação", inserir também conta…"
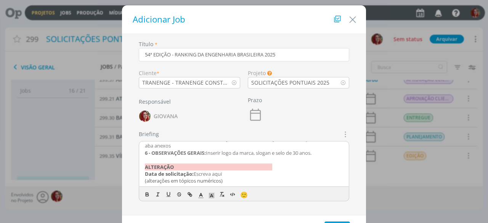
scroll to position [143, 0]
click at [320, 154] on p "6 - OBSERVAÇÕES GERAIS: Inserir logo da marca, slogan e selo de 30 anos." at bounding box center [244, 153] width 198 height 7
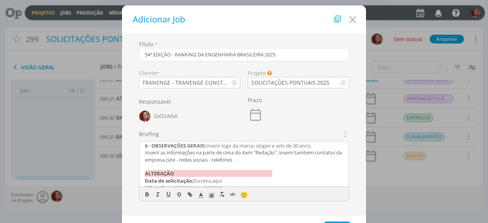
click at [208, 149] on span "Inserir logo da marca, slogan e selo de 30 anos." at bounding box center [259, 145] width 106 height 7
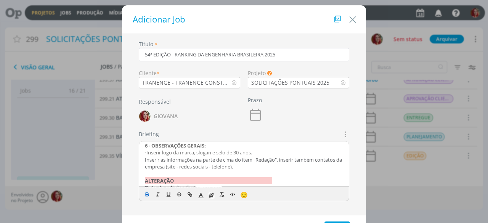
click at [140, 167] on div "INFOS DO EVENTO PARA O BANNER (que será inserido no site da www.oempreiteiro.co…" at bounding box center [244, 165] width 210 height 46
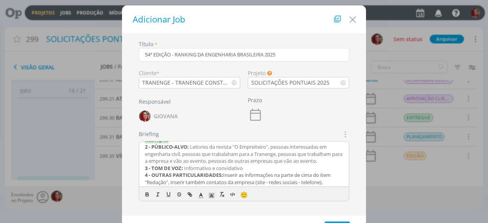
scroll to position [17, 0]
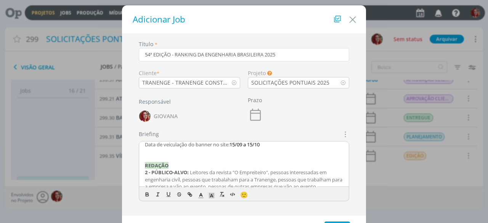
drag, startPoint x: 331, startPoint y: 158, endPoint x: 143, endPoint y: 165, distance: 187.5
click at [143, 165] on div "INFOS DO EVENTO PARA O BANNER (que será inserido no site da www.oempreiteiro.co…" at bounding box center [244, 165] width 210 height 46
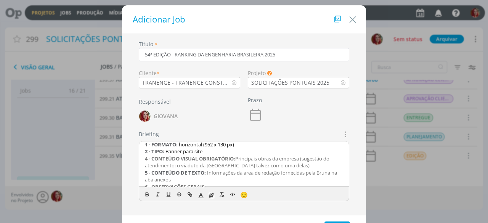
scroll to position [76, 0]
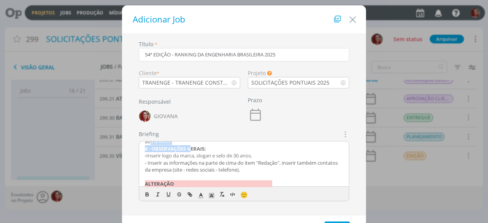
drag, startPoint x: 179, startPoint y: 152, endPoint x: 157, endPoint y: 149, distance: 22.7
click at [157, 149] on div "INFOS DO EVENTO PARA O BANNER (que será inserido no site da www.oempreiteiro.co…" at bounding box center [244, 165] width 210 height 46
click at [178, 145] on p "5 - CONTEÚDO DE TEXTO: Informações da área de redação fornecidas pela Bruna na …" at bounding box center [244, 138] width 198 height 14
click at [179, 145] on p "5 - CONTEÚDO DE TEXTO: Informações da área de redação fornecidas pela Bruna na …" at bounding box center [244, 138] width 198 height 14
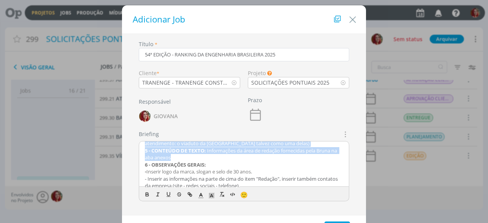
scroll to position [44, 0]
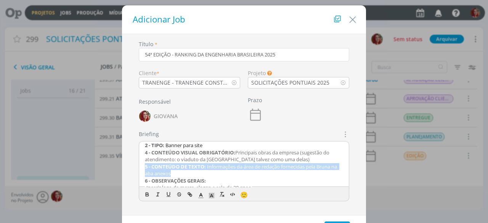
drag, startPoint x: 178, startPoint y: 147, endPoint x: 139, endPoint y: 173, distance: 46.8
click at [139, 173] on div "INFOS DO EVENTO PARA O BANNER (que será inserido no site da www.oempreiteiro.co…" at bounding box center [244, 165] width 210 height 46
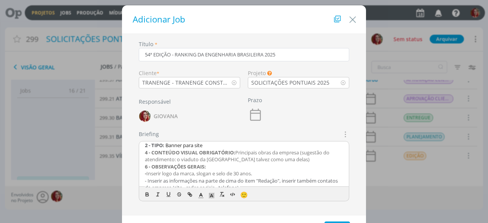
click at [147, 156] on strong "4 - CONTEÚDO VISUAL OBRIGATÓRIO:" at bounding box center [190, 152] width 90 height 7
click at [147, 170] on strong "6 - OBSERVAÇÕES GERAIS:" at bounding box center [175, 166] width 61 height 7
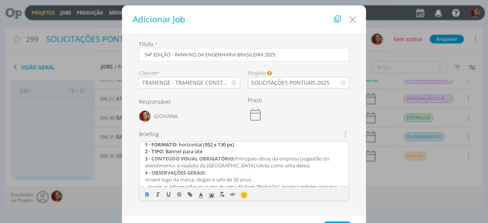
scroll to position [0, 0]
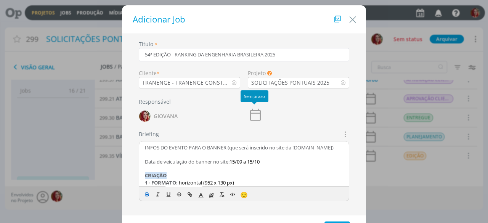
click at [255, 112] on icon "dialog" at bounding box center [255, 114] width 15 height 15
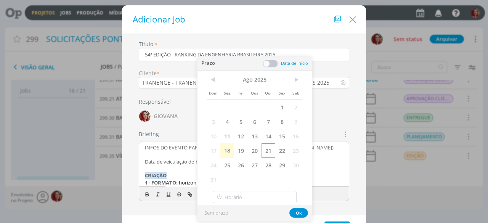
click at [271, 148] on span "21" at bounding box center [269, 150] width 14 height 14
click at [299, 213] on button "Ok" at bounding box center [299, 213] width 19 height 10
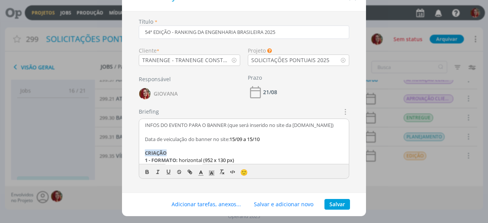
scroll to position [34, 0]
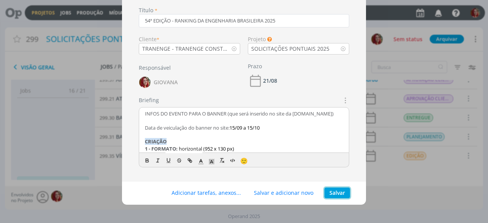
click at [335, 194] on button "Salvar" at bounding box center [338, 193] width 26 height 11
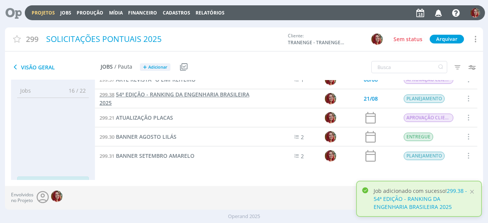
click at [182, 97] on span "54ª EDIÇÃO - RANKING DA ENGENHARIA BRASILEIRA 2025" at bounding box center [175, 99] width 150 height 16
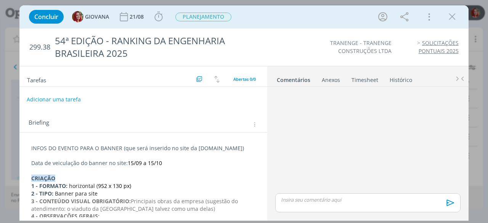
click at [61, 95] on button "Adicionar uma tarefa" at bounding box center [54, 99] width 54 height 13
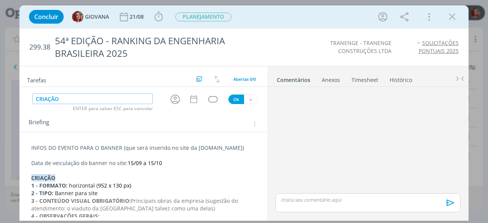
type input "CRIAÇÃO"
click at [229, 96] on button "Ok" at bounding box center [237, 100] width 16 height 10
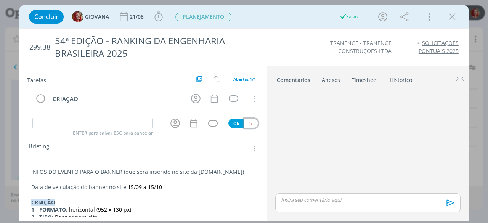
click at [250, 122] on button "dialog" at bounding box center [251, 124] width 14 height 10
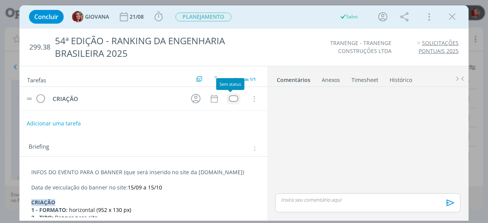
click at [229, 97] on div "dialog" at bounding box center [234, 98] width 10 height 6
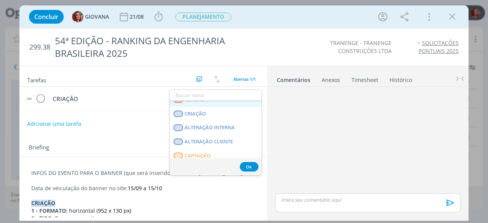
scroll to position [195, 0]
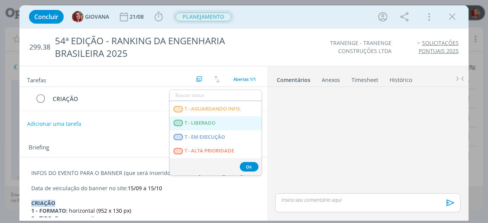
click at [207, 18] on span "PLANEJAMENTO" at bounding box center [204, 17] width 56 height 9
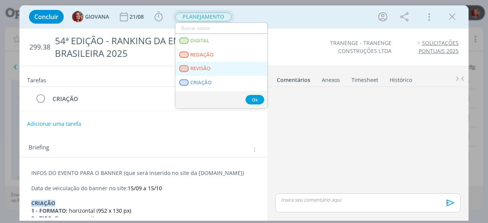
scroll to position [38, 0]
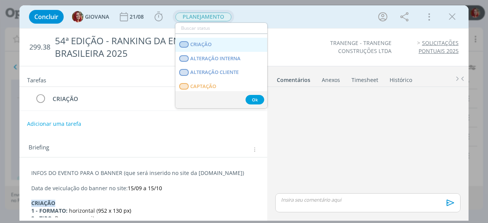
click at [226, 46] on link "CRIAÇÃO" at bounding box center [222, 45] width 92 height 14
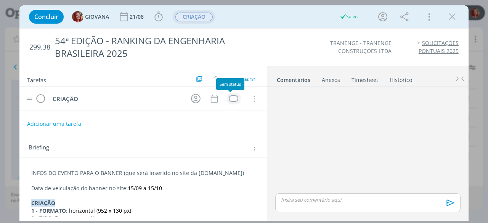
click at [229, 97] on div "dialog" at bounding box center [234, 98] width 10 height 6
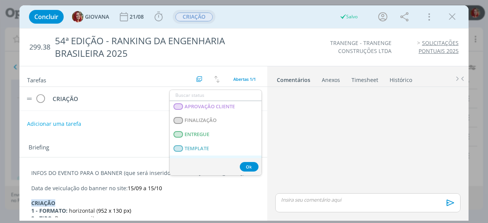
scroll to position [195, 0]
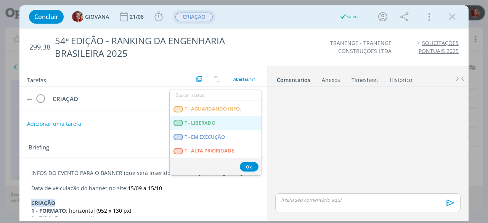
click at [223, 123] on LIBERADO "T - LIBERADO" at bounding box center [216, 123] width 92 height 14
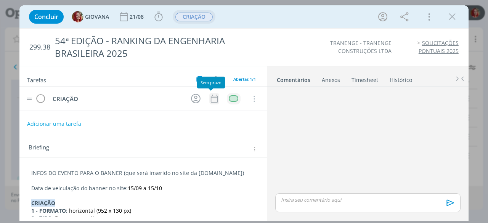
click at [211, 97] on icon "dialog" at bounding box center [214, 99] width 7 height 8
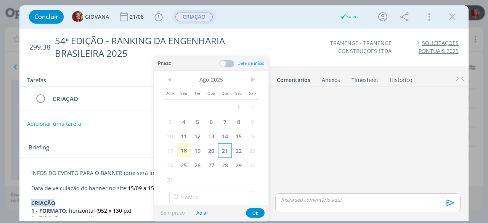
click at [229, 150] on span "21" at bounding box center [225, 150] width 14 height 14
click at [256, 213] on button "Ok" at bounding box center [255, 213] width 19 height 10
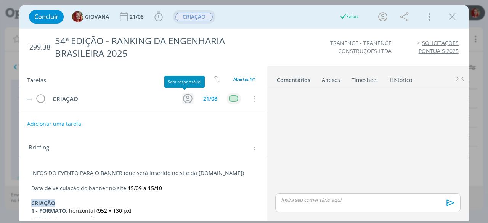
click at [185, 98] on icon "dialog" at bounding box center [189, 99] width 10 height 10
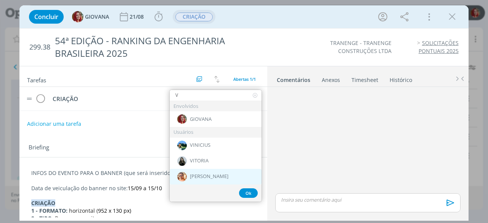
type input "V"
click at [207, 177] on span "Victor M." at bounding box center [209, 177] width 39 height 6
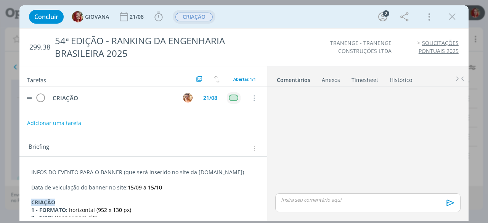
scroll to position [0, 0]
click at [455, 18] on icon "dialog" at bounding box center [452, 16] width 11 height 11
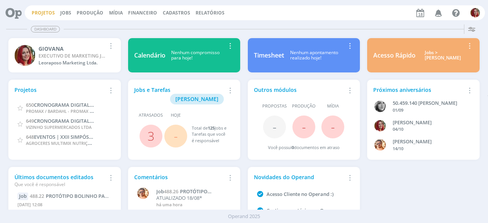
click at [37, 13] on link "Projetos" at bounding box center [43, 13] width 23 height 6
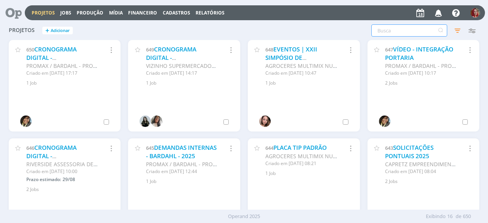
click at [404, 29] on input "text" at bounding box center [410, 30] width 76 height 12
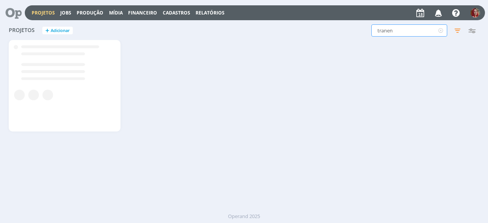
type input "tranen"
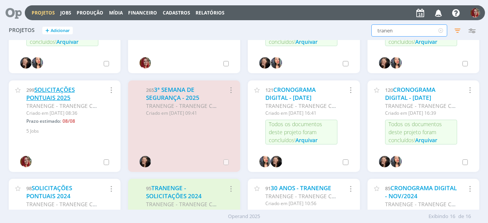
scroll to position [191, 0]
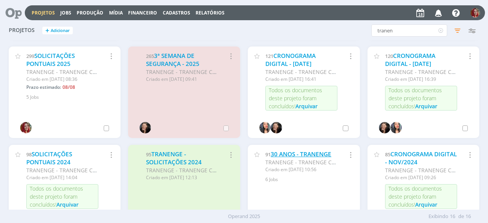
click at [304, 150] on link "30 ANOS - TRANENGE" at bounding box center [301, 154] width 61 height 8
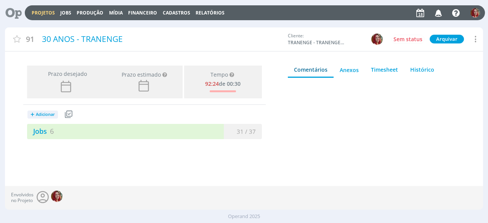
click at [39, 131] on link "Jobs 6" at bounding box center [40, 131] width 27 height 9
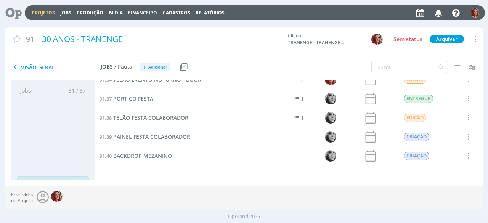
scroll to position [29, 0]
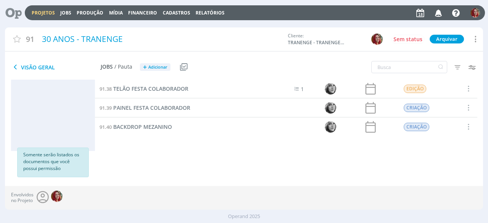
click at [25, 67] on span "Visão Geral" at bounding box center [56, 67] width 90 height 9
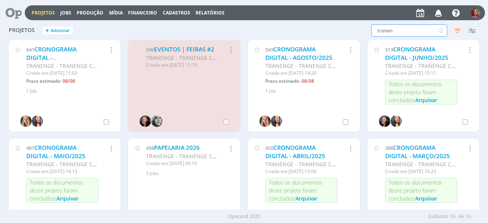
click at [407, 32] on input "tranen" at bounding box center [410, 30] width 76 height 12
type input "tranenge"
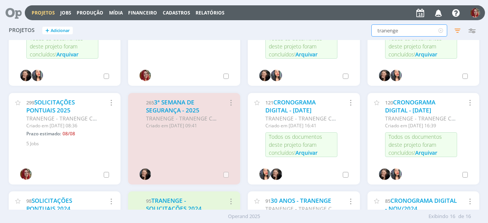
scroll to position [153, 0]
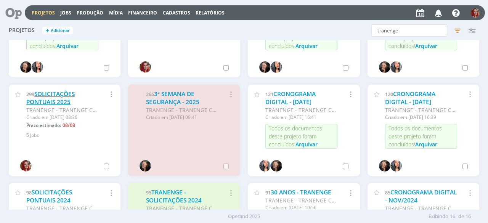
click at [60, 101] on link "SOLICITAÇÕES PONTUAIS 2025" at bounding box center [50, 98] width 48 height 16
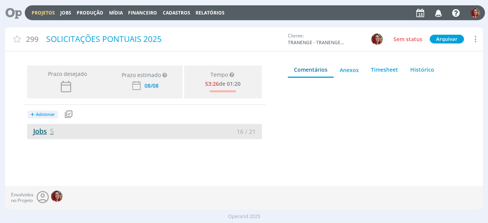
click at [38, 132] on link "Jobs 5" at bounding box center [40, 131] width 27 height 9
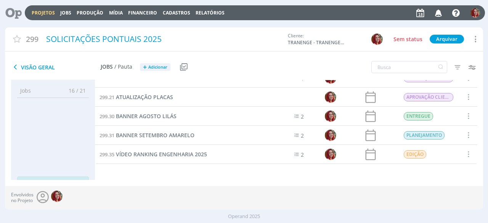
scroll to position [10, 0]
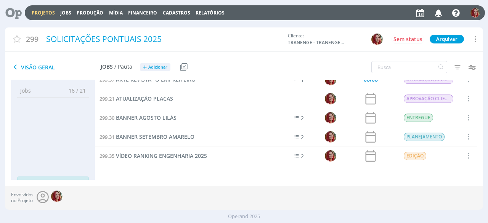
click at [11, 14] on icon at bounding box center [11, 12] width 16 height 15
